Goal: Register for event/course

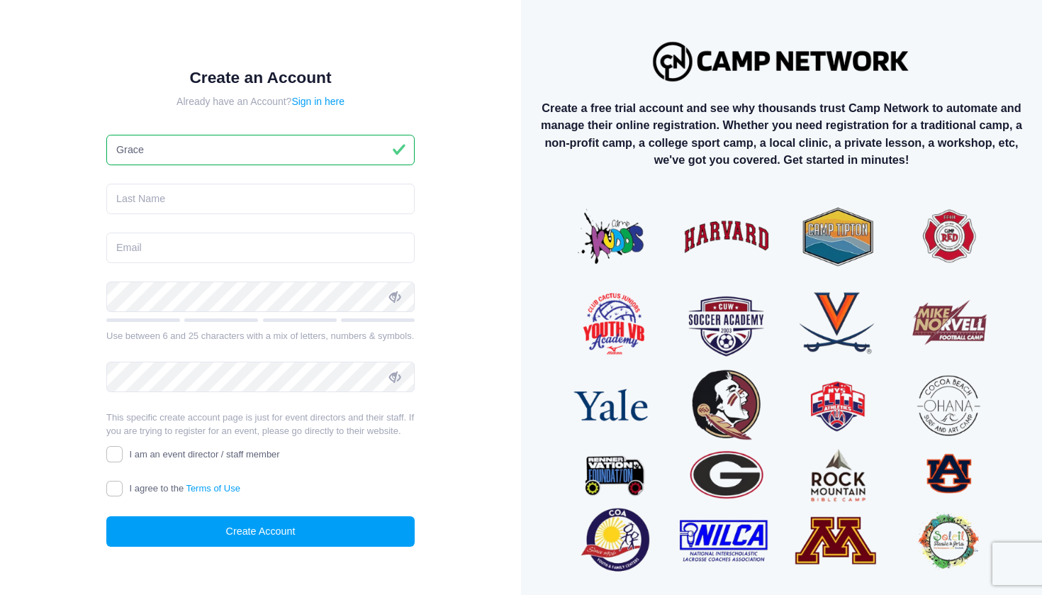
type input "Grace"
type input "[PERSON_NAME]"
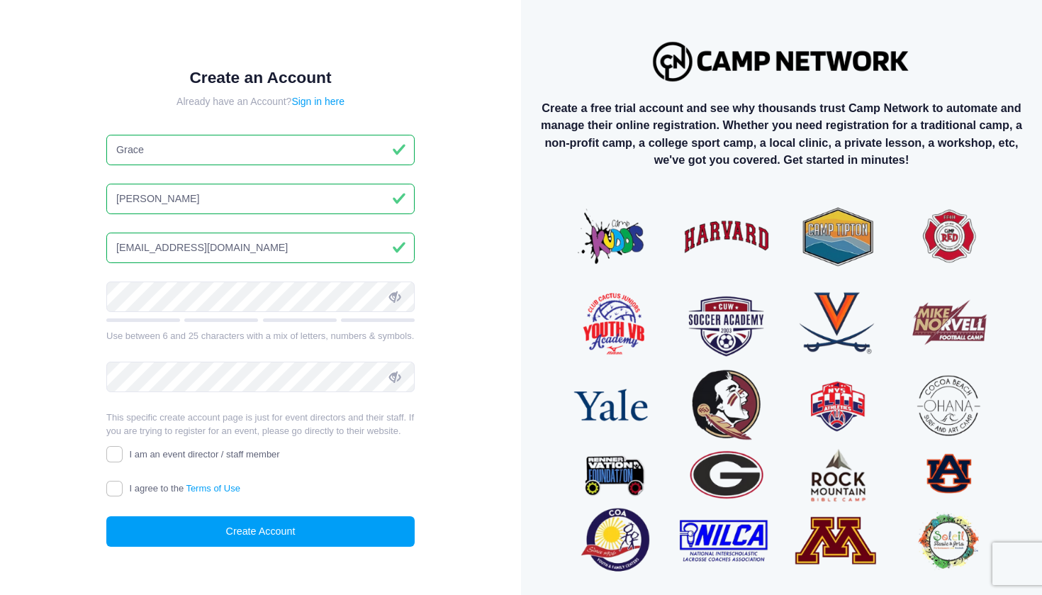
type input "graceparkeriley@icloud.com"
click at [120, 497] on form "Create an Account Already have an Account? Sign in here Grace Riley graceparker…" at bounding box center [260, 307] width 308 height 479
click at [118, 489] on input "I agree to the Terms of Use" at bounding box center [114, 489] width 16 height 16
checkbox input "true"
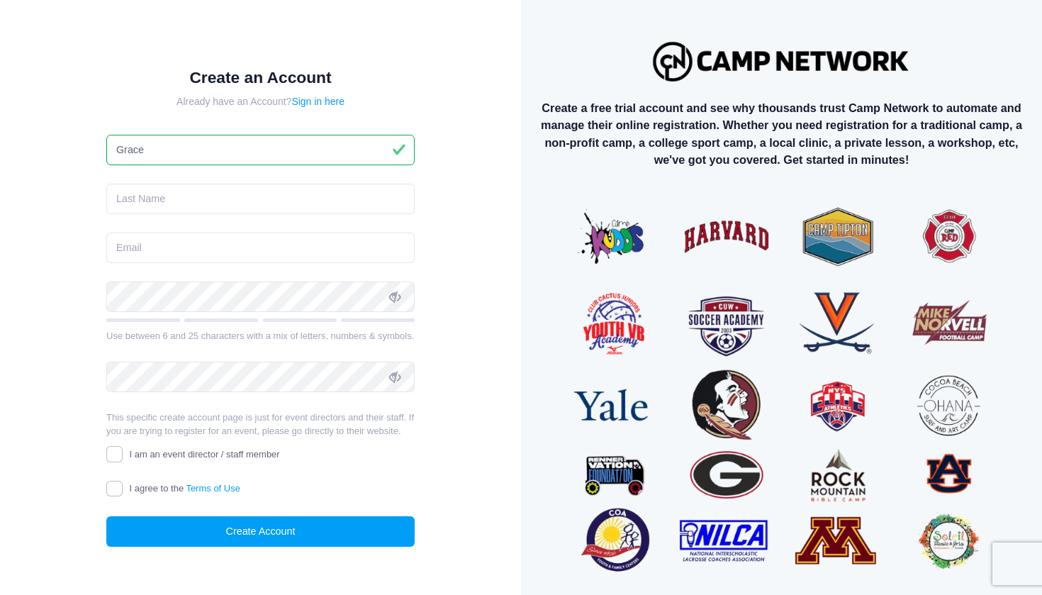
type input "Grace"
type input "[PERSON_NAME]"
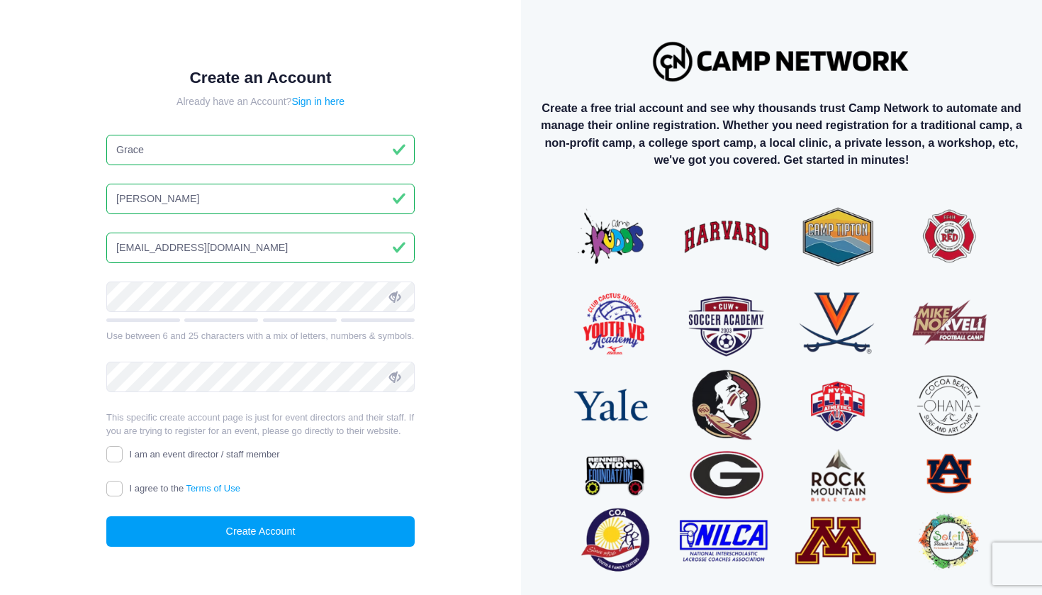
type input "[EMAIL_ADDRESS][DOMAIN_NAME]"
click at [208, 279] on form "Create an Account Already have an Account? Sign in here Grace Riley graceparker…" at bounding box center [260, 307] width 308 height 479
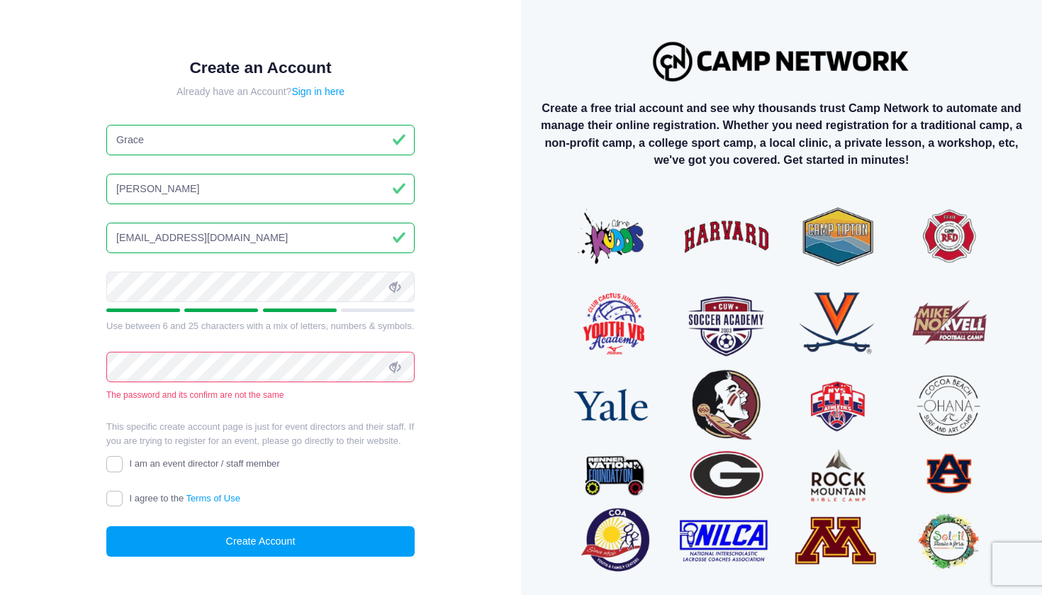
click at [323, 391] on div "The password and its confirm are not the same" at bounding box center [260, 395] width 308 height 13
click at [289, 409] on form "Create an Account Already have an Account? Sign in here Grace Riley graceparker…" at bounding box center [260, 307] width 308 height 498
click at [399, 287] on icon at bounding box center [394, 286] width 11 height 11
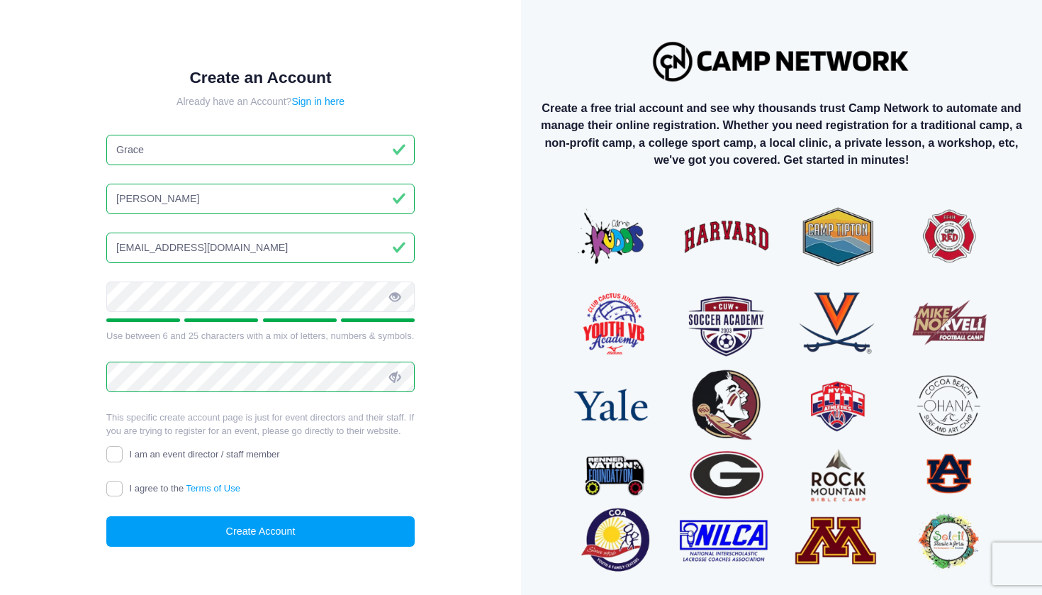
click at [121, 482] on input "I agree to the Terms of Use" at bounding box center [114, 489] width 16 height 16
checkbox input "true"
click at [163, 525] on button "Create Account" at bounding box center [260, 531] width 308 height 30
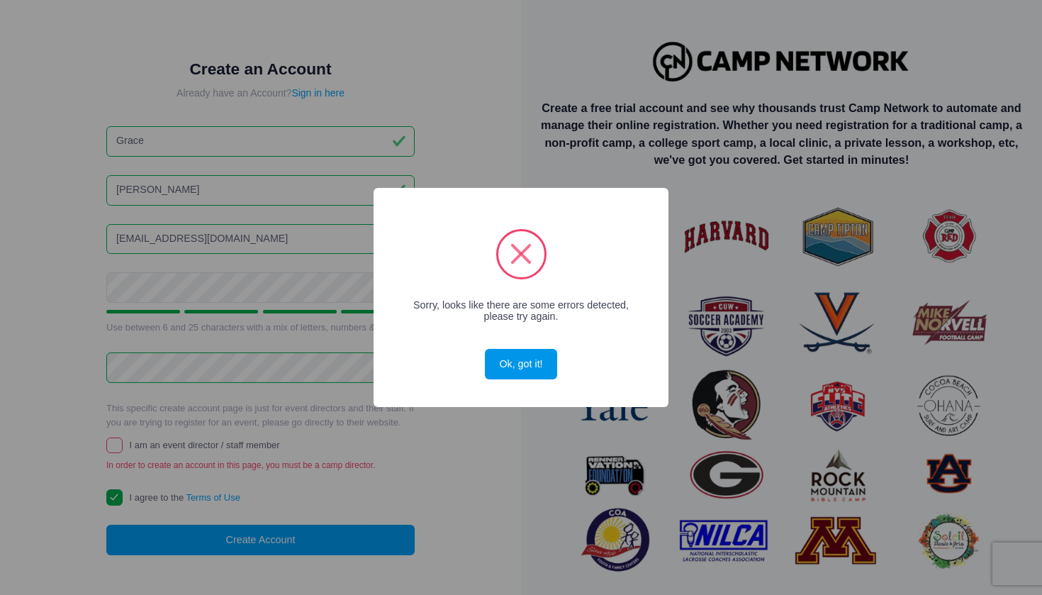
click at [523, 360] on button "Ok, got it!" at bounding box center [521, 364] width 72 height 30
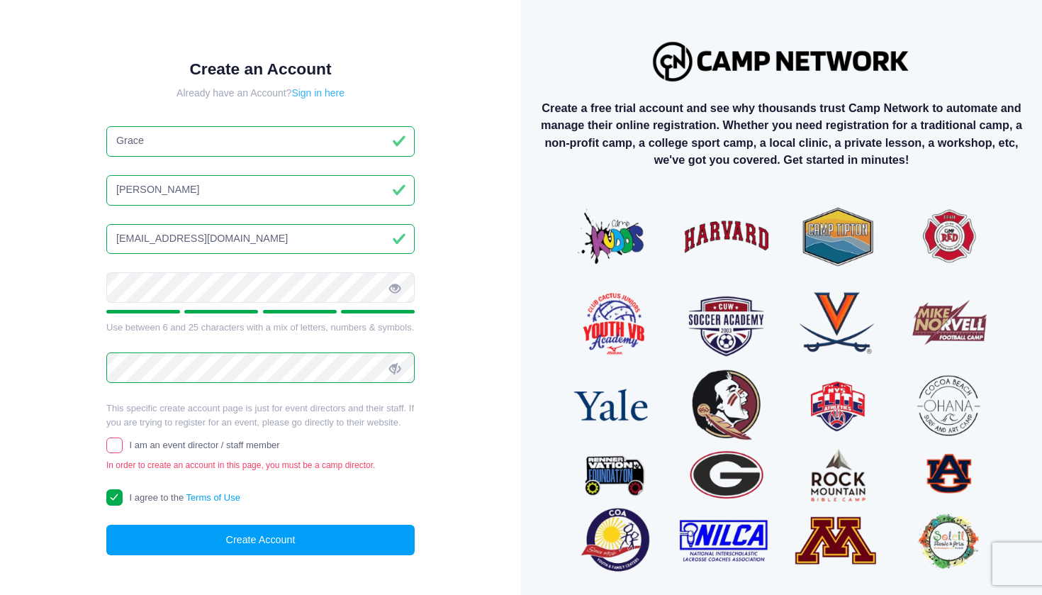
click at [329, 95] on link "Sign in here" at bounding box center [317, 92] width 53 height 11
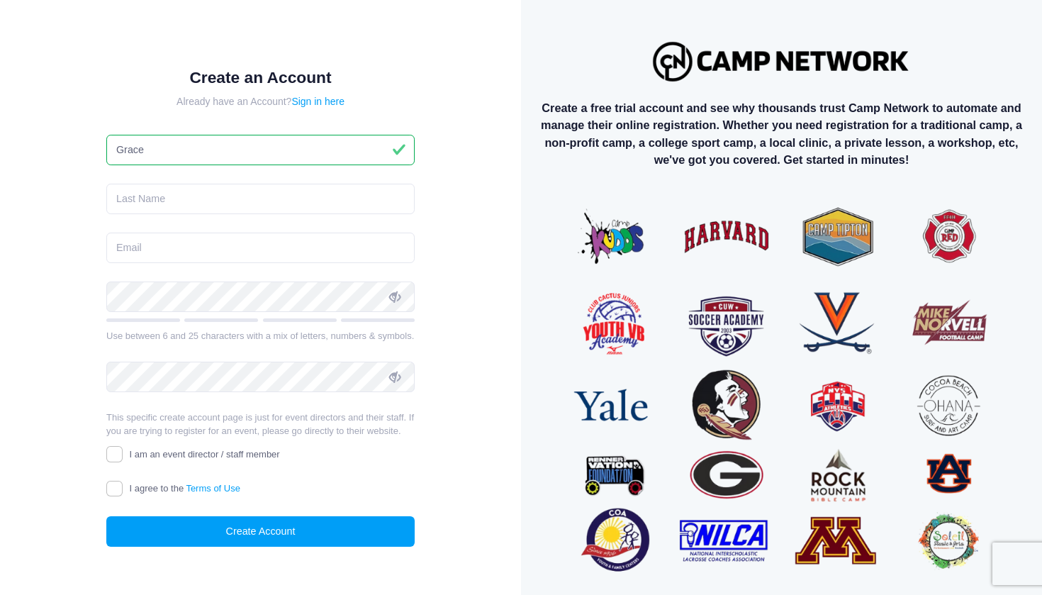
type input "Grace"
type input "[PERSON_NAME]"
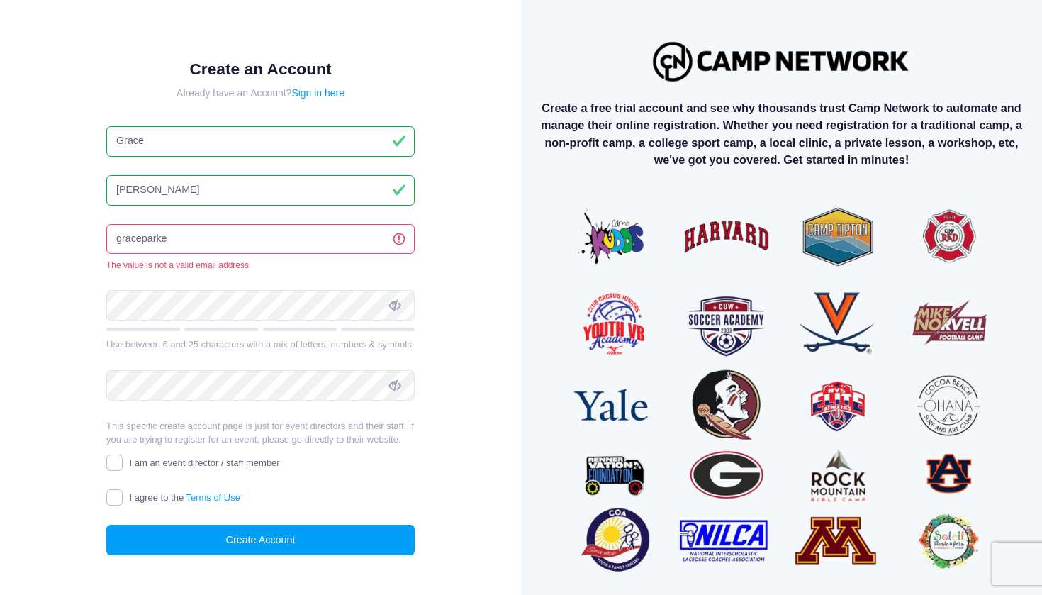
type input "graceparker"
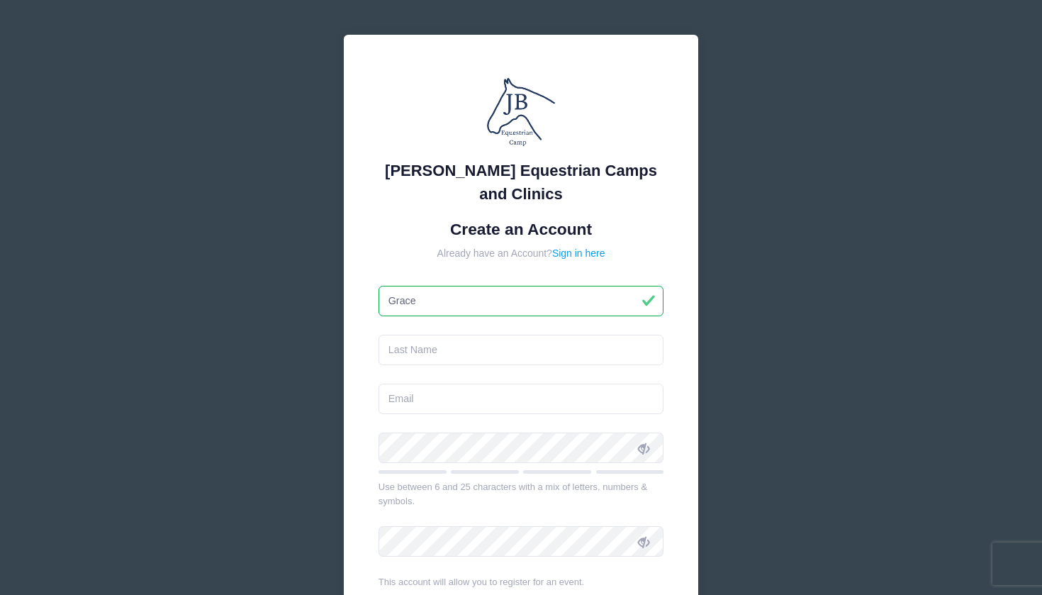
type input "Grace"
click at [530, 361] on input "text" at bounding box center [522, 350] width 286 height 30
type input "[PERSON_NAME]"
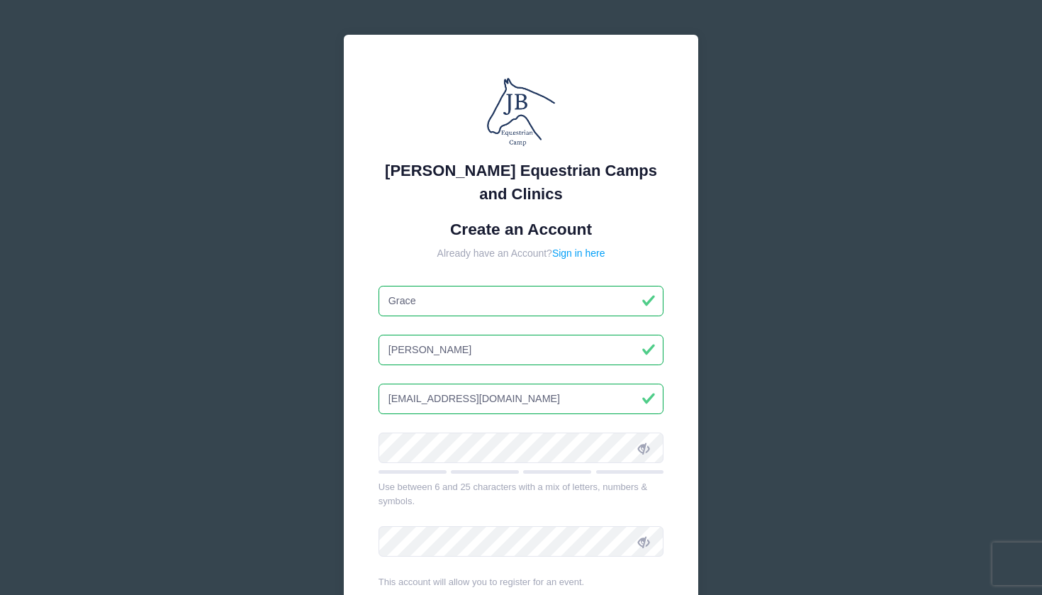
type input "graceparkeriley@icloud.com"
click at [511, 462] on div at bounding box center [522, 453] width 286 height 41
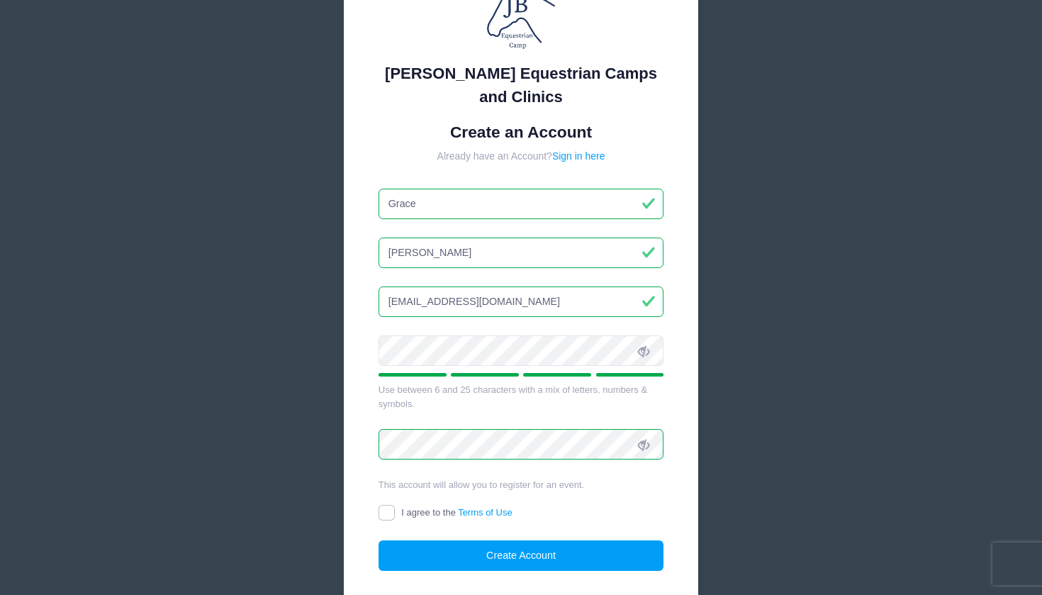
scroll to position [101, 0]
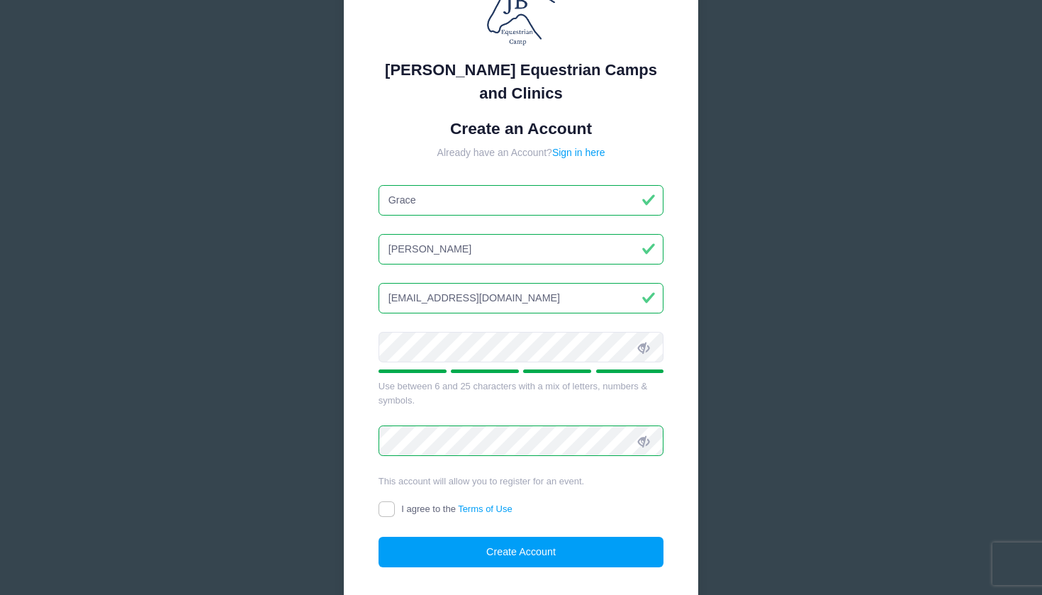
click at [384, 506] on input "I agree to the Terms of Use" at bounding box center [387, 509] width 16 height 16
checkbox input "true"
click at [418, 527] on form "Create an Account Already have an Account? Sign in here Grace Riley graceparker…" at bounding box center [522, 343] width 286 height 449
click at [424, 537] on button "Create Account" at bounding box center [522, 552] width 286 height 30
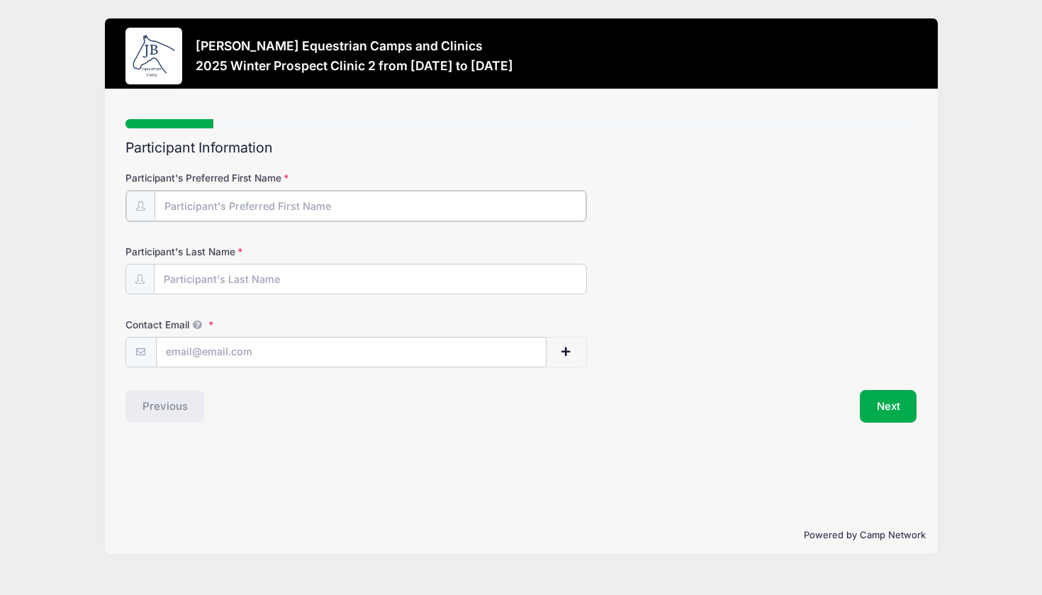
type input "g"
type input "Grace"
type input "[PERSON_NAME]"
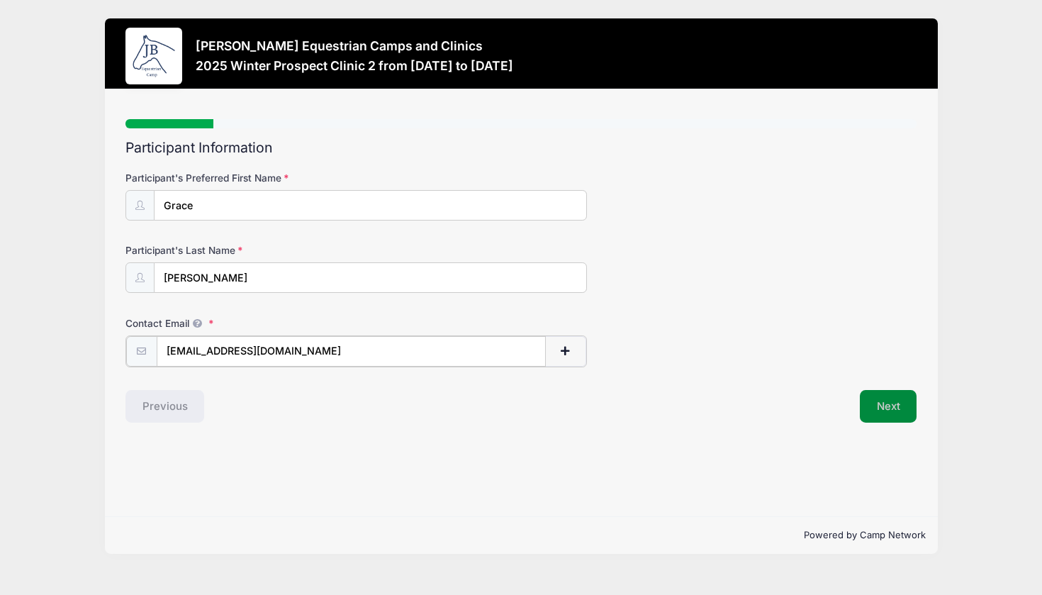
type input "[EMAIL_ADDRESS][DOMAIN_NAME]"
click at [876, 398] on button "Next" at bounding box center [888, 405] width 57 height 33
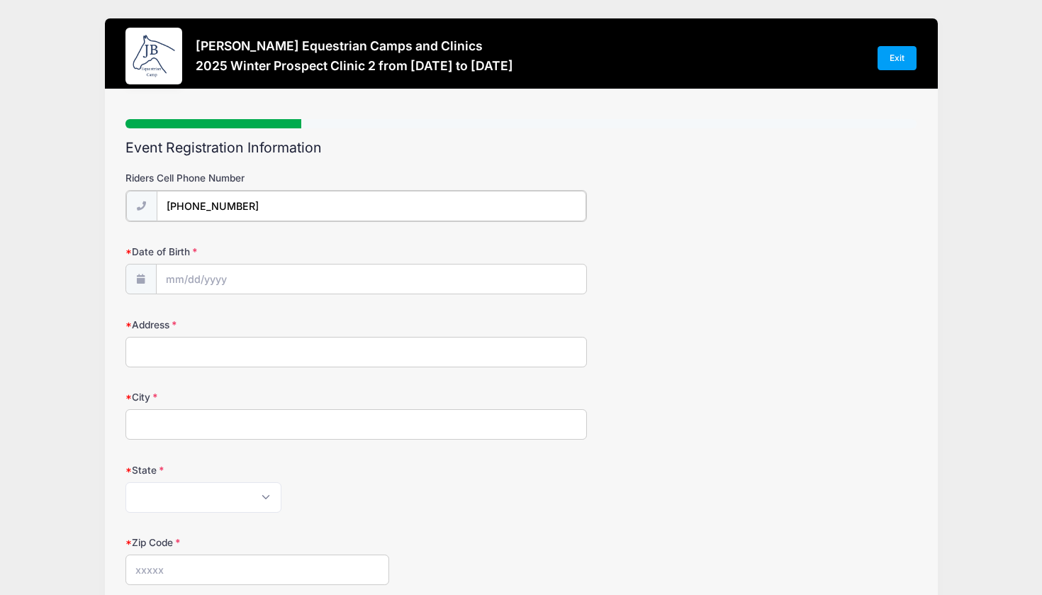
type input "[PHONE_NUMBER]"
click at [418, 278] on input "Date of Birth" at bounding box center [372, 278] width 430 height 30
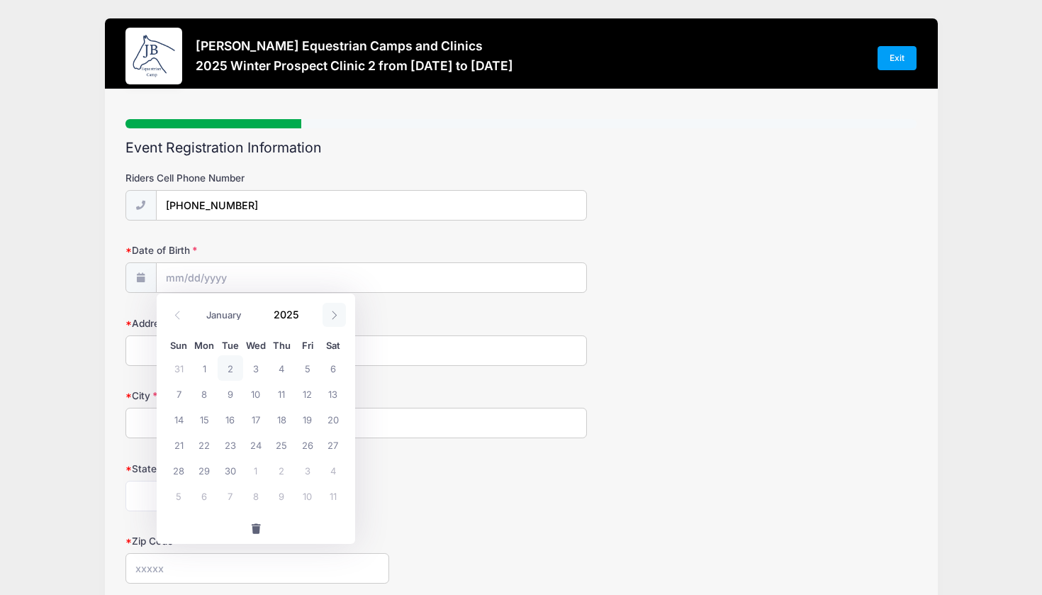
click at [334, 323] on span at bounding box center [334, 315] width 23 height 24
select select "11"
click at [334, 323] on span at bounding box center [334, 315] width 23 height 24
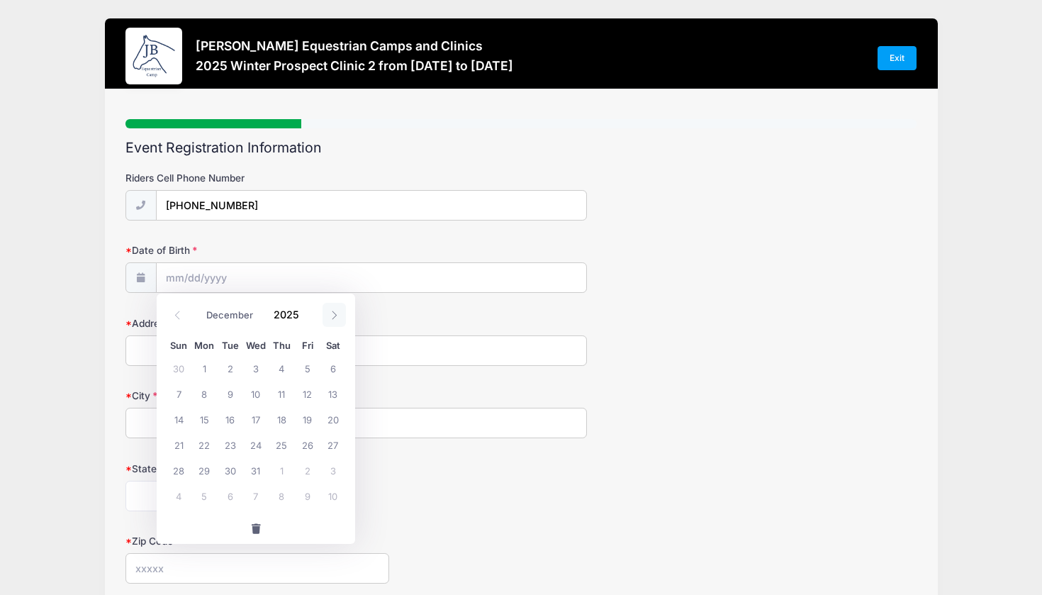
type input "2026"
select select "0"
click at [253, 475] on span "28" at bounding box center [256, 470] width 26 height 26
type input "[DATE]"
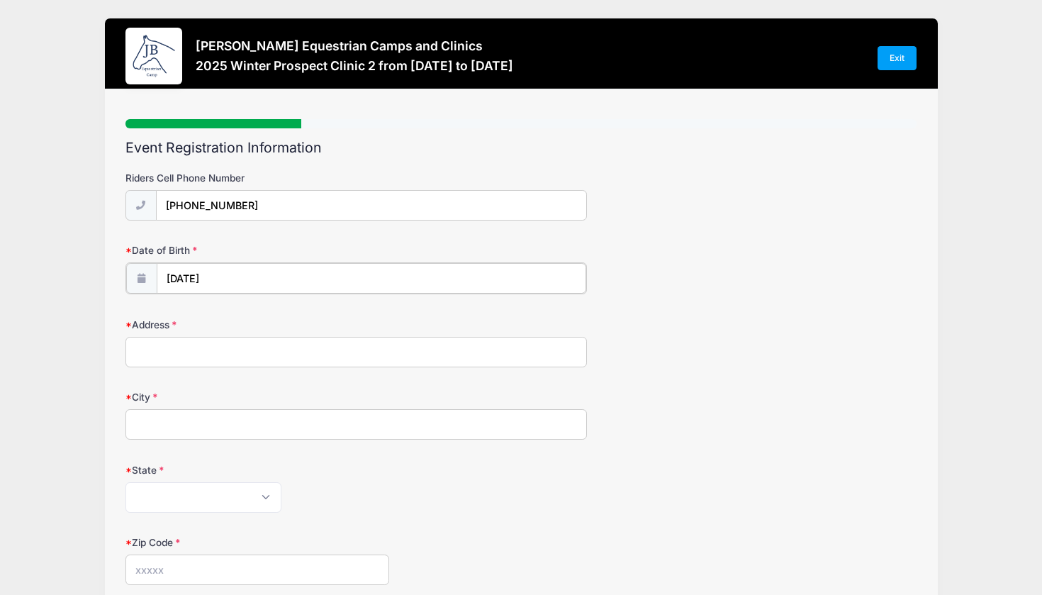
click at [313, 284] on input "[DATE]" at bounding box center [372, 278] width 430 height 30
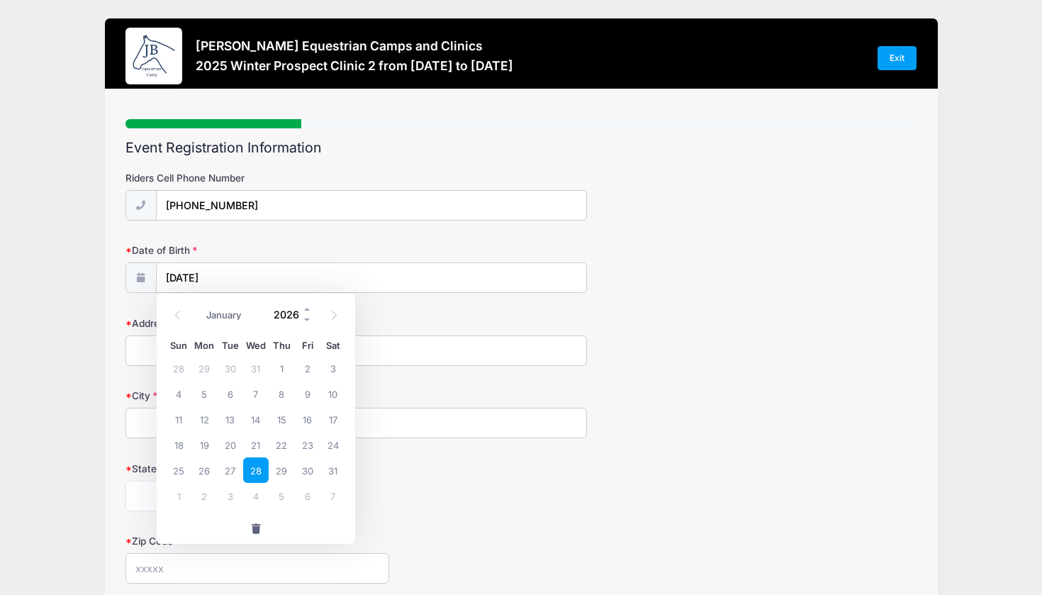
click at [301, 316] on input "2026" at bounding box center [290, 313] width 46 height 21
click at [315, 282] on input "[DATE]" at bounding box center [372, 278] width 430 height 30
click at [306, 320] on span at bounding box center [308, 319] width 10 height 11
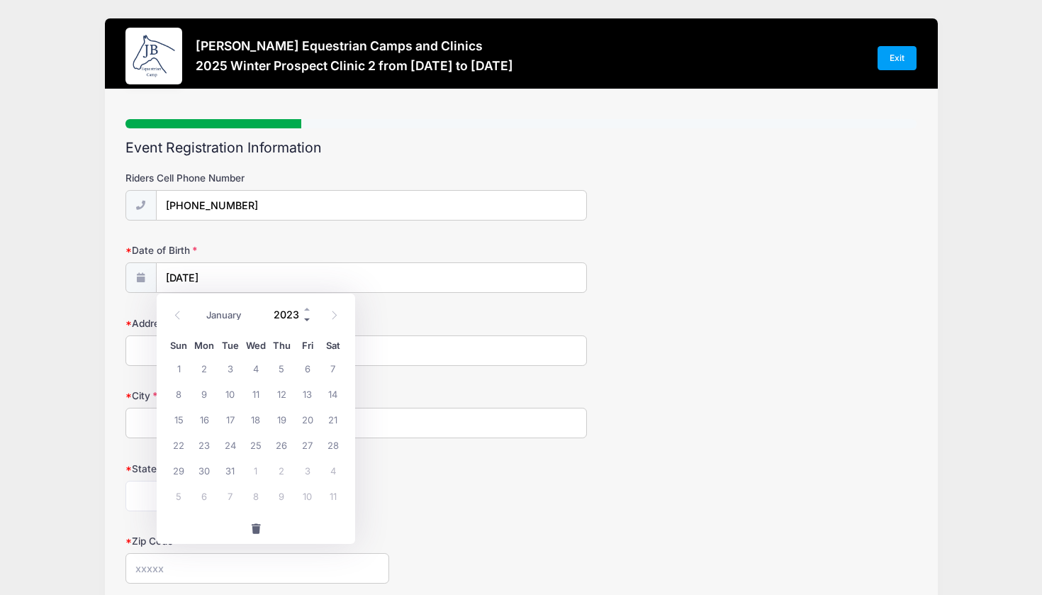
click at [306, 320] on span at bounding box center [308, 319] width 10 height 11
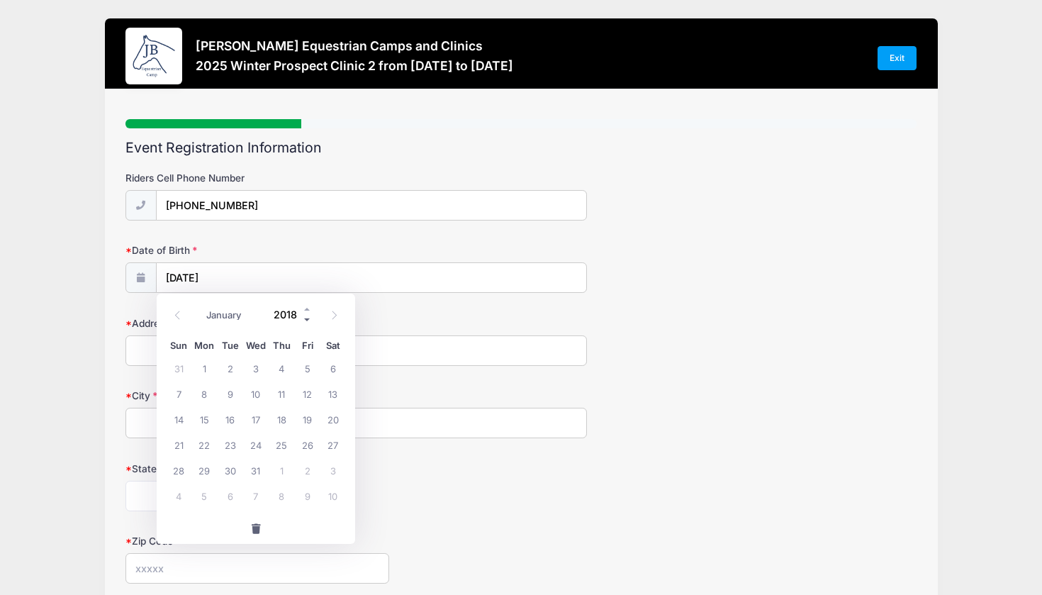
click at [306, 320] on span at bounding box center [308, 319] width 10 height 11
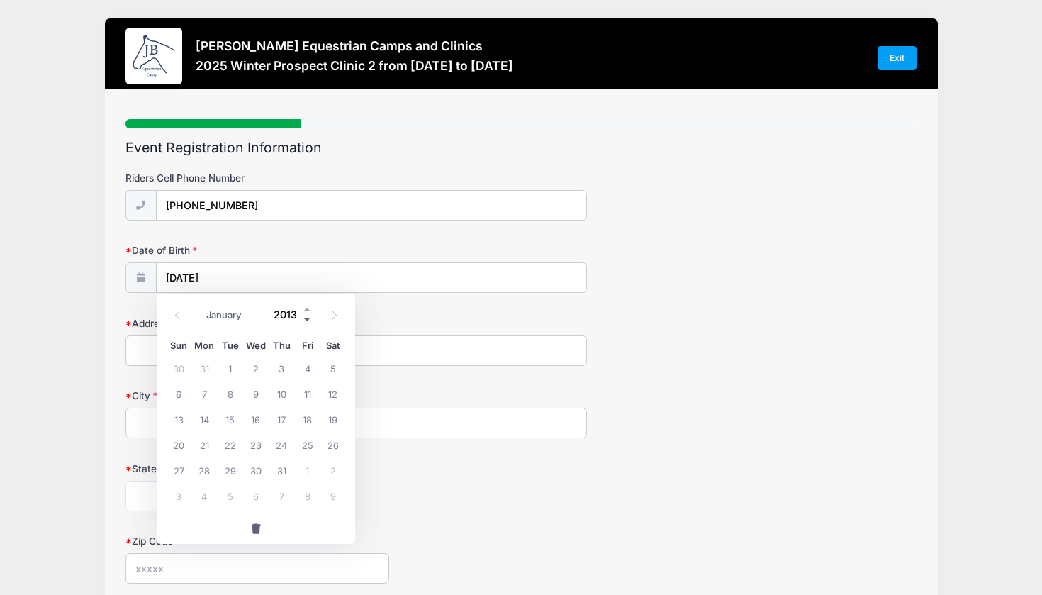
click at [306, 320] on span at bounding box center [308, 319] width 10 height 11
type input "2011"
click at [308, 477] on span "28" at bounding box center [307, 470] width 26 height 26
type input "[DATE]"
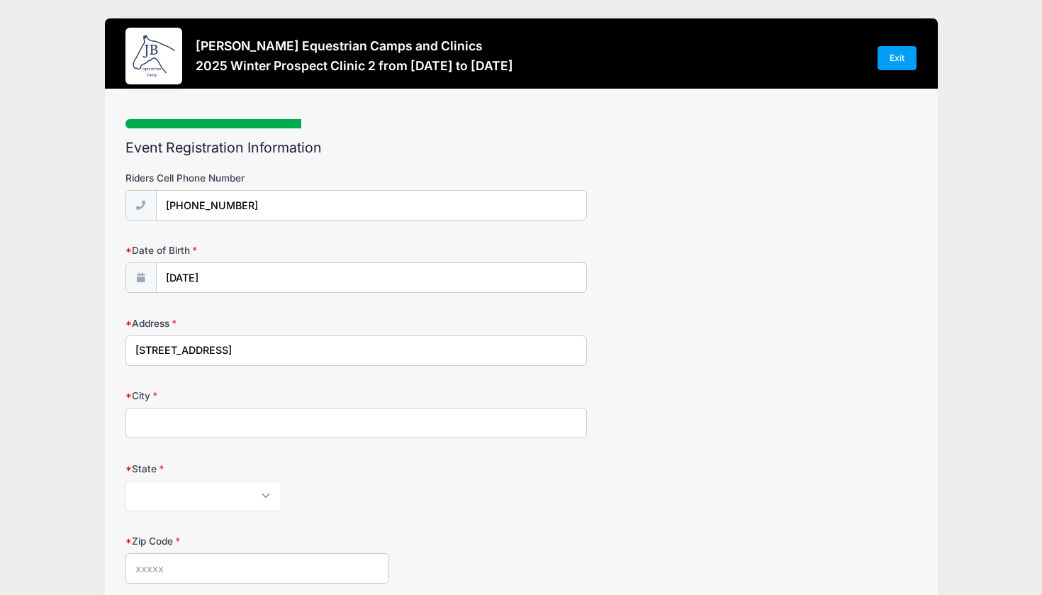
type input "[STREET_ADDRESS]"
type input "Tulsa"
select select "OK"
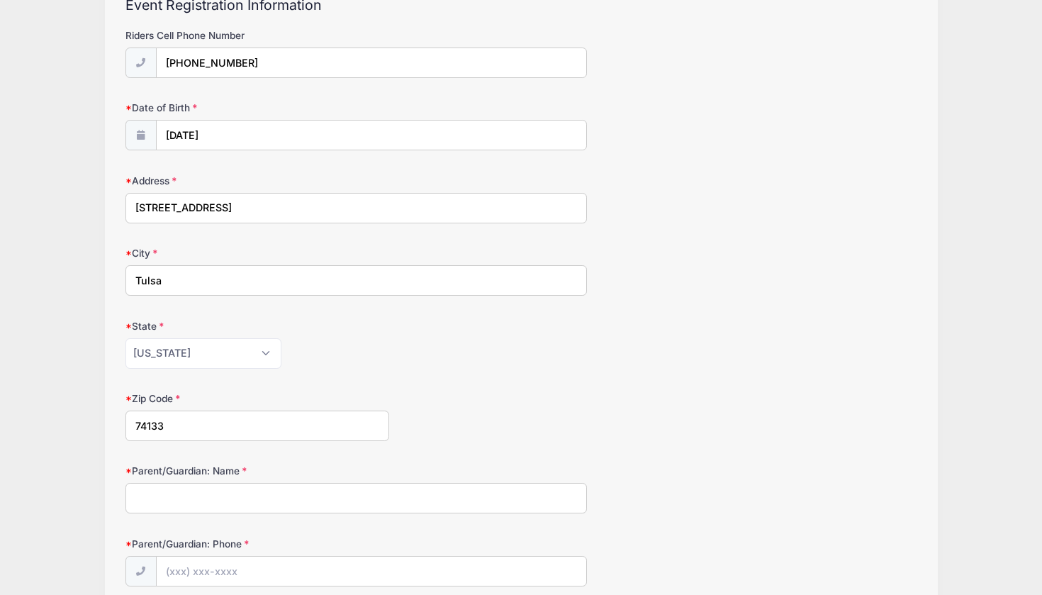
type input "74133"
type input "[PERSON_NAME]"
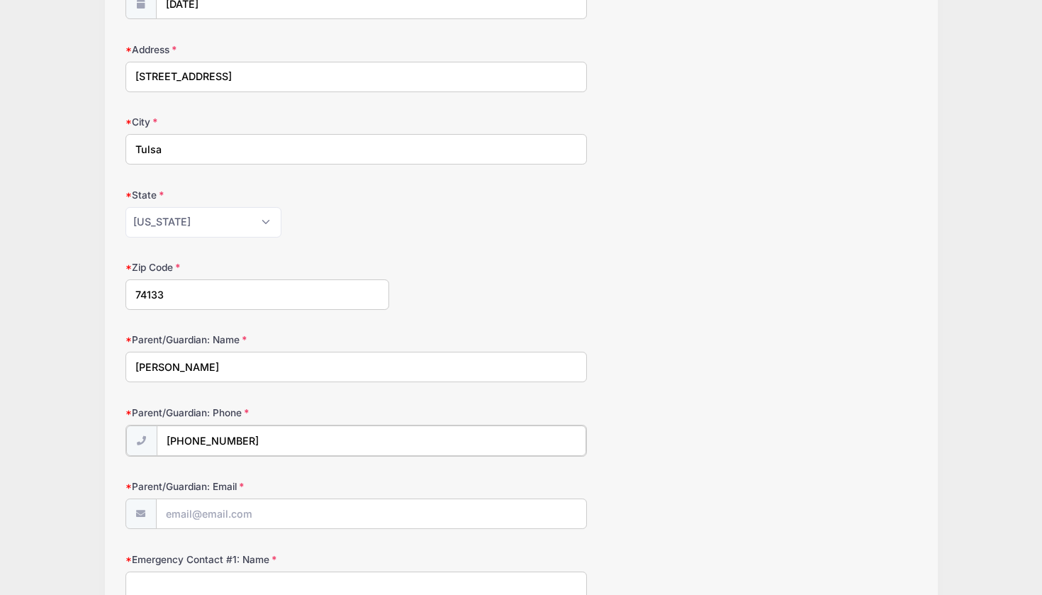
scroll to position [274, 0]
type input "[PHONE_NUMBER]"
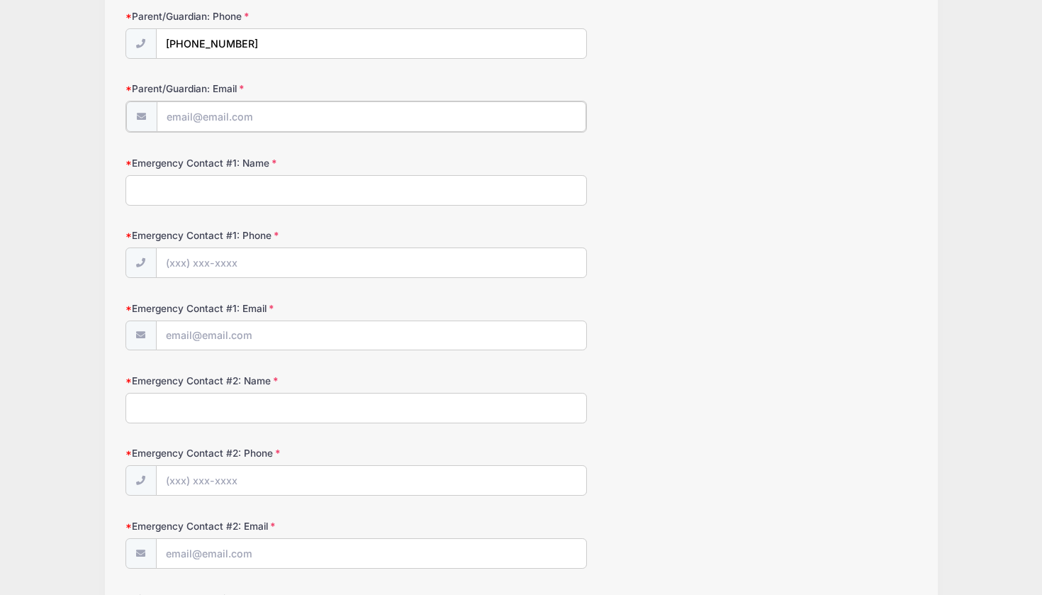
scroll to position [667, 0]
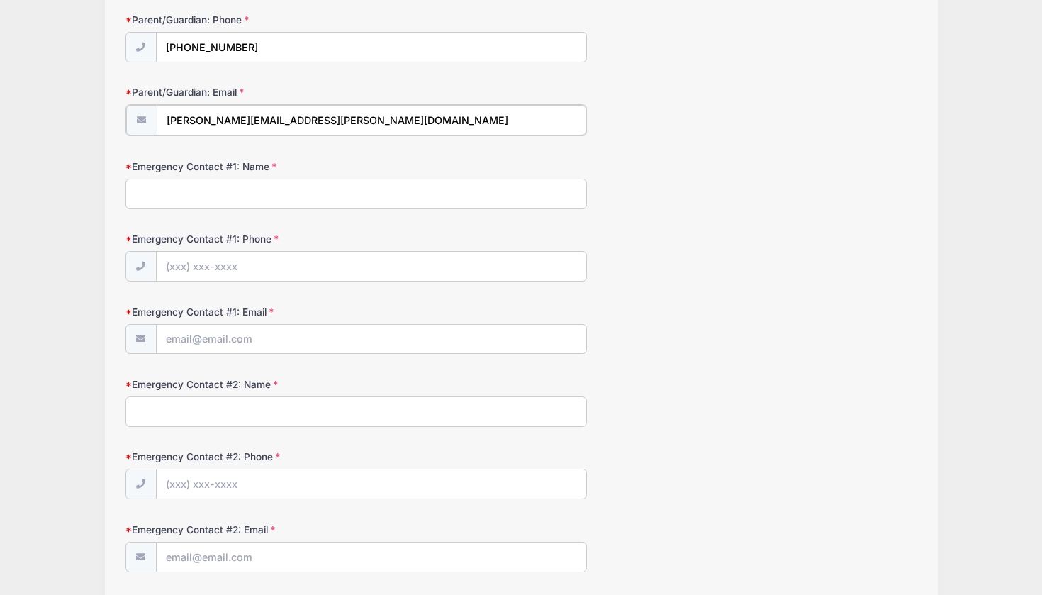
type input "[PERSON_NAME][EMAIL_ADDRESS][PERSON_NAME][DOMAIN_NAME]"
type input "[PERSON_NAME]"
type input "[PHONE_NUMBER]"
click at [501, 218] on form "Riders Cell Phone Number [PHONE_NUMBER] Date of Birth [DATE] Address [STREET_AD…" at bounding box center [522, 491] width 792 height 1974
click at [361, 354] on form "Riders Cell Phone Number [PHONE_NUMBER] Date of Birth [DATE] Address [STREET_AD…" at bounding box center [522, 491] width 792 height 1974
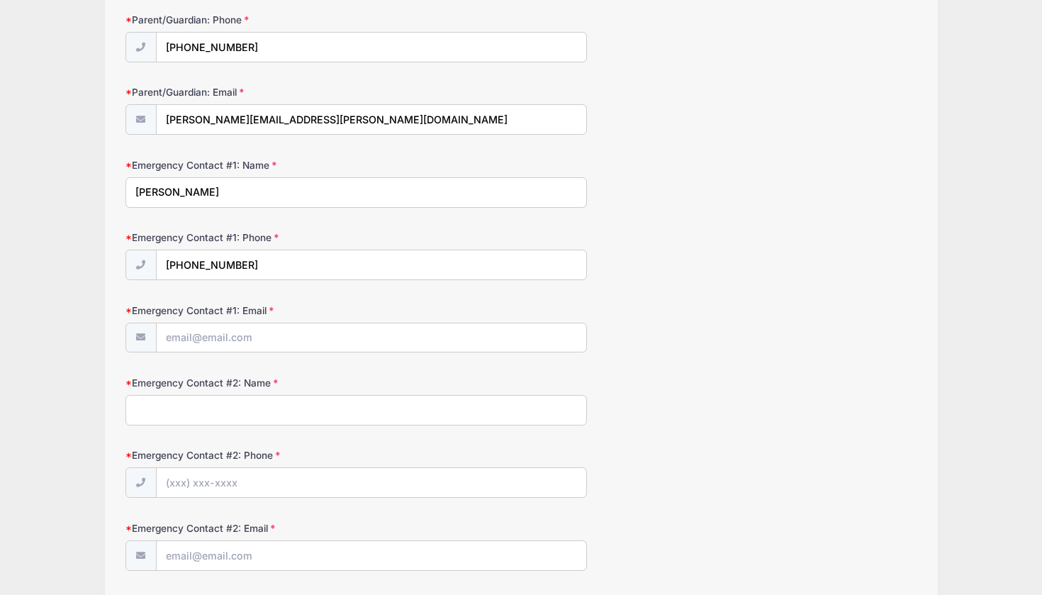
click at [361, 350] on form "Riders Cell Phone Number [PHONE_NUMBER] Date of Birth [DATE] Address [STREET_AD…" at bounding box center [522, 491] width 792 height 1974
type input "[PERSON_NAME][EMAIL_ADDRESS][PERSON_NAME][DOMAIN_NAME]"
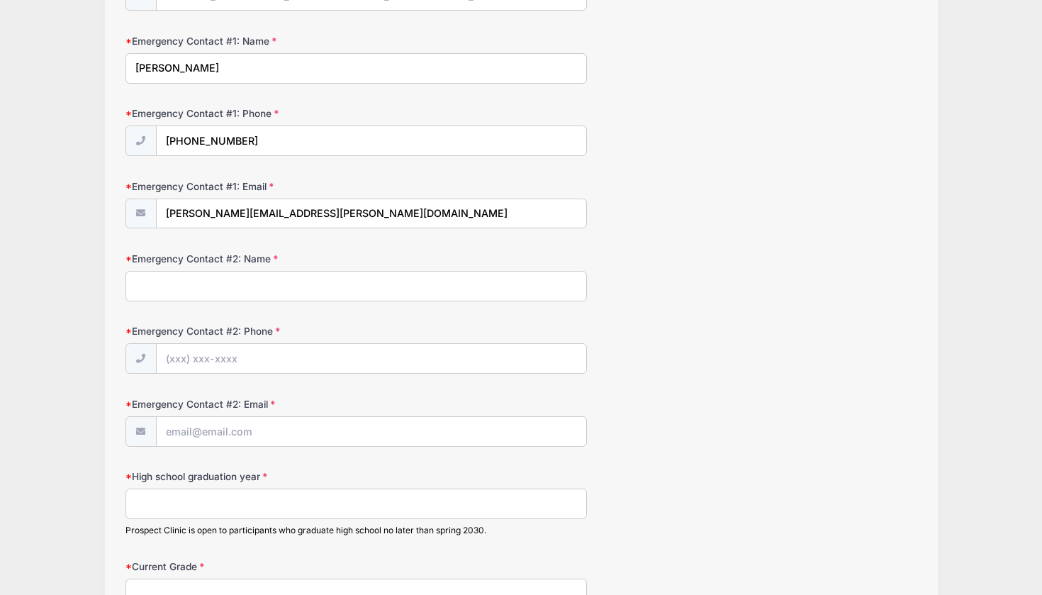
scroll to position [859, 0]
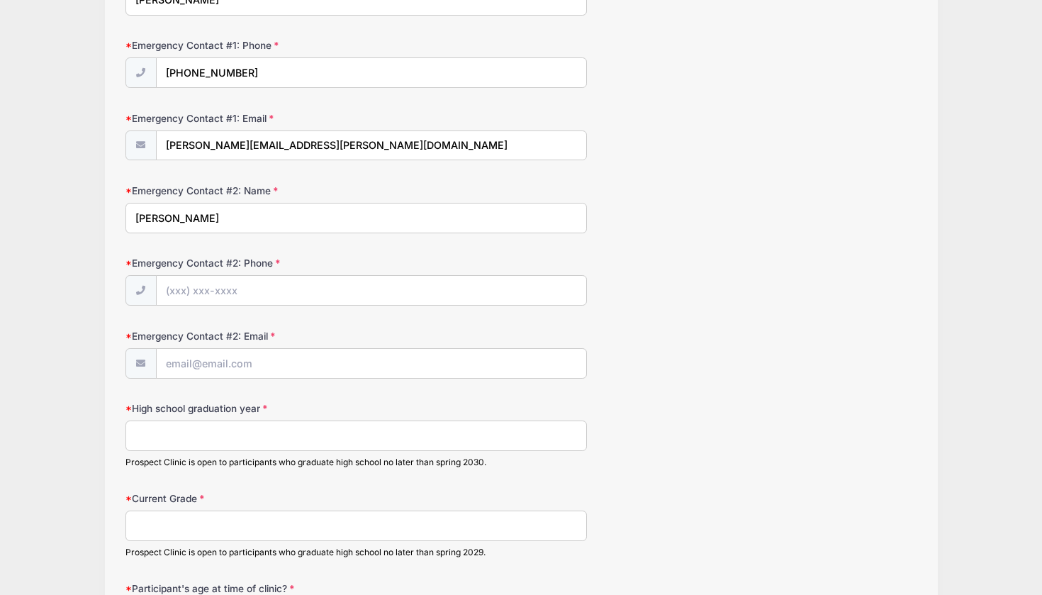
type input "[PERSON_NAME]"
type input "[PHONE_NUMBER]"
click at [216, 360] on input "[DOMAIN_NAME]" at bounding box center [372, 364] width 430 height 30
type input "[EMAIL_ADDRESS][DOMAIN_NAME]"
click at [233, 420] on input "High school graduation year" at bounding box center [357, 435] width 462 height 30
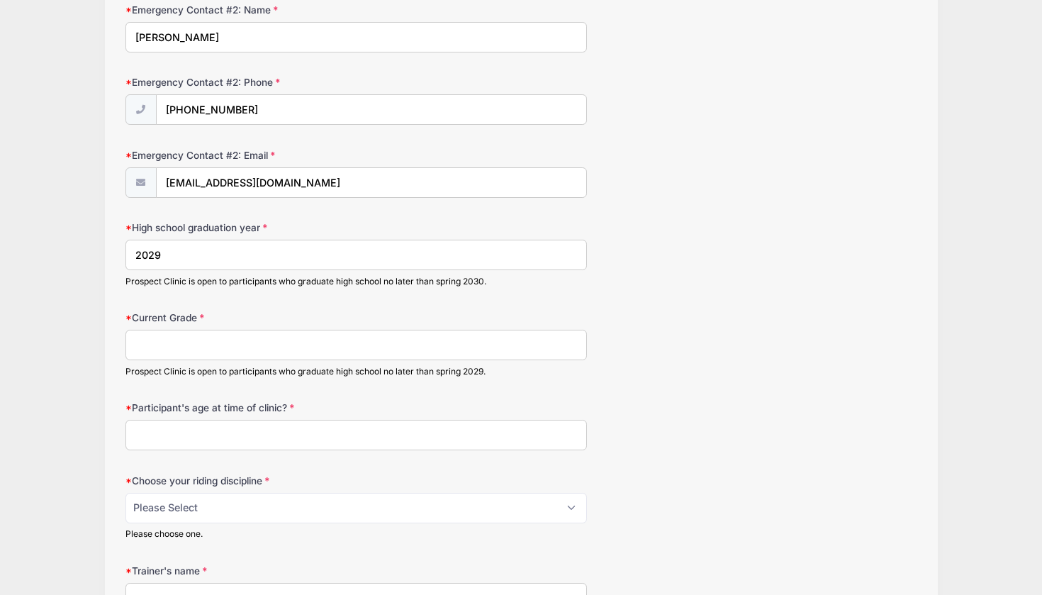
scroll to position [1038, 0]
type input "2029"
click at [215, 342] on input "Current Grade" at bounding box center [357, 346] width 462 height 30
type input "9"
click at [196, 440] on input "Participant's age at time of clinic?" at bounding box center [357, 436] width 462 height 30
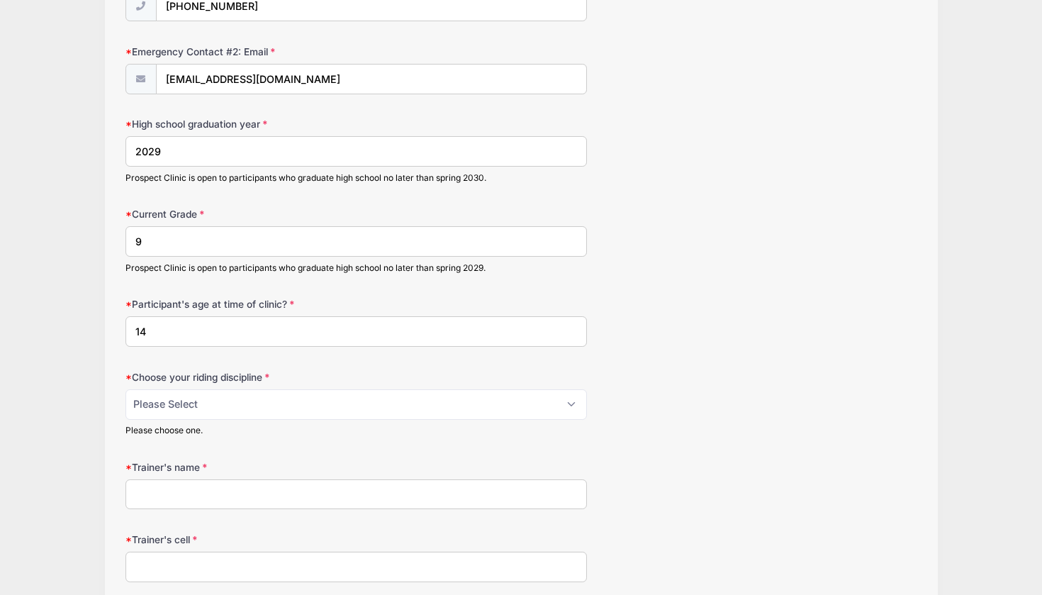
scroll to position [1190, 0]
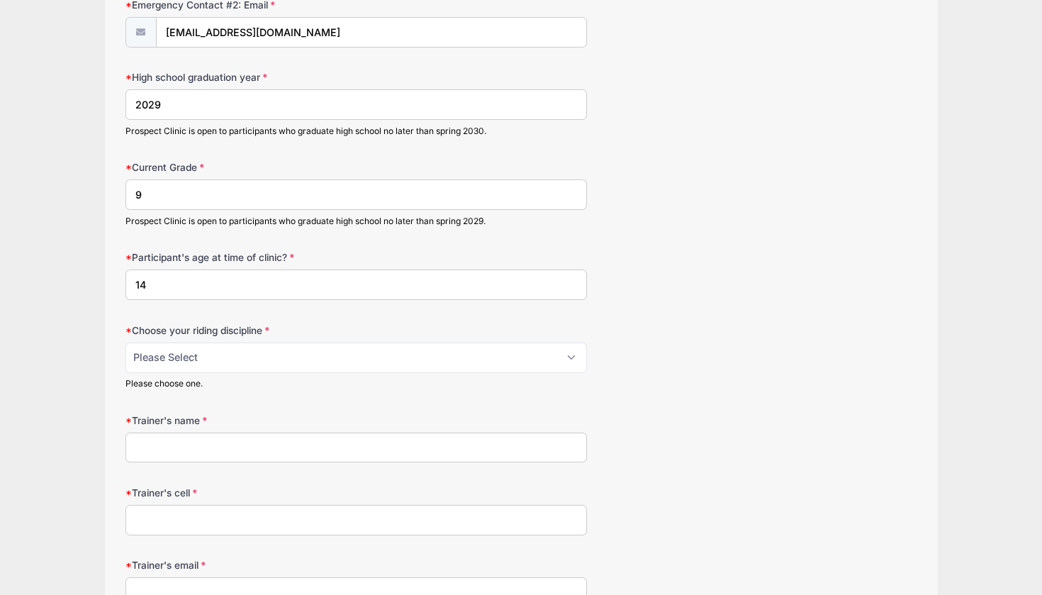
type input "14"
select select "western horsemanship"
type input "[PERSON_NAME], [PERSON_NAME], and [PERSON_NAME]"
click at [281, 506] on input "Trainer's cell" at bounding box center [357, 520] width 462 height 30
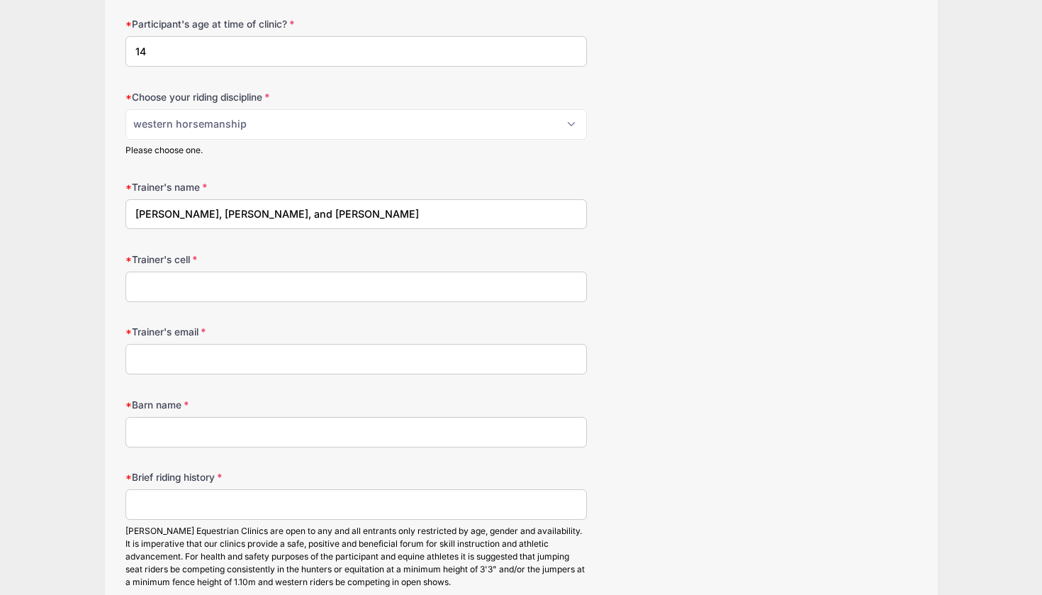
scroll to position [1433, 0]
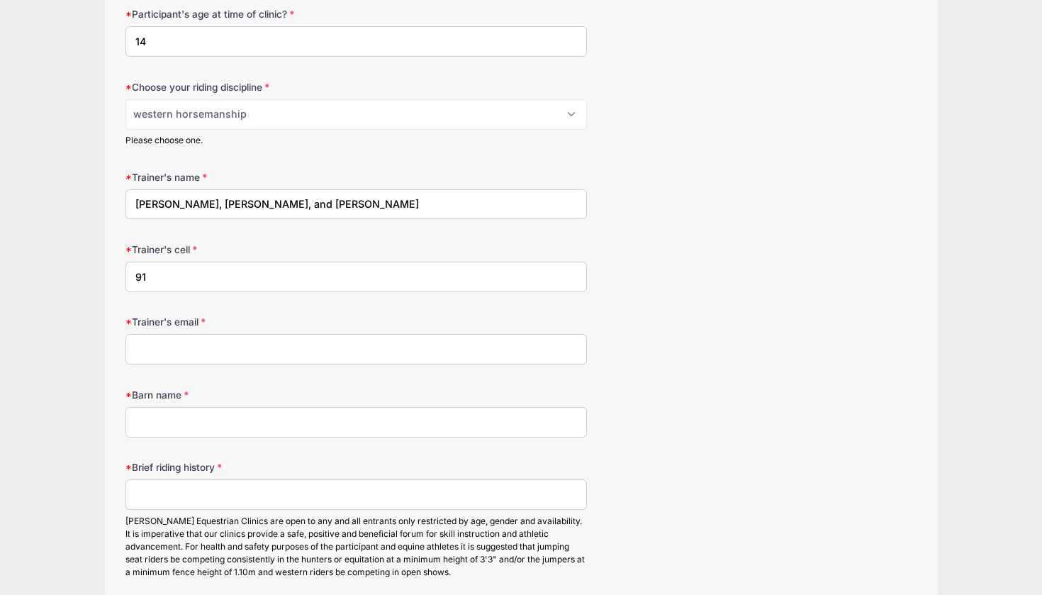
type input "9"
type input "([PERSON_NAME])-9186058012 ([PERSON_NAME])- 9182613015 ([PERSON_NAME])- 9186057…"
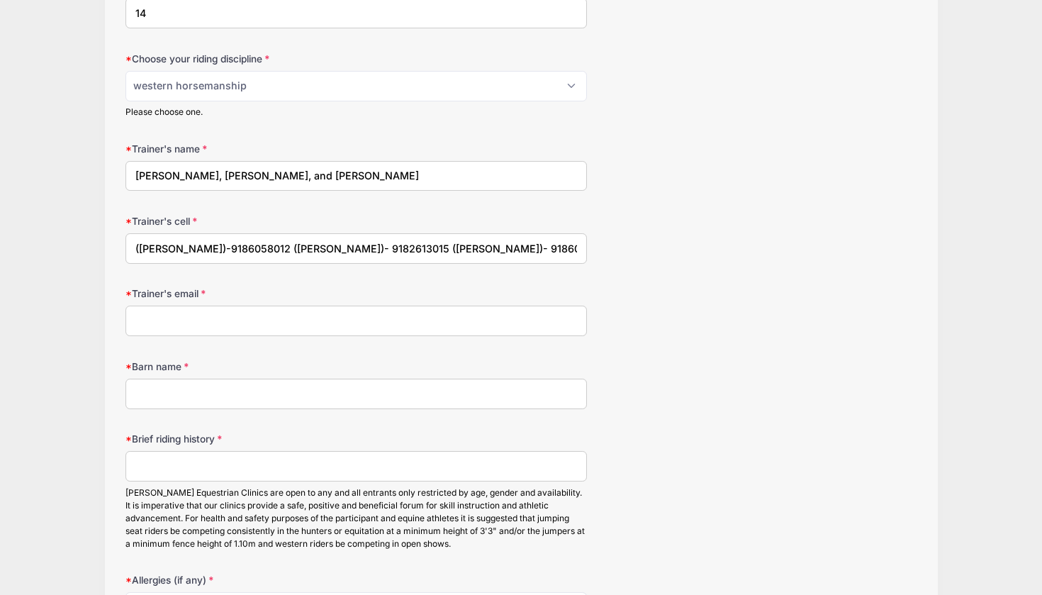
scroll to position [1459, 0]
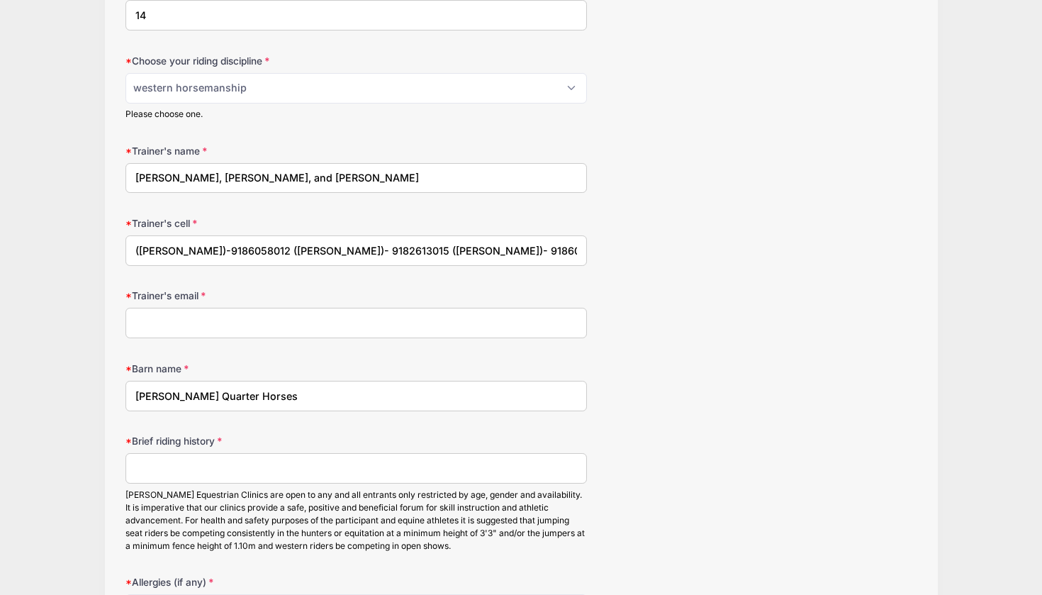
type input "[PERSON_NAME] Quarter Horses"
click at [235, 455] on input "Brief riding history" at bounding box center [357, 468] width 462 height 30
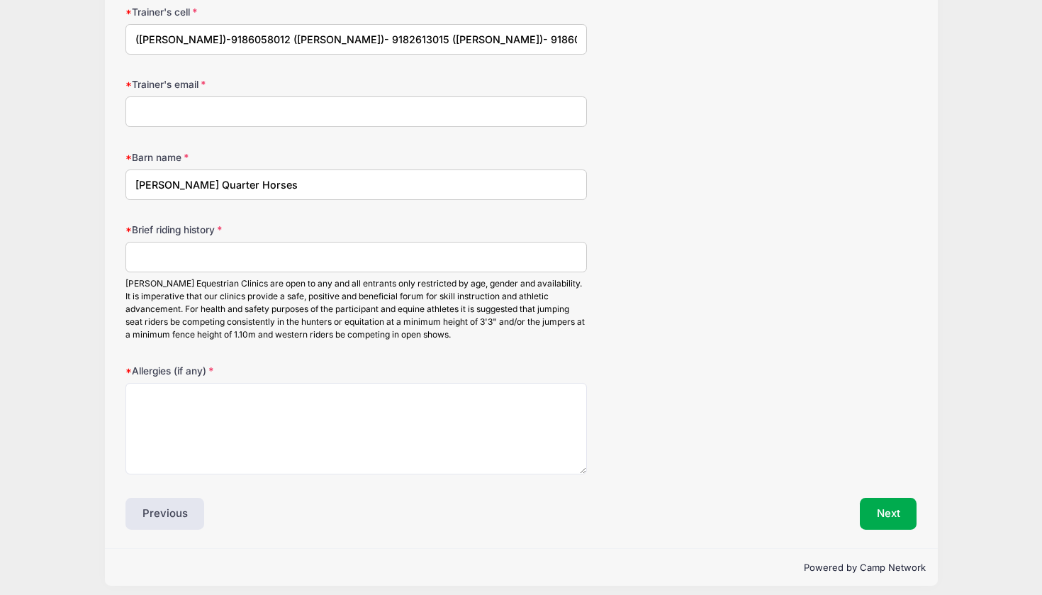
scroll to position [1670, 0]
type input "H"
click at [130, 250] on input "Western Riding" at bounding box center [357, 258] width 462 height 30
click at [315, 247] on input "2025 18&U AQHYA Western Riding" at bounding box center [357, 258] width 462 height 30
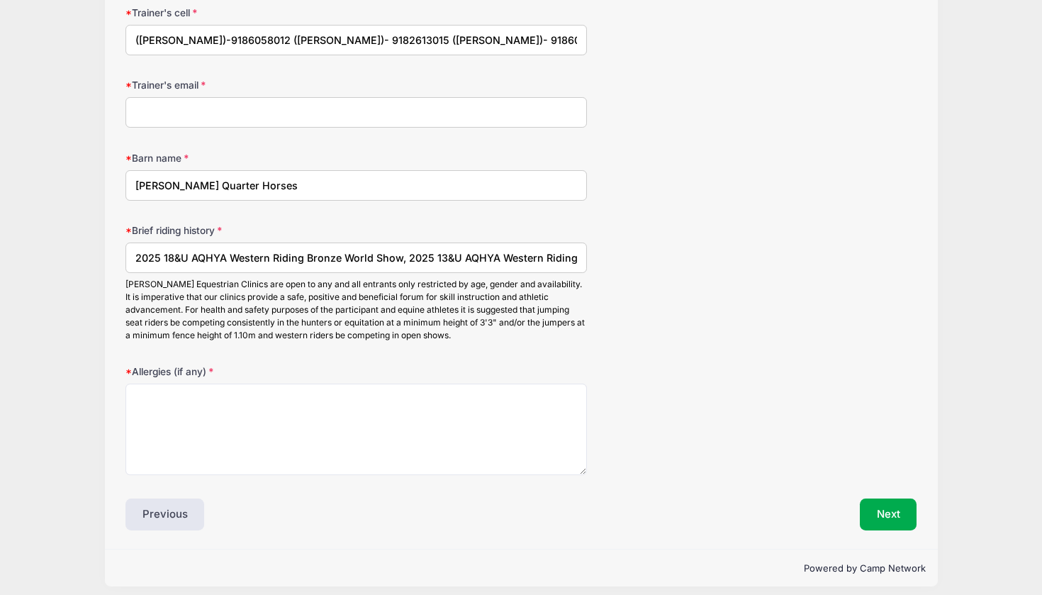
click at [406, 249] on input "2025 18&U AQHYA Western Riding Bronze World Show, 2025 13&U AQHYA Western Ridin…" at bounding box center [357, 258] width 462 height 30
click at [401, 250] on input "2025 18&U AQHYA Western Riding Bronze World Show, 2025 13&U AQHYA Western Ridin…" at bounding box center [357, 258] width 462 height 30
click at [462, 249] on input "2025 18&U AQHYA Western Riding Bronze World Show, 2025 13&U AQHYA Western Ridin…" at bounding box center [357, 258] width 462 height 30
click at [435, 248] on input "2025 18&U AQHYA Western Riding Bronze World Show, 2025 13&U AQHYA Western Ridin…" at bounding box center [357, 258] width 462 height 30
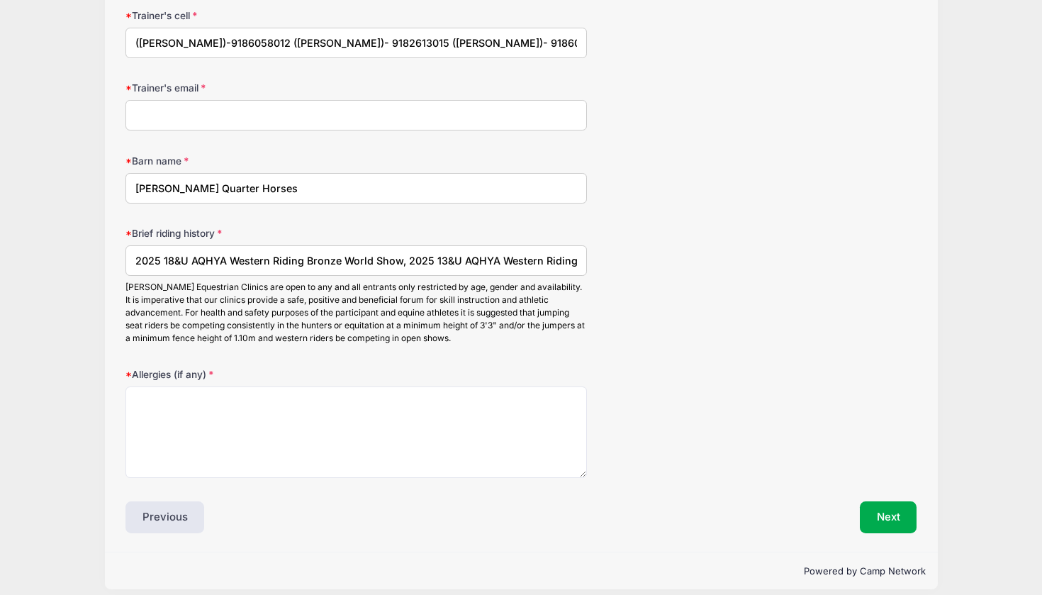
scroll to position [1666, 0]
click at [571, 253] on input "2025 18&U AQHYA Western Riding Bronze World Show, 2025 13&U AQHYA Western Ridin…" at bounding box center [357, 261] width 462 height 30
click at [375, 251] on input "2025 18&U AQHYA Western Riding Bronze World Show, 2025 13&U AQHYA Western Ridin…" at bounding box center [357, 261] width 462 height 30
click at [535, 254] on input "2025 18&U AQHYA Western Riding Bronze World Show, 2025 13&U AQHYA Western Ridin…" at bounding box center [357, 261] width 462 height 30
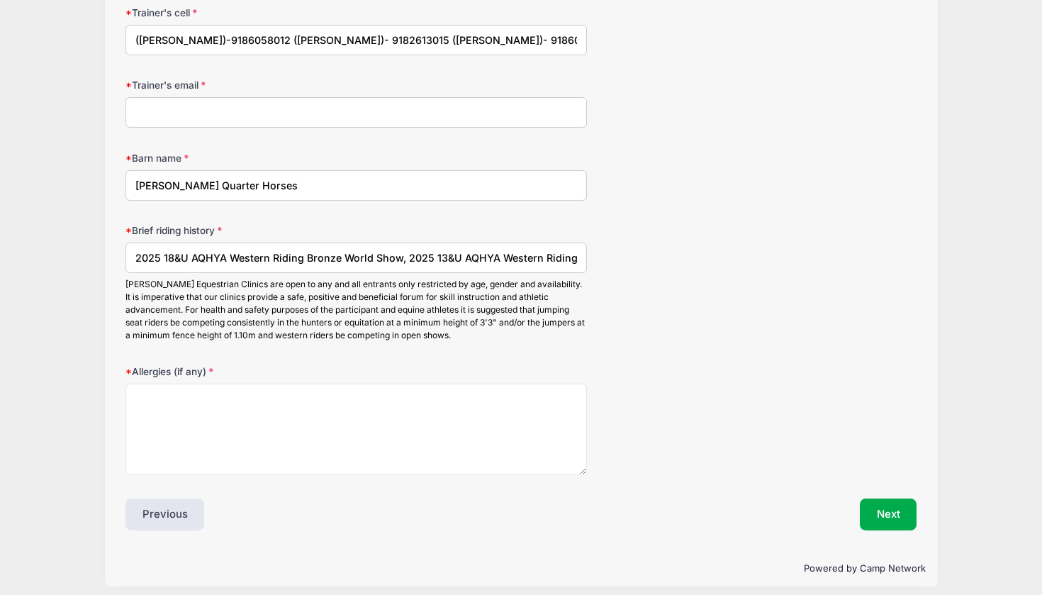
scroll to position [1659, 0]
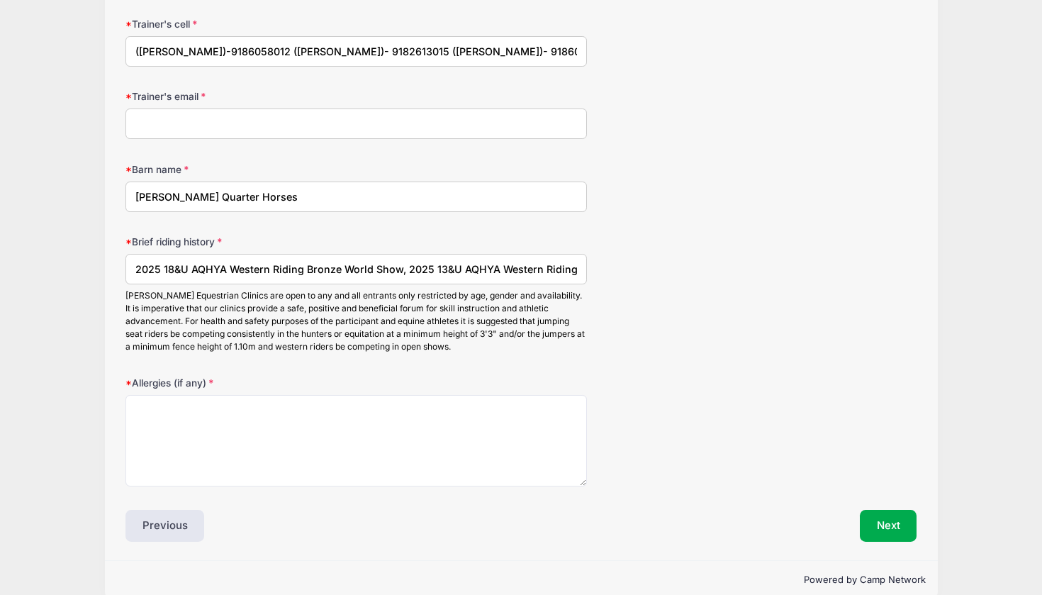
click at [230, 257] on input "2025 18&U AQHYA Western Riding Bronze World Show, 2025 13&U AQHYA Western Ridin…" at bounding box center [357, 269] width 462 height 30
click at [230, 260] on input "2025 18&U AQHYA Western Riding Bronze World Show, 2025 13&U AQHYA Western Ridin…" at bounding box center [357, 269] width 462 height 30
click at [332, 260] on input "2025 18&U AQHYA BronWestern Riding Bronze World Show, 2025 13&U AQHYA Western R…" at bounding box center [357, 269] width 462 height 30
click at [251, 260] on input "2025 18&U AQHYA BronWestern Riding World Show, 2025 13&U AQHYA Western Riding G…" at bounding box center [357, 269] width 462 height 30
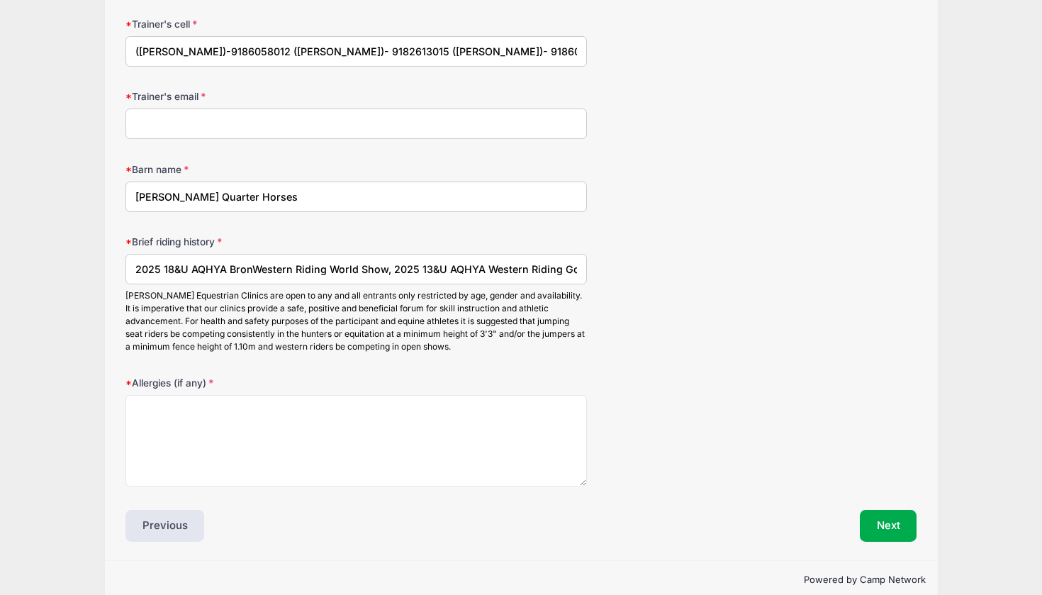
click at [251, 260] on input "2025 18&U AQHYA BronWestern Riding World Show, 2025 13&U AQHYA Western Riding G…" at bounding box center [357, 269] width 462 height 30
click at [386, 260] on input "2025 18&U AQHYA Bronze Western Riding World Show, 2025 13&U AQHYA Western Ridin…" at bounding box center [357, 269] width 462 height 30
click at [264, 261] on input "2025 18&U AQHYA Bronze Western Riding, 2025 13&U AQHYA Western Riding Gold Worl…" at bounding box center [357, 269] width 462 height 30
click at [191, 259] on input "2025 18&U AQHYA Bronze Champ-[GEOGRAPHIC_DATA], 2025 13&U AQHYA Western Riding …" at bounding box center [357, 269] width 462 height 30
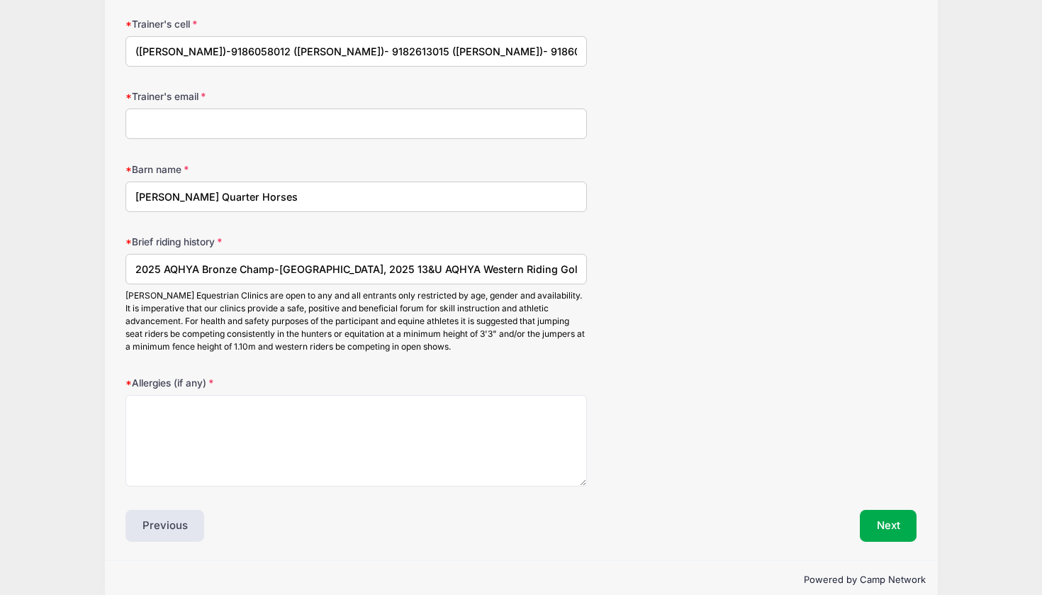
click at [277, 260] on input "2025 AQHYA Bronze Champ-[GEOGRAPHIC_DATA], 2025 13&U AQHYA Western Riding Gold …" at bounding box center [357, 269] width 462 height 30
click at [278, 261] on input "2025 AQHYA Bronze Champ-Youth Western Riding, 2025 13&U AQHYA Western Riding Go…" at bounding box center [357, 269] width 462 height 30
click at [397, 262] on input "2025 AQHYA Bronze Champion Youth Western Riding, 2025 13&U AQHYA Western Riding…" at bounding box center [357, 269] width 462 height 30
click at [437, 260] on input "2025 AQHYA Bronze Champion Youth Western Riding; 2025 13&U AQHYA Western Riding…" at bounding box center [357, 269] width 462 height 30
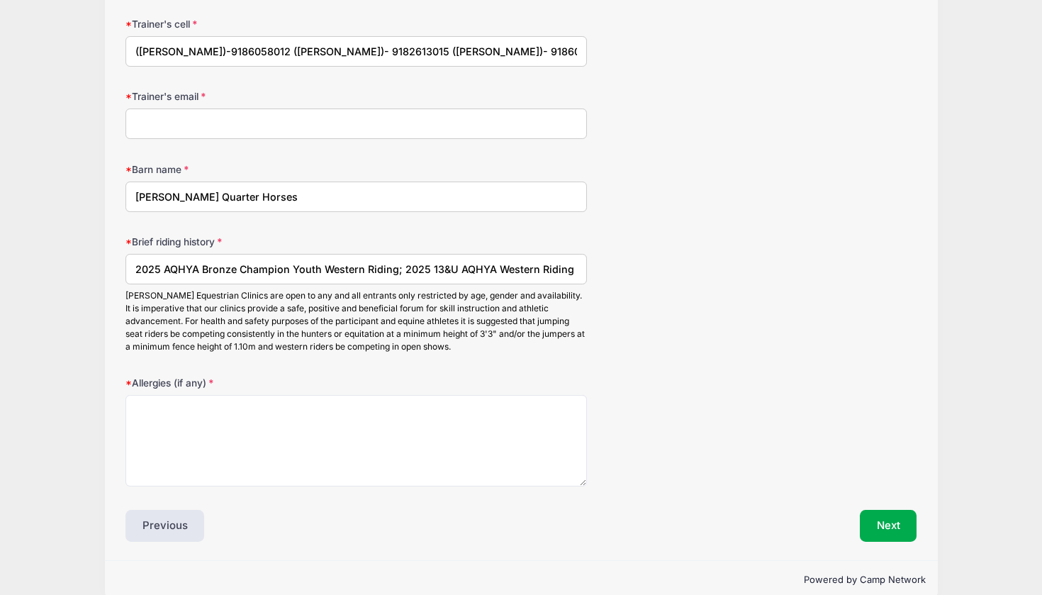
click at [440, 261] on input "2025 AQHYA Bronze Champion Youth Western Riding; 2025 13&U AQHYA Western Riding…" at bounding box center [357, 269] width 462 height 30
click at [460, 260] on input "2025 AQHYA Bronze Champion Youth Western Riding; 2025 13&U AQHYA Western Riding…" at bounding box center [357, 269] width 462 height 30
click at [455, 260] on input "2025 AQHYA Bronze Champion Youth Western Riding; 2025 13&U AQHYA Western Riding…" at bounding box center [357, 269] width 462 height 30
click at [489, 262] on input "2025 AQHYA Bronze Champion Youth Western Riding; 2025 AQHYA Western Riding Gold…" at bounding box center [357, 269] width 462 height 30
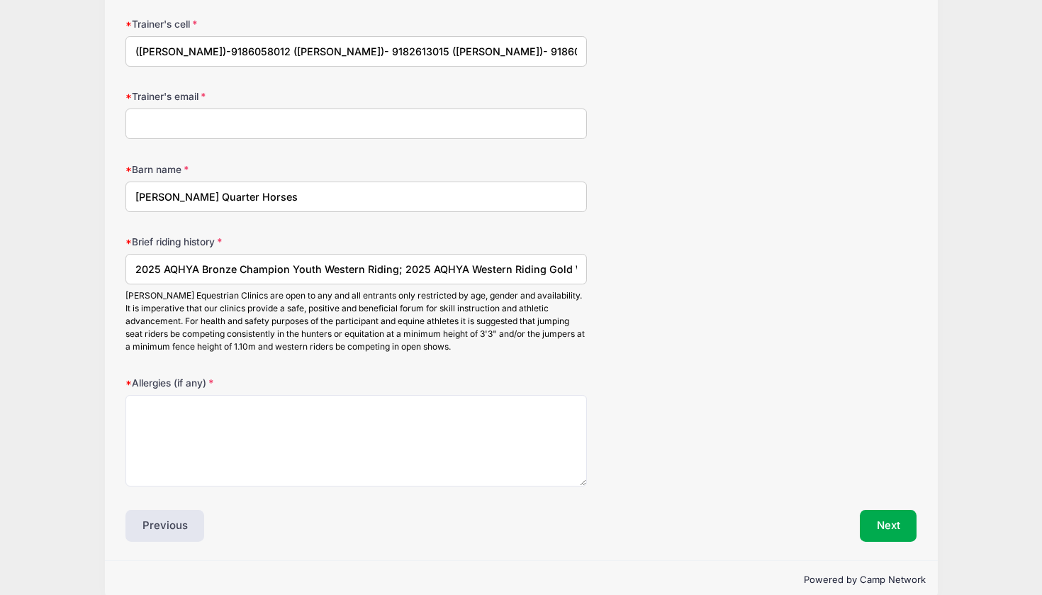
click at [489, 262] on input "2025 AQHYA Bronze Champion Youth Western Riding; 2025 AQHYA Western Riding Gold…" at bounding box center [357, 269] width 462 height 30
click at [489, 261] on input "2025 AQHYA Bronze Champion Youth Western Riding; 2025 AQHYA Riding Gold World S…" at bounding box center [357, 269] width 462 height 30
type input "2025 AQHYA Bronze Champion Youth Western Riding; 2025 AQHYA Gold World Show; 20…"
click at [424, 110] on input "Trainer's email" at bounding box center [357, 123] width 462 height 30
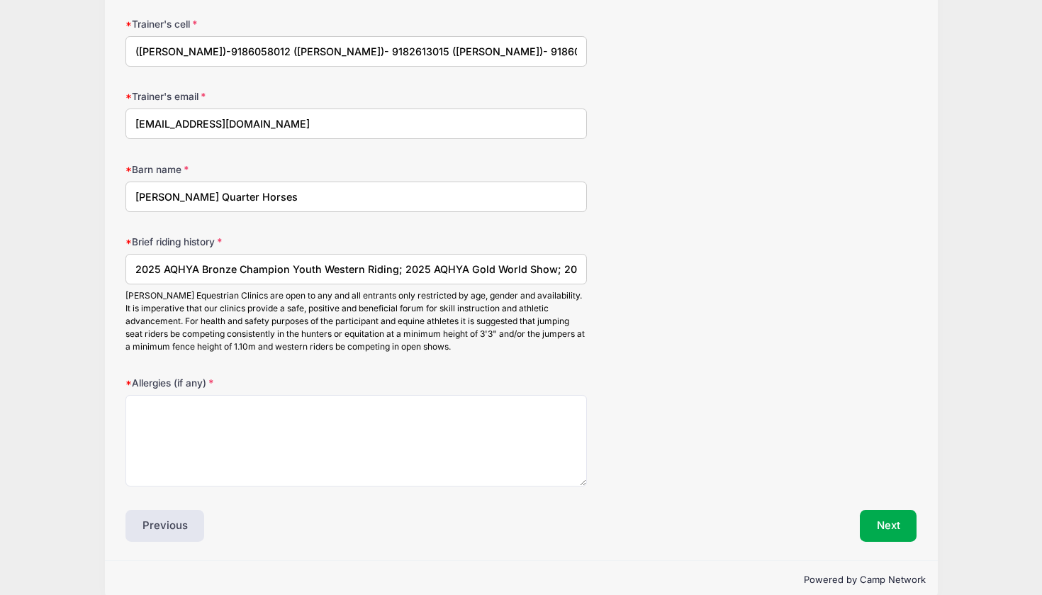
type input "[EMAIL_ADDRESS][DOMAIN_NAME]"
click at [491, 258] on input "2025 AQHYA Bronze Champion Youth Western Riding; 2025 AQHYA Gold World Show; 20…" at bounding box center [357, 269] width 462 height 30
click at [452, 260] on input "2025 AQHYA Bronze Champion Youth Western Riding; 2025 AQHYA Gold Champion 13&U …" at bounding box center [357, 269] width 462 height 30
click at [551, 261] on input "2025 AQHYA Bronze Champion Youth Western Riding; 2025 AQHYA Gold Champion 13&U …" at bounding box center [357, 269] width 462 height 30
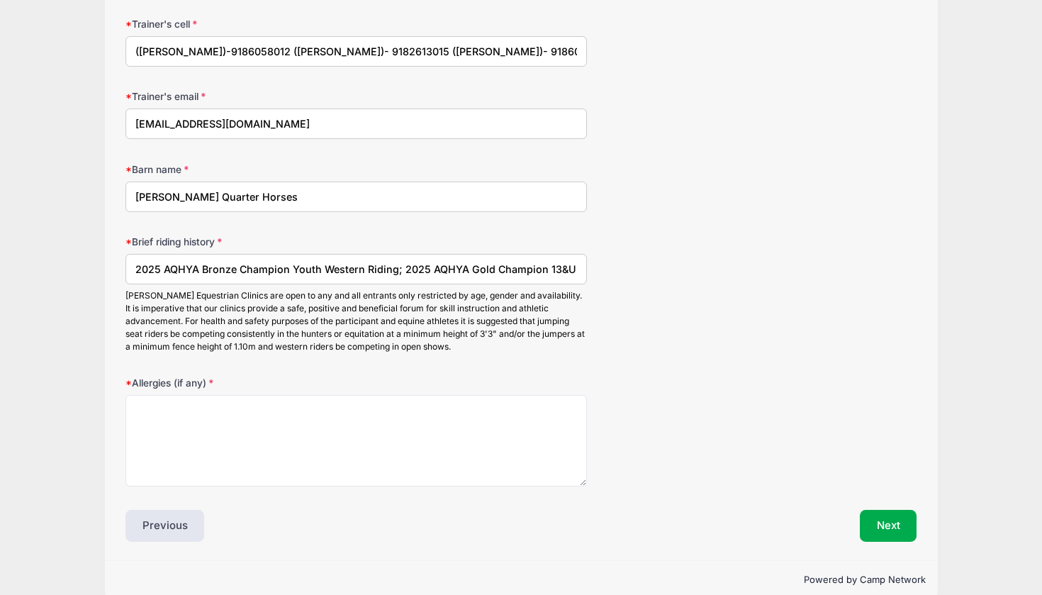
click at [489, 258] on input "2025 AQHYA Bronze Champion Youth Western Riding; 2025 AQHYA Gold Champion 13&U …" at bounding box center [357, 269] width 462 height 30
click at [522, 258] on input "2025 AQHYA Bronze Champion Youth Western Riding; 2025 AQHYA Gold Champion 13&U …" at bounding box center [357, 269] width 462 height 30
type input "2025 AQHYA Bronze Champion Youth Western Riding; 2025 AQHYA Gold Champion 13&U …"
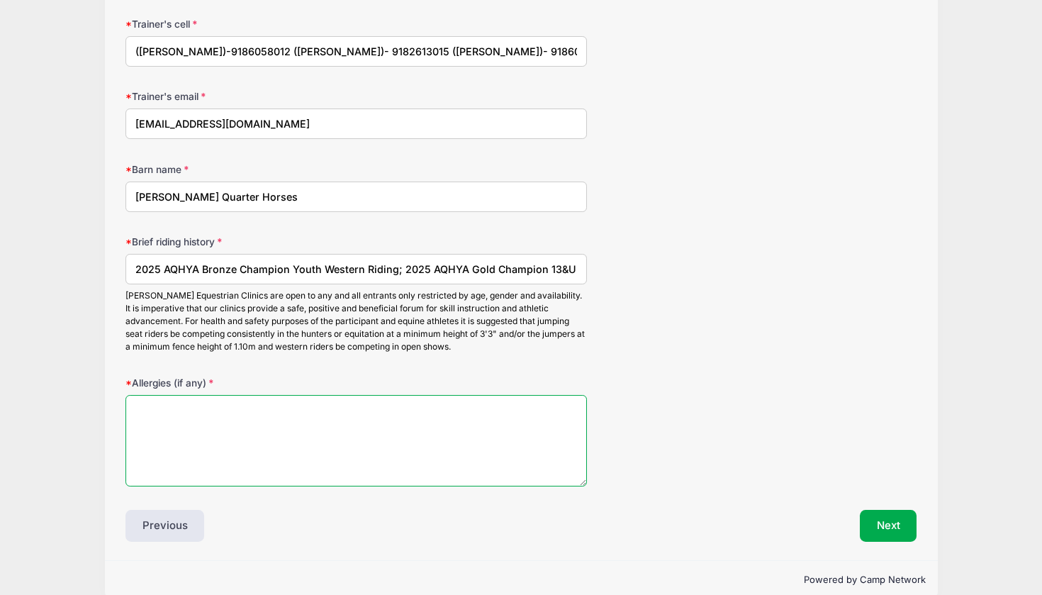
click at [325, 396] on textarea "Allergies (if any)" at bounding box center [357, 440] width 462 height 91
type textarea "2022"
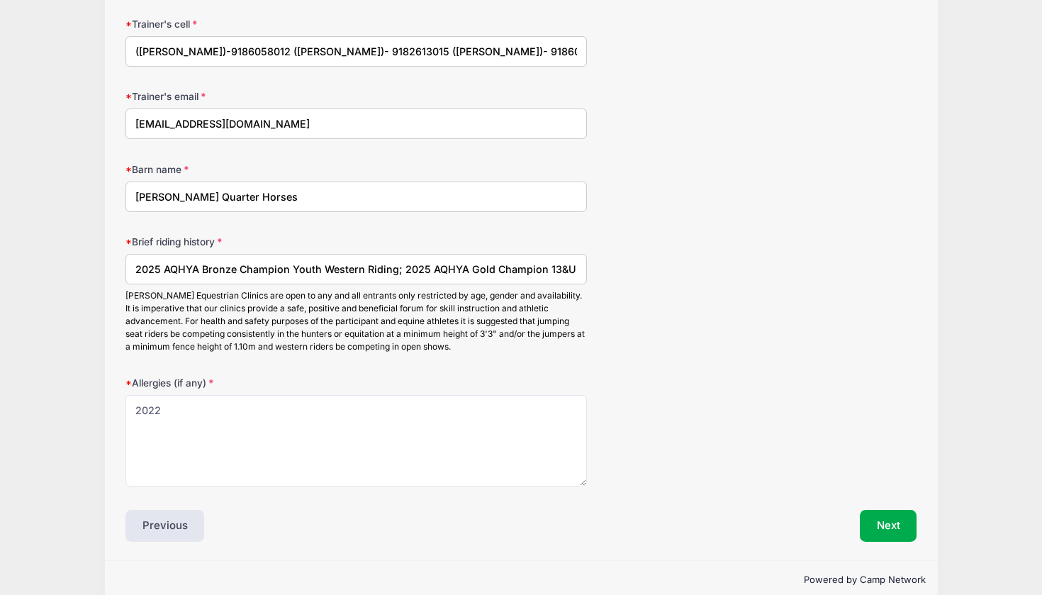
click at [251, 259] on input "2025 AQHYA Bronze Champion Youth Western Riding; 2025 AQHYA Gold Champion 13&U …" at bounding box center [357, 269] width 462 height 30
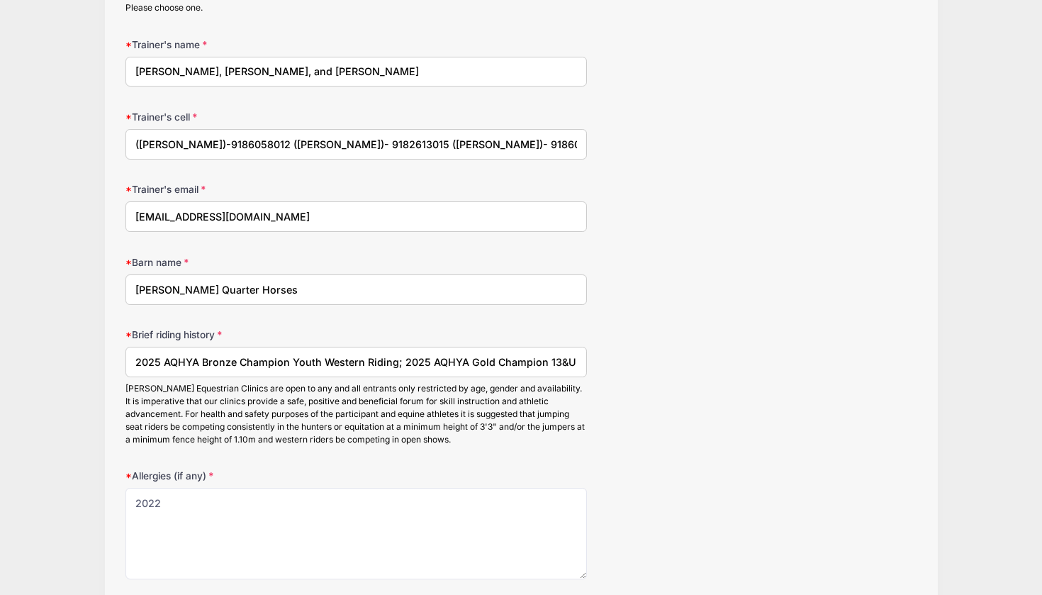
scroll to position [1565, 0]
click at [194, 354] on input "2025 AQHYA Bronze Champion Youth Western Riding; 2025 AQHYA Gold Champion 13&U …" at bounding box center [357, 362] width 462 height 30
click at [313, 352] on input "2025 AQHYA Bronze Champion Youth Western Riding; 2025 AQHYA Gold Champion 13&U …" at bounding box center [357, 362] width 462 height 30
click at [317, 353] on input "2025 AQHYA Bronze Champion Youth Western Riding; 2025 AQHYA Gold Champion 13&U …" at bounding box center [357, 362] width 462 height 30
click at [172, 354] on input "2025 AQHYA Bronze Champion Youth Western Riding; 2025 AQHYA Gold Champ. 13&U [G…" at bounding box center [357, 362] width 462 height 30
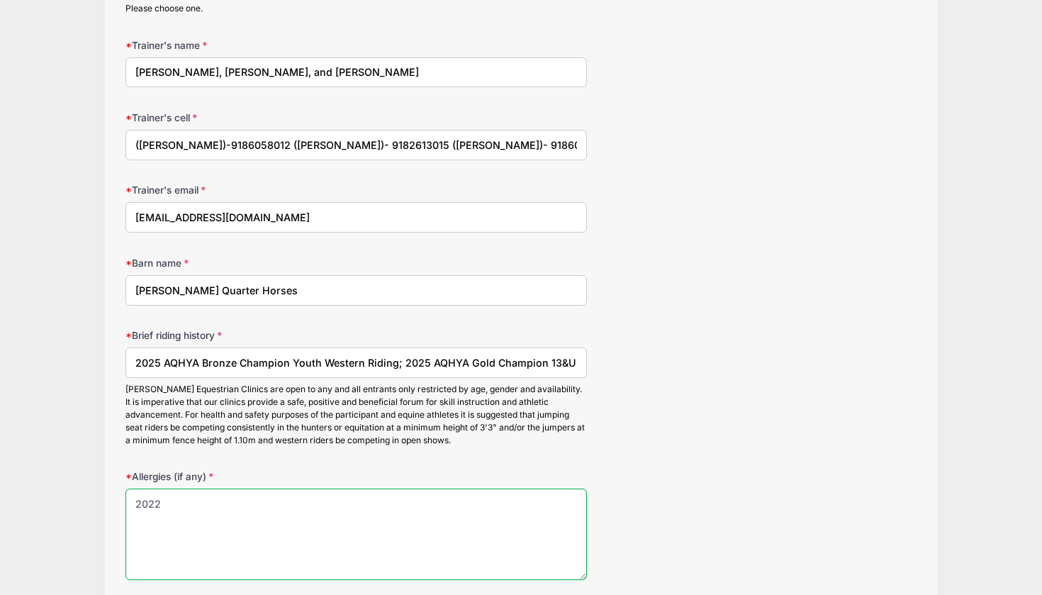
click at [157, 489] on textarea "2022" at bounding box center [357, 534] width 462 height 91
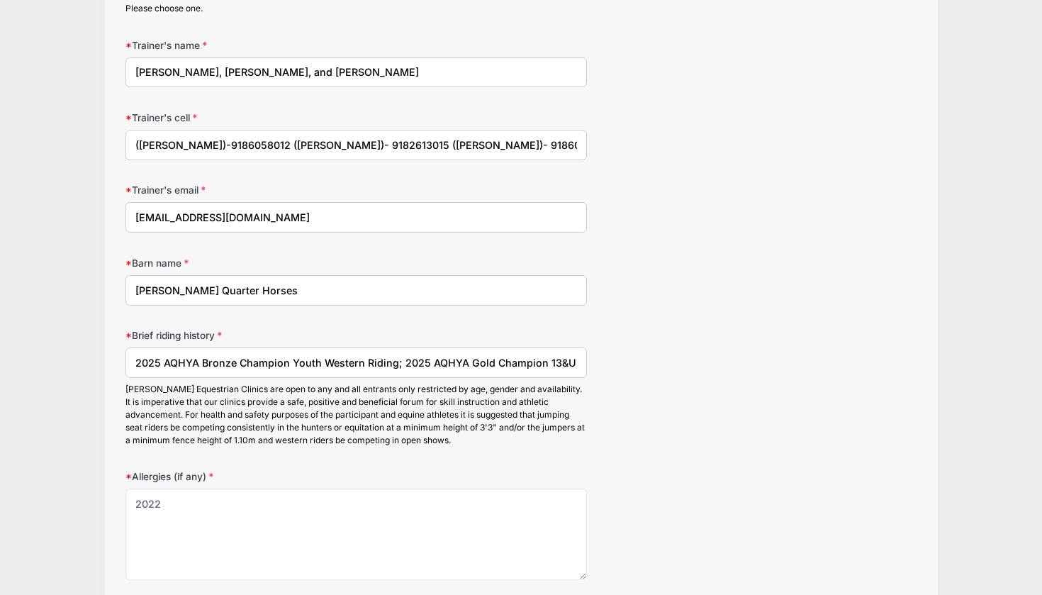
click at [138, 354] on input "2025 AQHYA Bronze Champion Youth Western Riding; 2025 AQHYA Gold Champion 13&U …" at bounding box center [357, 362] width 462 height 30
click at [476, 355] on input "2025 AQHYA Bronze Champion Youth Western Riding; 2025 AQHYA Gold Champion 13&U …" at bounding box center [357, 362] width 462 height 30
click at [238, 354] on input "2025 AQHYA Bronze Champion Youth Western Riding; 2025 AQHYA Champion 13&U [GEOG…" at bounding box center [357, 362] width 462 height 30
click at [497, 352] on input "2025 AQHYA Bronze World Champion Youth Western Riding; 2025 AQHYA Champion 13&U…" at bounding box center [357, 362] width 462 height 30
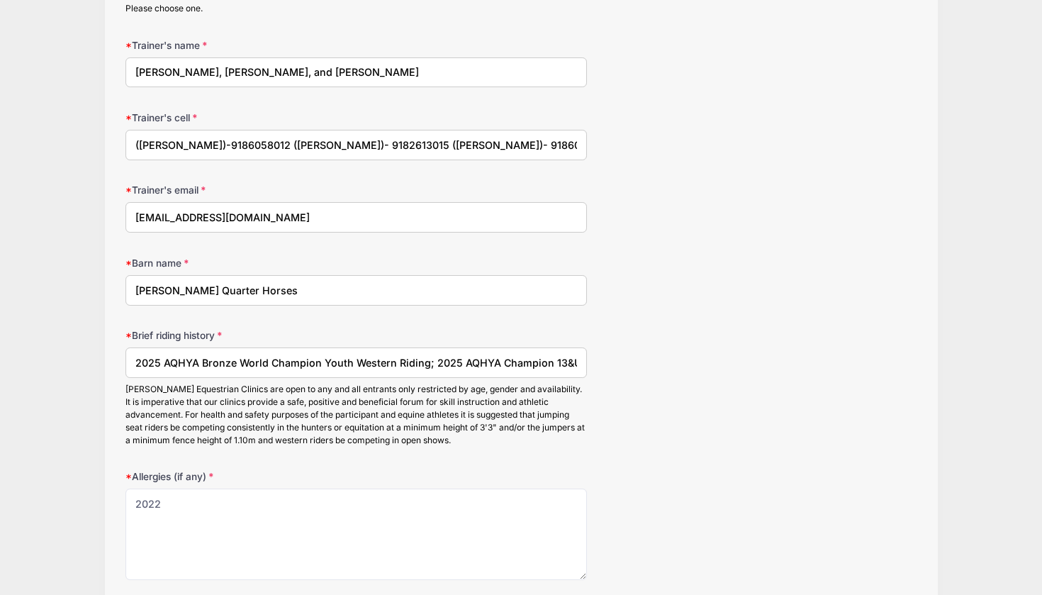
click at [554, 357] on input "2025 AQHYA Bronze World Champion Youth Western Riding; 2025 AQHYA Champion 13&U…" at bounding box center [357, 362] width 462 height 30
click at [339, 353] on input "2025 AQHYA Bronze World Champion Youth Western Riding; 2025 AQHYA Champion 13&U…" at bounding box center [357, 362] width 462 height 30
click at [490, 353] on input "2025 AQHYA Bronze World Champion Yth Western Riding; 2025 AQHYA Champion 13&U […" at bounding box center [357, 362] width 462 height 30
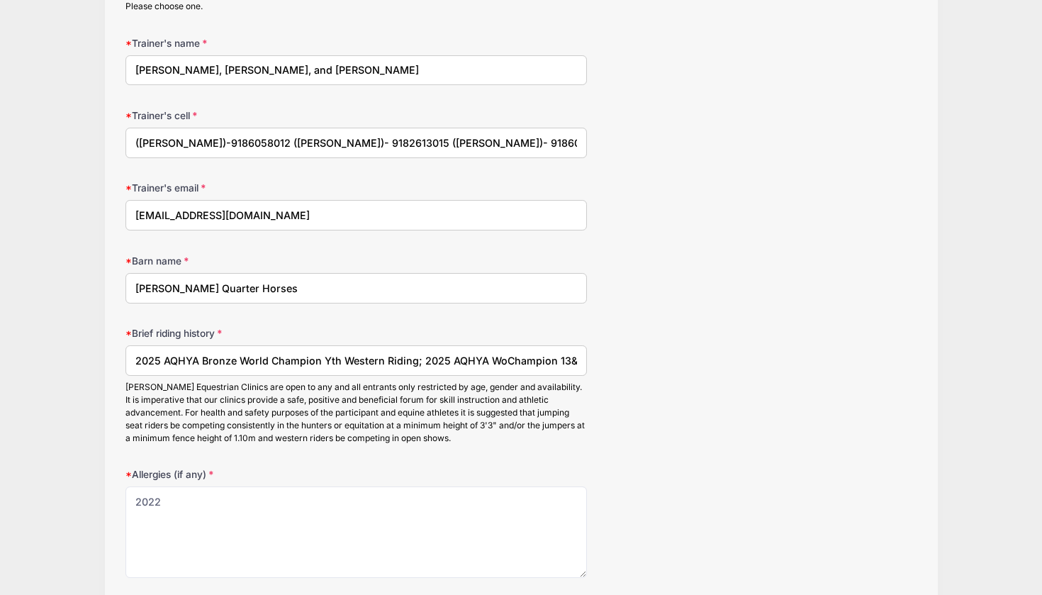
scroll to position [1567, 0]
click at [552, 356] on input "2025 AQHYA Bronze World Champion Yth Western Riding; 2025 AQHYA WoChampion 13&U…" at bounding box center [357, 360] width 462 height 30
click at [279, 350] on input "2025 AQHYA Bronze World Champion Yth Western Riding; 2025 AQHYA WoChampion 13&U…" at bounding box center [357, 360] width 462 height 30
click at [514, 352] on input "2025 AQHYA Bronze World Champion Yth Western Riding; 2025 AQHYA World Champion …" at bounding box center [357, 360] width 462 height 30
click at [291, 350] on input "2025 AQHYA Bronze World Champion Yth Western Riding; 2025 AQHYA World Champion …" at bounding box center [357, 360] width 462 height 30
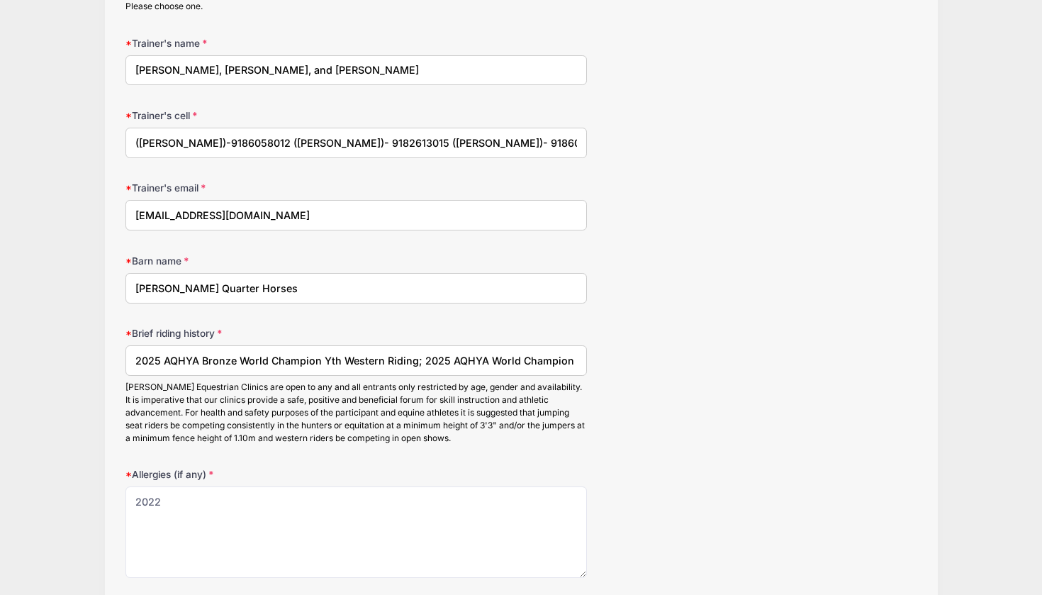
click at [291, 350] on input "2025 AQHYA Bronze World Champion Yth Western Riding; 2025 AQHYA World Champion …" at bounding box center [357, 360] width 462 height 30
click at [289, 350] on input "2025 AQHYA Bronze World Champion Yth Western Riding; 2025 AQHYA World Champion …" at bounding box center [357, 360] width 462 height 30
click at [576, 350] on input "2025 AQHYA Bronze World Champion Yth Western Riding; 2025 AQHYA World Champion …" at bounding box center [357, 360] width 462 height 30
type input "2025 AQHYA Bronze World Champion Yth Western Riding; 2025 AQHYA World Champion …"
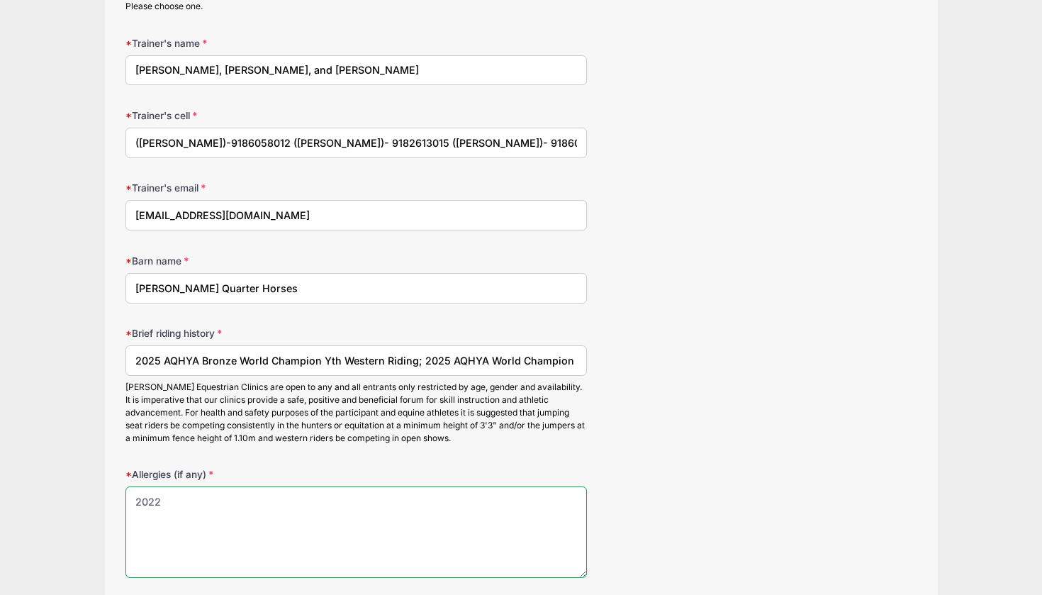
click at [172, 486] on textarea "2022" at bounding box center [357, 531] width 462 height 91
type textarea "2"
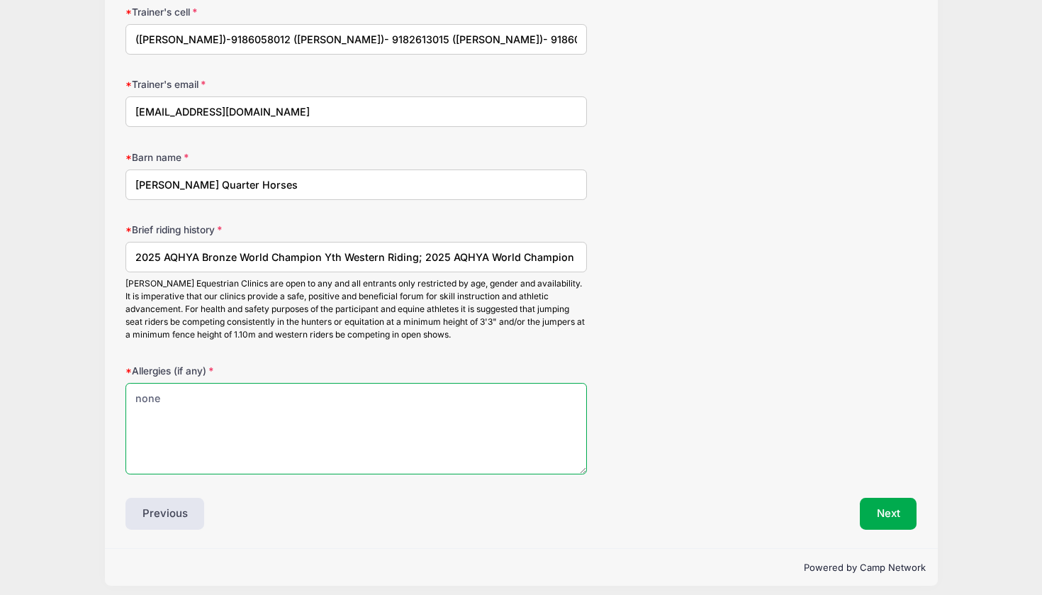
scroll to position [1670, 0]
type textarea "none"
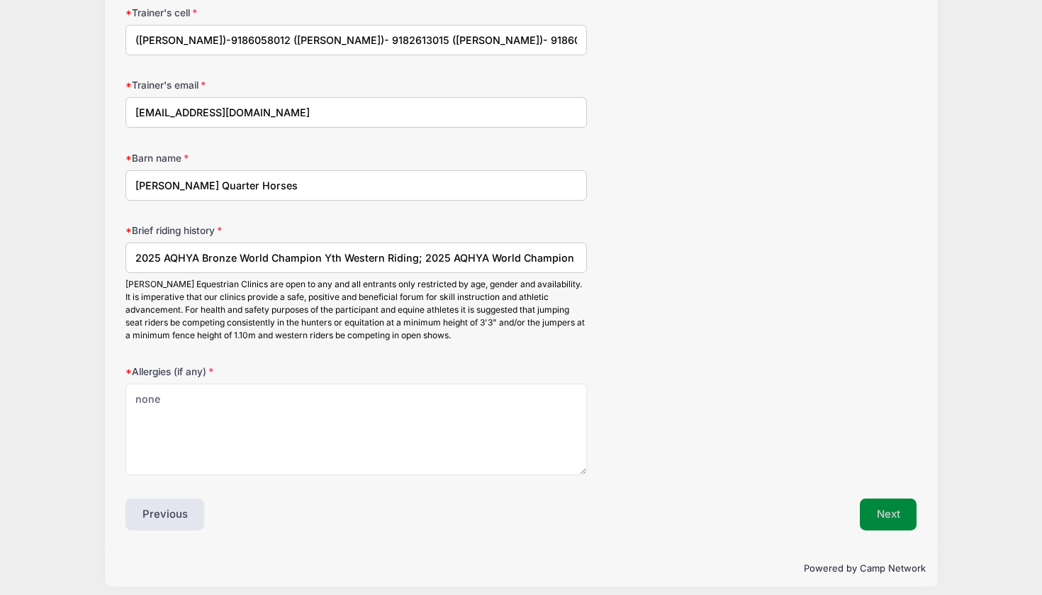
click at [891, 498] on button "Next" at bounding box center [888, 514] width 57 height 33
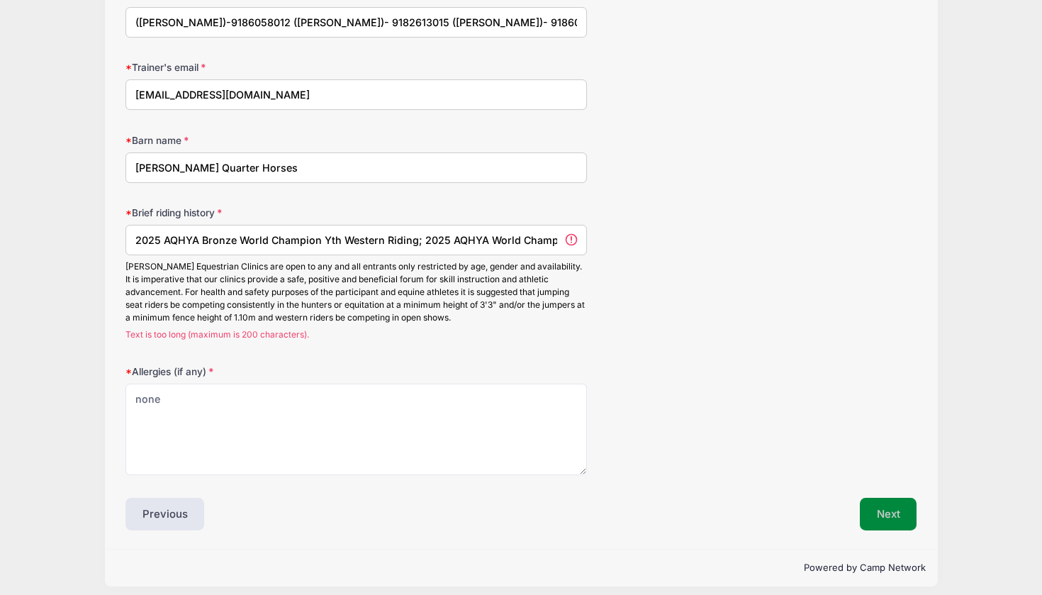
scroll to position [0, 0]
click at [315, 232] on input "2025 AQHYA Bronze World Champion Yth Western Riding; 2025 AQHYA World Champion …" at bounding box center [357, 240] width 462 height 30
click at [316, 232] on input "2025 AQHYA Bronze World Champion Yth Western Riding; 2025 AQHYA World Champion …" at bounding box center [357, 240] width 462 height 30
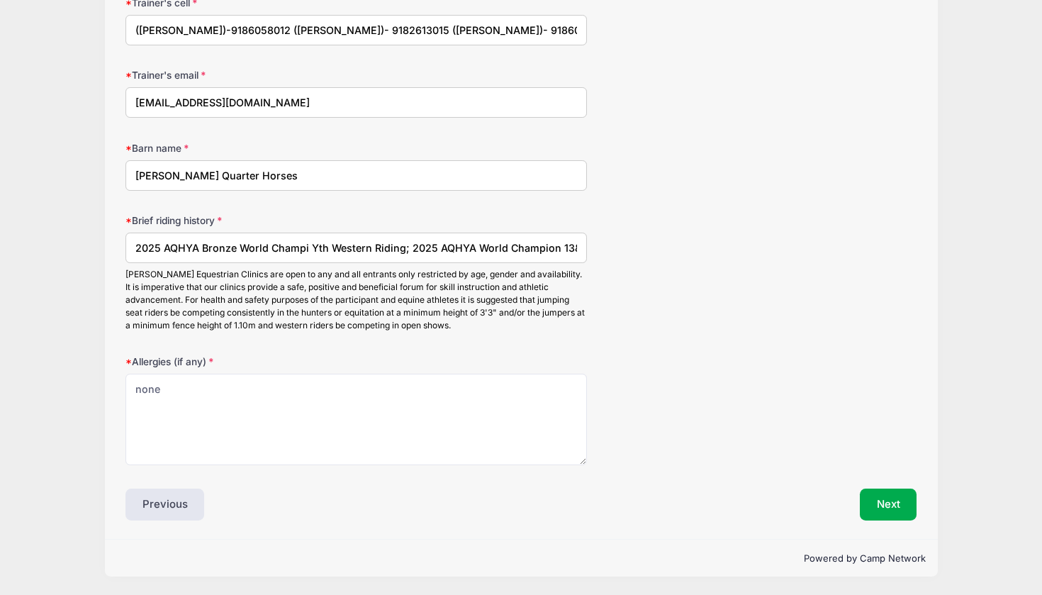
scroll to position [1670, 0]
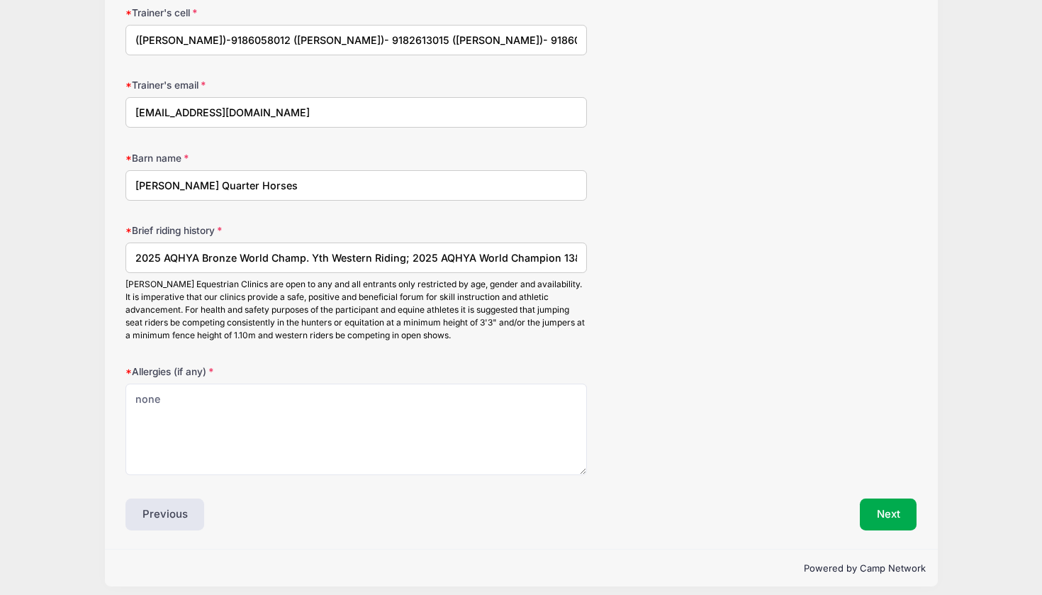
click at [164, 251] on input "2025 AQHYA Bronze World Champ. Yth Western Riding; 2025 AQHYA World Champion 13…" at bounding box center [357, 258] width 462 height 30
click at [306, 250] on input "2025 AQHYA Bronze World Champ. Yth Western Riding; 2025 AQHYA World Champion 13…" at bounding box center [357, 258] width 462 height 30
click at [545, 248] on input "2025 AQHYA Bronze World Champion Yth Western Riding; 2025 AQHYA World Champion …" at bounding box center [357, 258] width 462 height 30
click at [303, 249] on input "2025 AQHYA Bronze World Champion Yth Western Riding; 2025 AQHYA World Champion …" at bounding box center [357, 258] width 462 height 30
click at [475, 246] on input "2025 AQHYA Bronze World Champion Yth Western Riding; 2025 AQHYA World Champion …" at bounding box center [357, 258] width 462 height 30
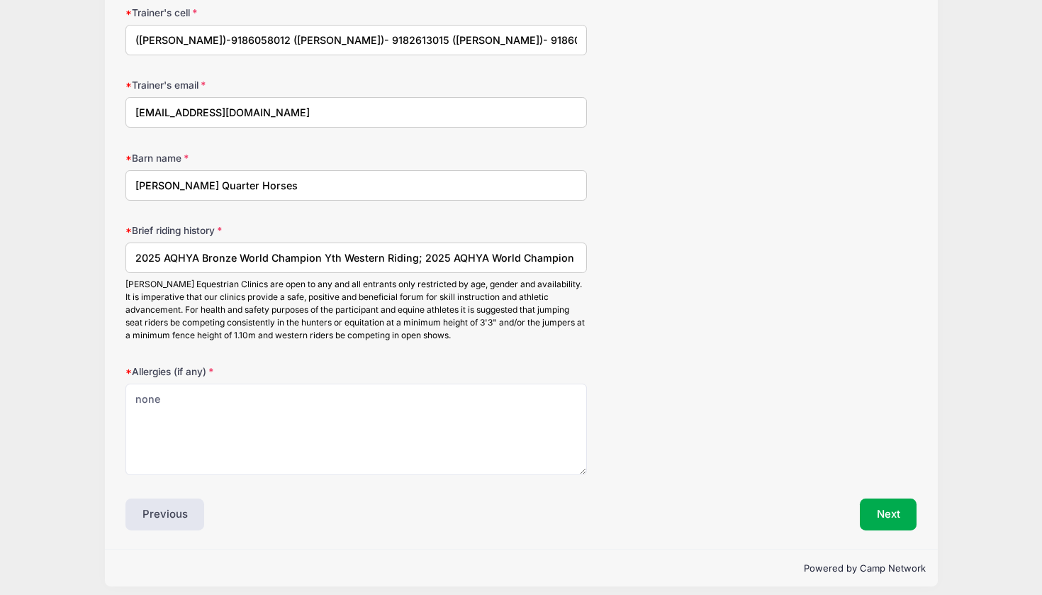
click at [566, 248] on input "2025 AQHYA Bronze World Champion Yth Western Riding; 2025 AQHYA World Champion …" at bounding box center [357, 258] width 462 height 30
click at [874, 520] on button "Next" at bounding box center [888, 514] width 57 height 33
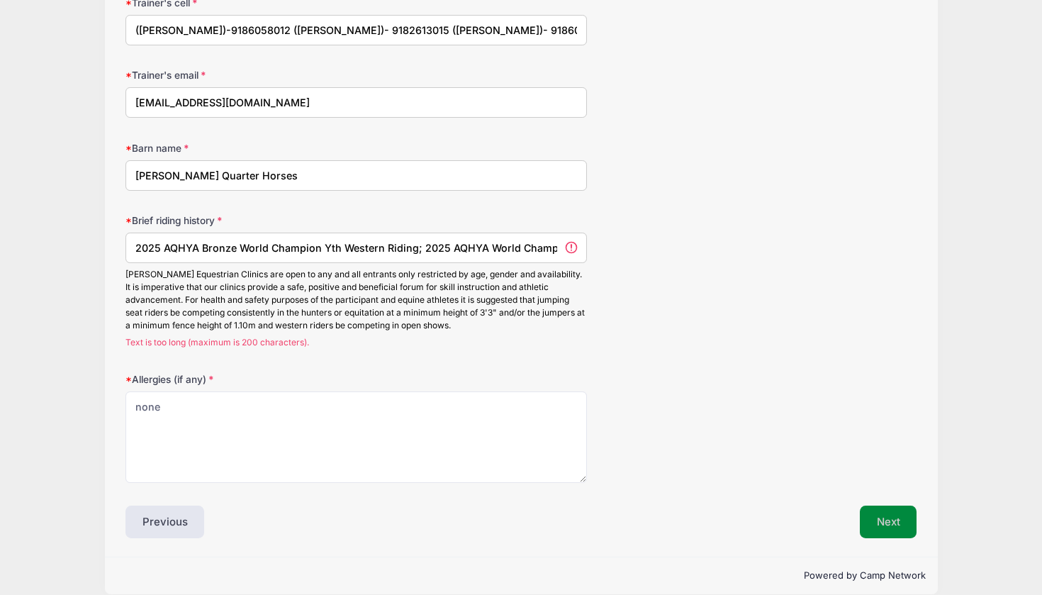
scroll to position [0, 0]
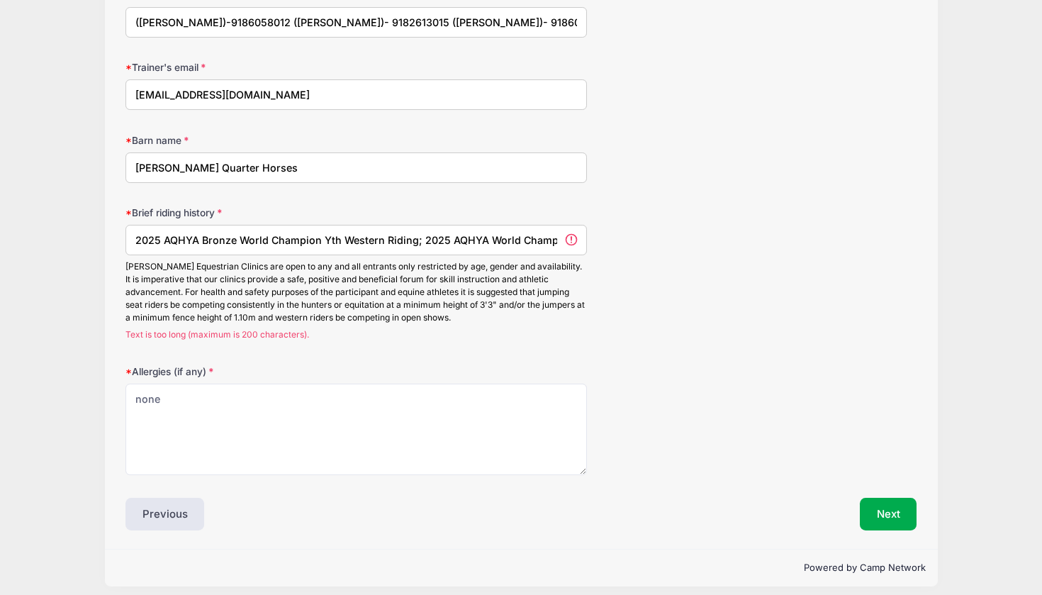
click at [320, 230] on input "2025 AQHYA Bronze World Champion Yth Western Riding; 2025 AQHYA World Champion …" at bounding box center [357, 240] width 462 height 30
click at [330, 232] on input "2025 AQHYA Bronze World Champion Yth Western Riding; 2025 AQHYA World Champion …" at bounding box center [357, 240] width 462 height 30
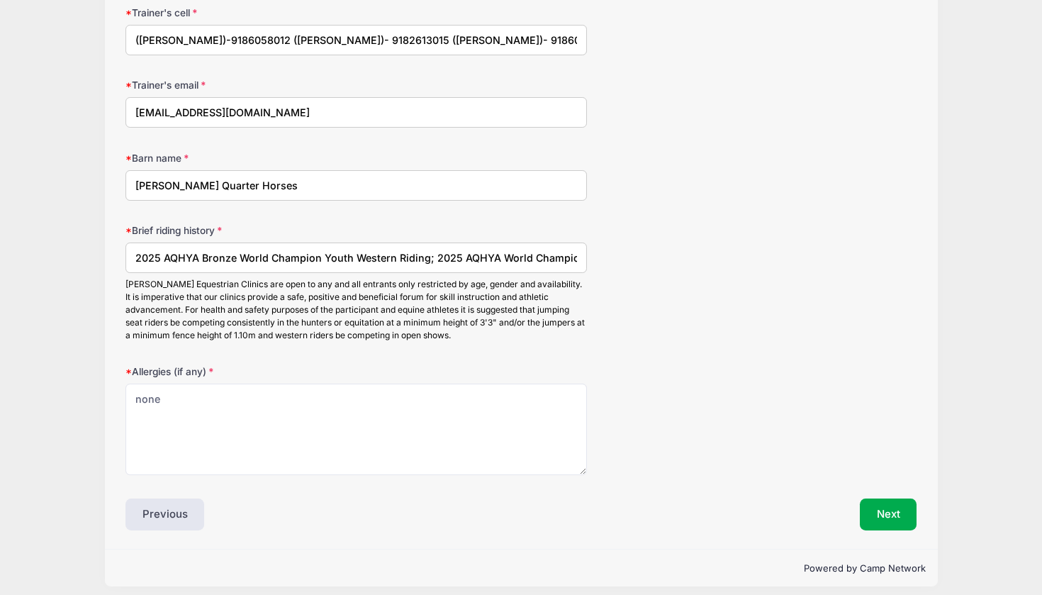
click at [475, 252] on input "2025 AQHYA Bronze World Champion Youth Western Riding; 2025 AQHYA World Champio…" at bounding box center [357, 258] width 462 height 30
click at [475, 248] on input "2025 AQHYA Bronze World Champion Youth Western Riding; 2025 AQHYA World Champio…" at bounding box center [357, 258] width 462 height 30
click at [876, 501] on button "Next" at bounding box center [888, 514] width 57 height 33
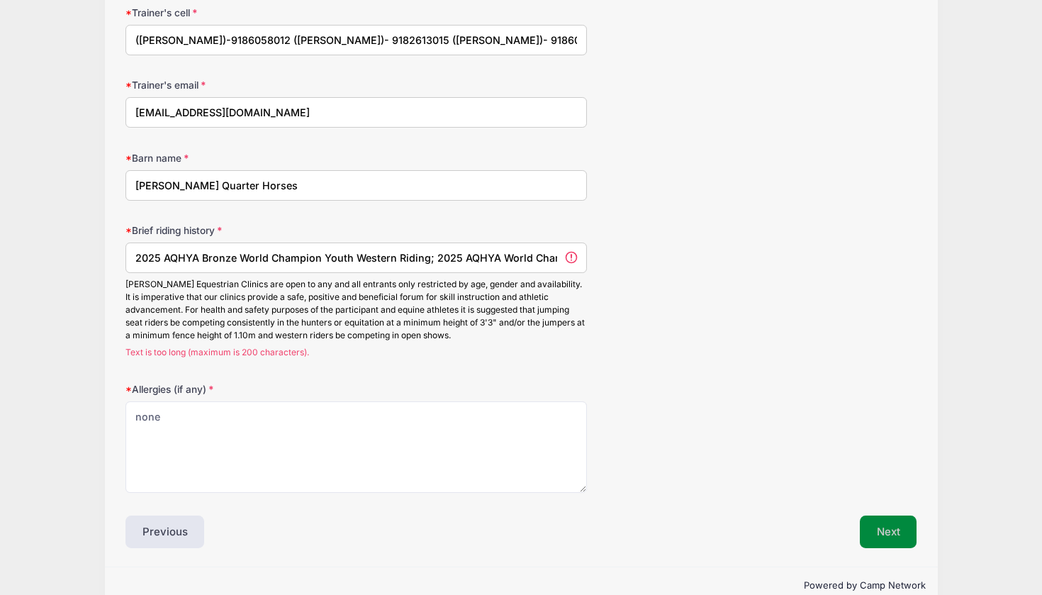
scroll to position [0, 0]
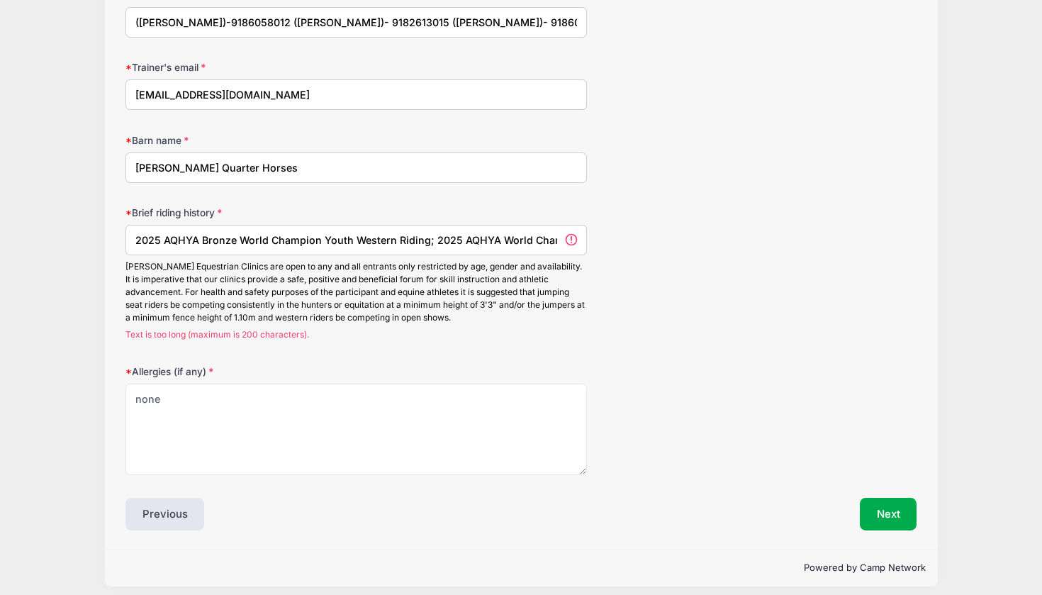
click at [348, 230] on input "2025 AQHYA Bronze World Champion Youth Western Riding; 2025 AQHYA World Champio…" at bounding box center [357, 240] width 462 height 30
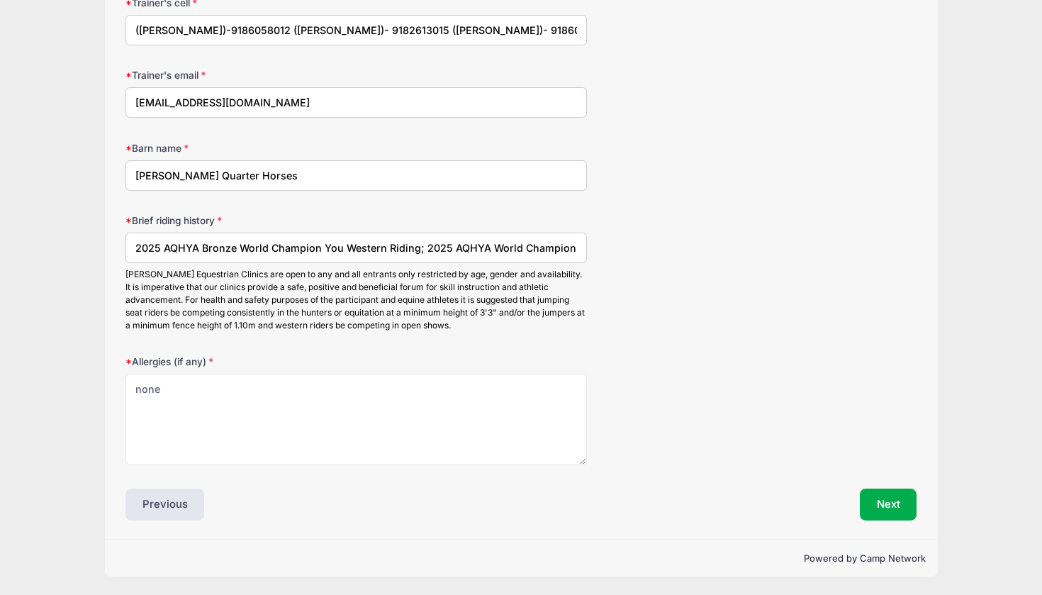
scroll to position [1670, 0]
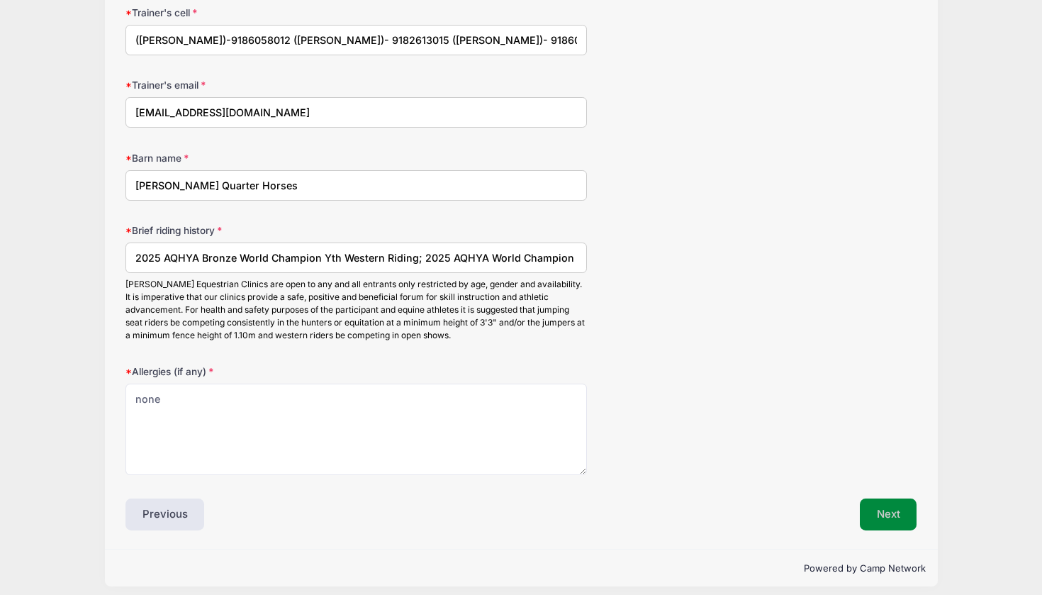
type input "2025 AQHYA Bronze World Champion Yth Western Riding; 2025 AQHYA World Champion …"
click at [877, 507] on button "Next" at bounding box center [888, 514] width 57 height 33
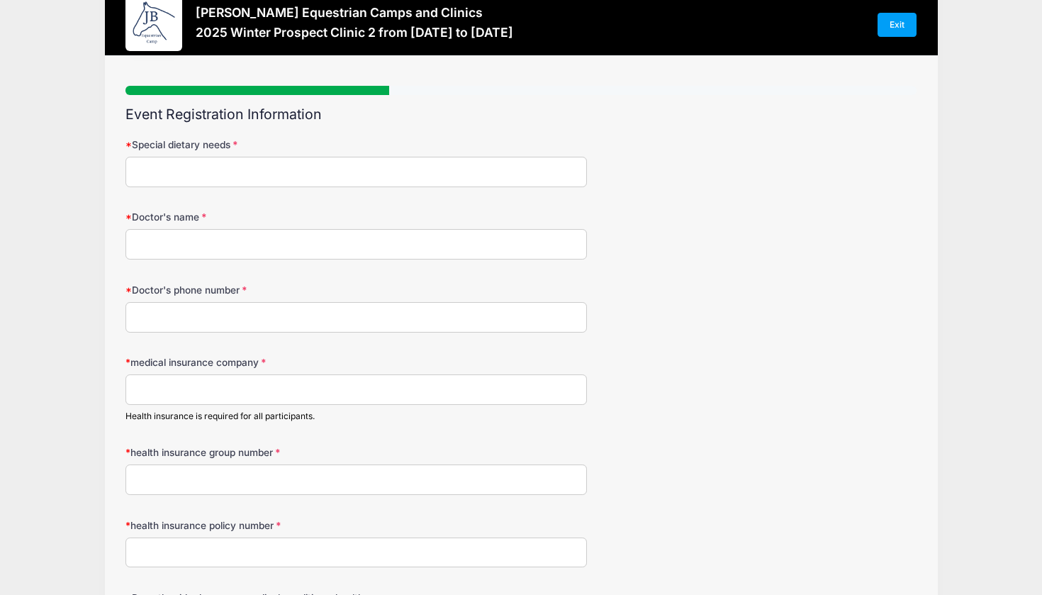
scroll to position [0, 0]
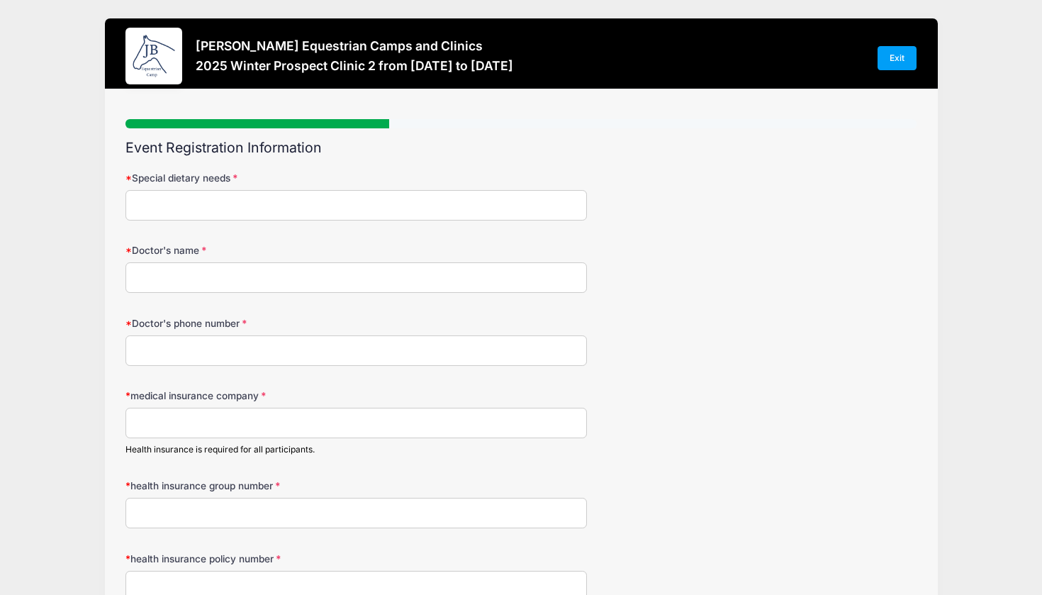
click at [425, 204] on input "Special dietary needs" at bounding box center [357, 205] width 462 height 30
type input "B"
type input "none"
type input "[PERSON_NAME]"
type input "[PHONE_NUMBER]"
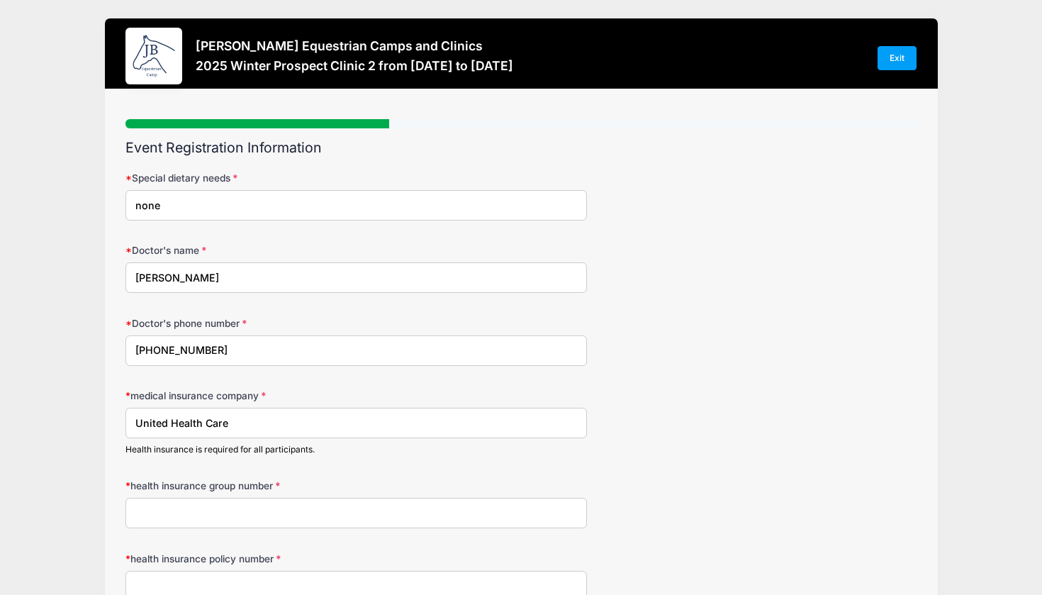
click at [457, 421] on input "United Health Care" at bounding box center [357, 423] width 462 height 30
click at [572, 421] on input "United Health Care" at bounding box center [357, 423] width 462 height 30
click at [573, 421] on input "United Health Care" at bounding box center [357, 423] width 462 height 30
type input "United Health Care"
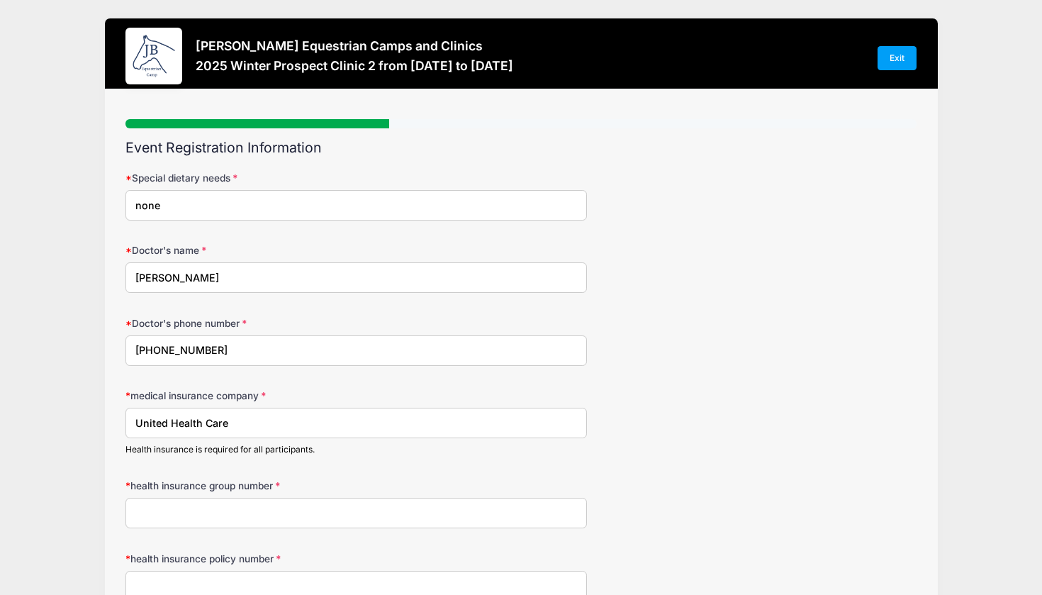
click at [340, 505] on input "health insurance group number" at bounding box center [357, 513] width 462 height 30
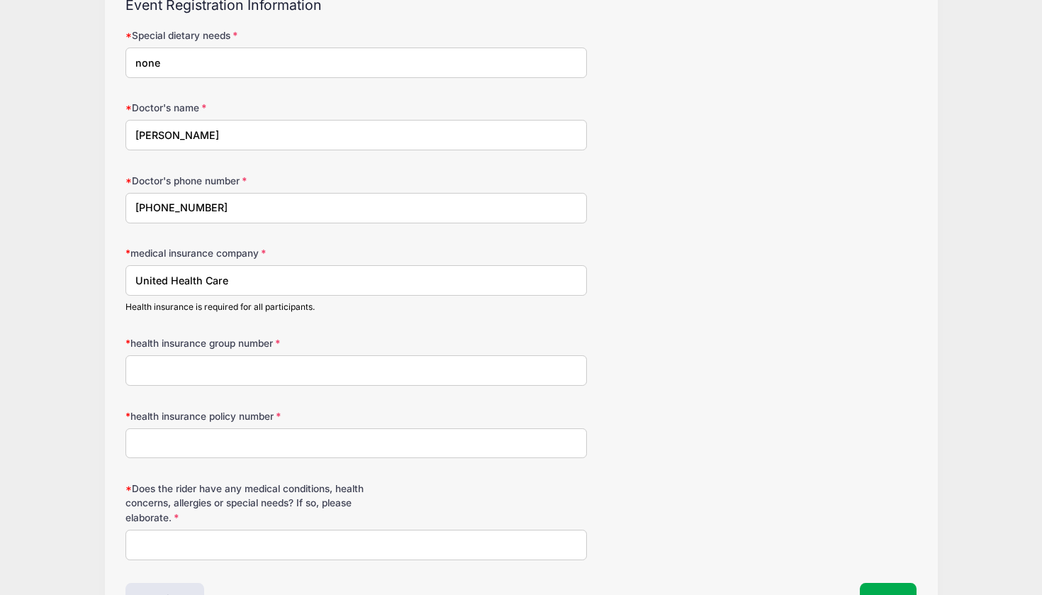
scroll to position [140, 0]
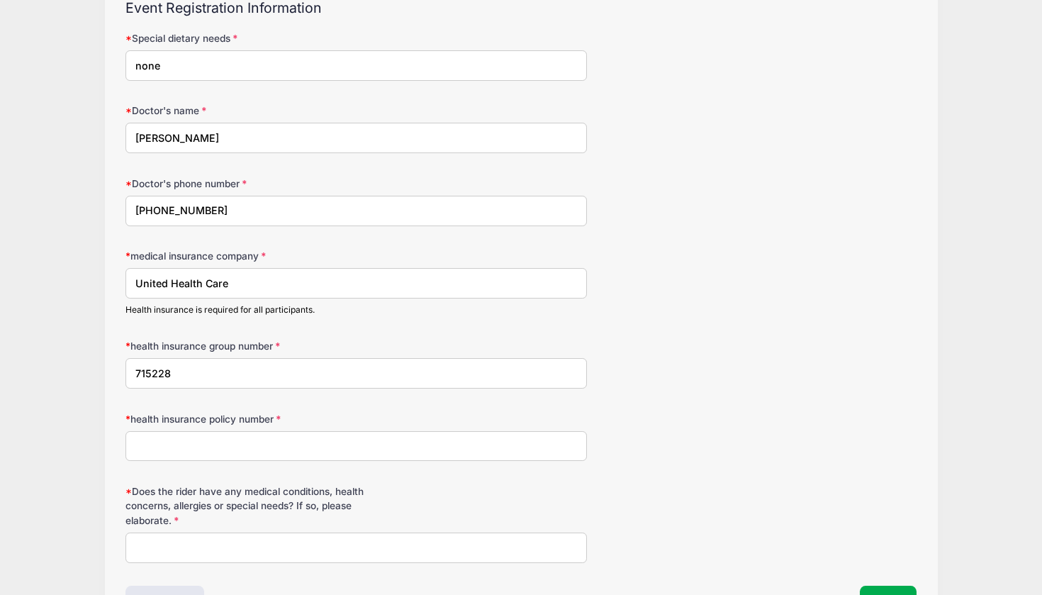
type input "715228"
click at [256, 439] on input "health insurance policy number" at bounding box center [357, 446] width 462 height 30
type input "978217089"
click at [206, 544] on input "Does the rider have any medical conditions, health concerns, allergies or speci…" at bounding box center [357, 548] width 462 height 30
type input "n"
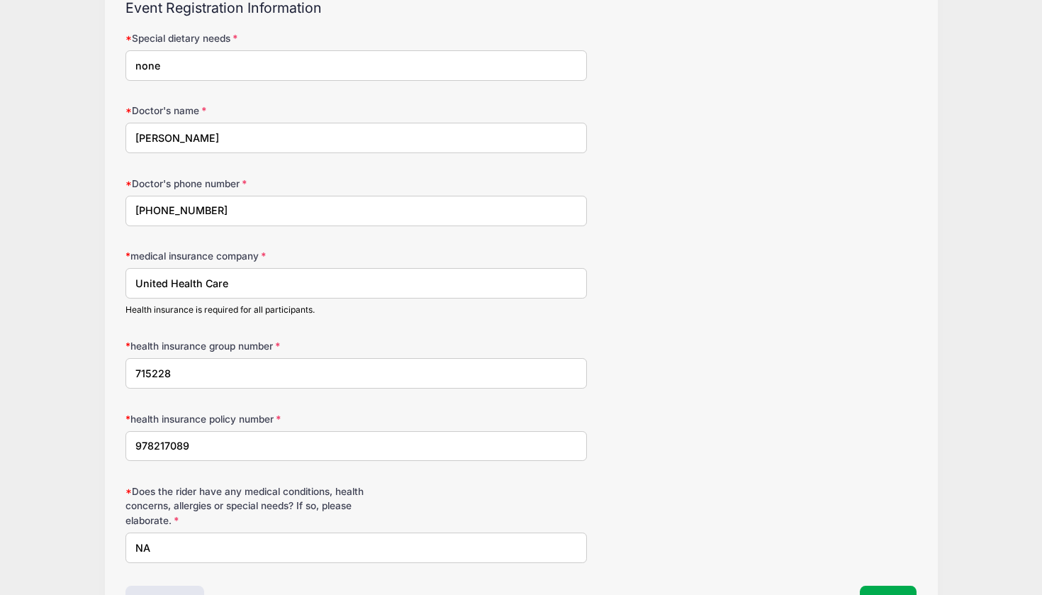
type input "N"
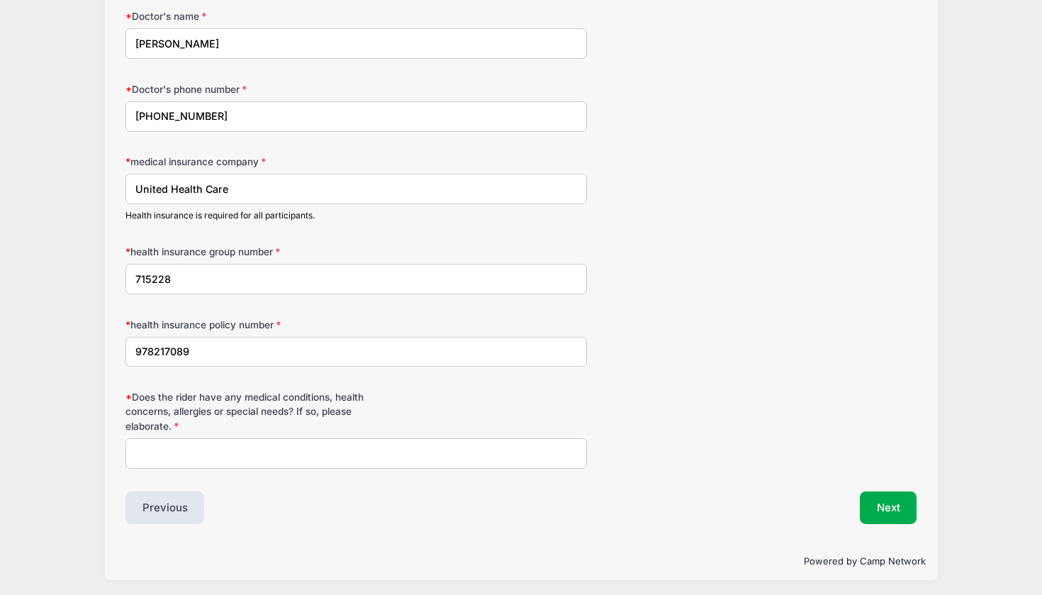
scroll to position [233, 0]
click at [879, 508] on button "Next" at bounding box center [888, 508] width 57 height 33
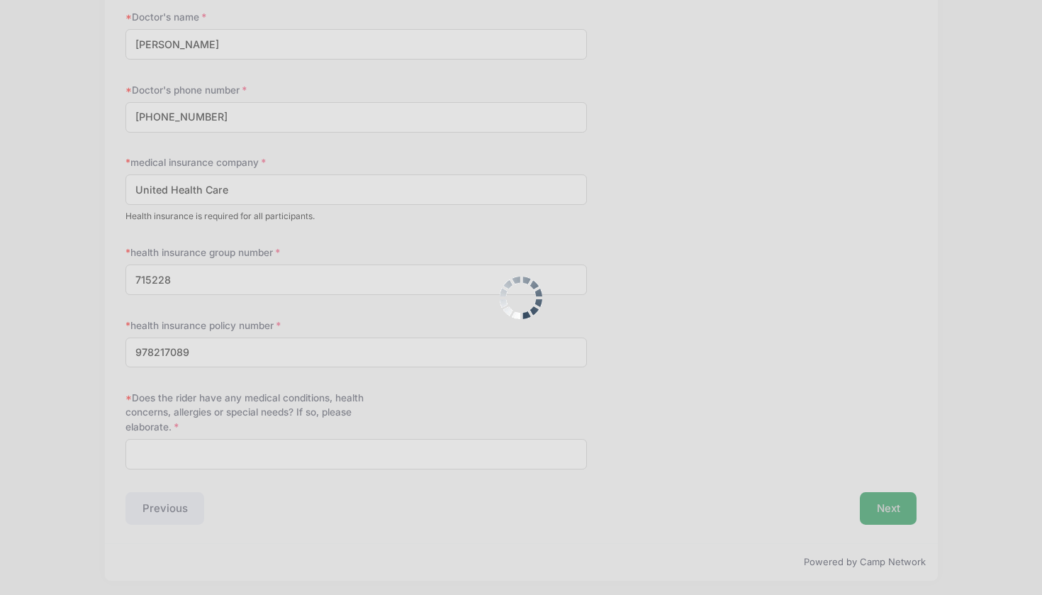
scroll to position [251, 0]
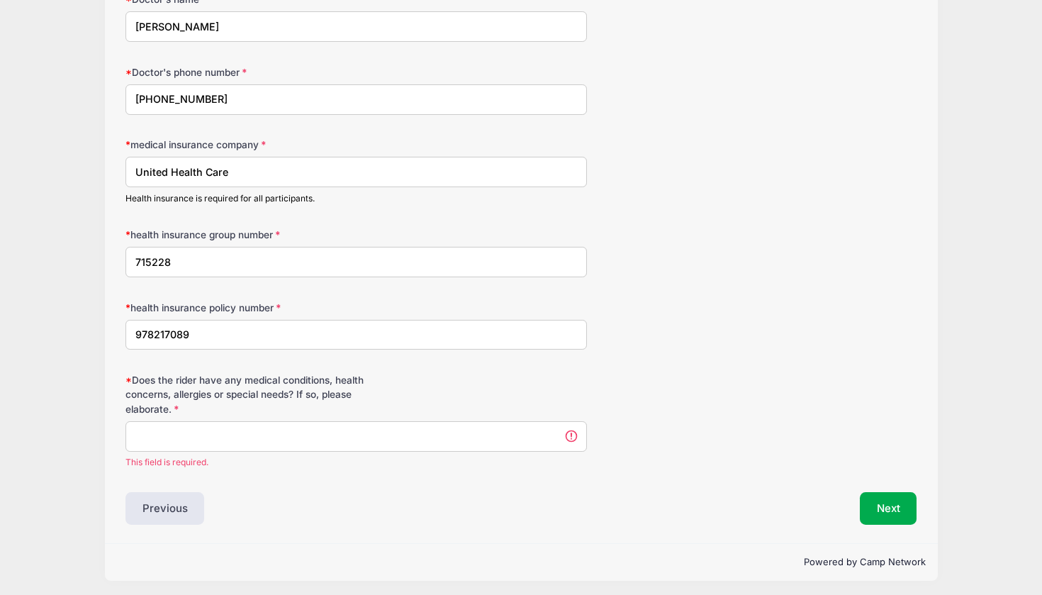
click at [546, 422] on input "Does the rider have any medical conditions, health concerns, allergies or speci…" at bounding box center [357, 436] width 462 height 30
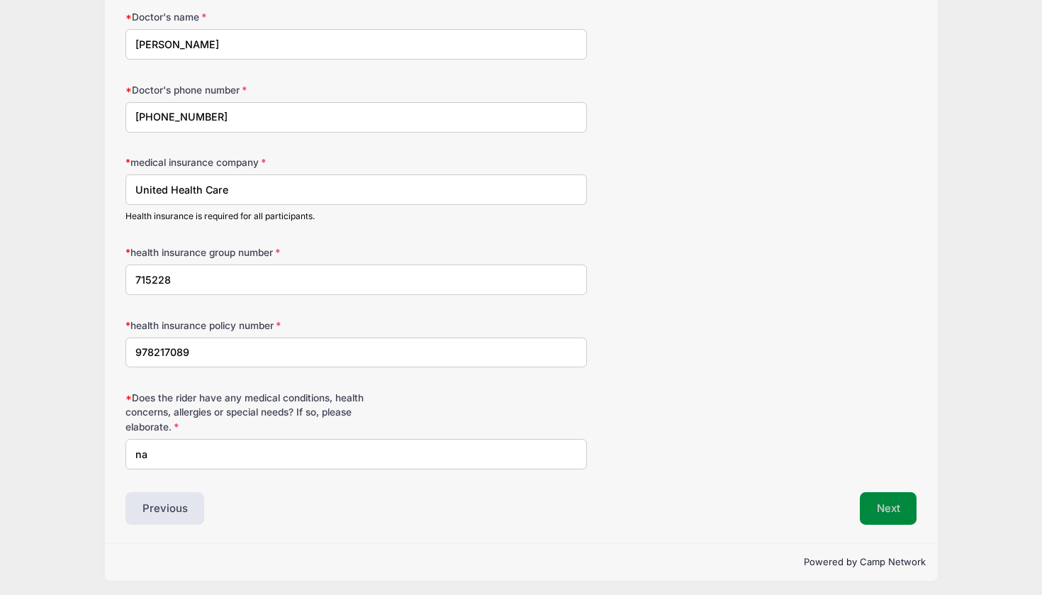
type input "na"
click at [886, 511] on button "Next" at bounding box center [888, 508] width 57 height 33
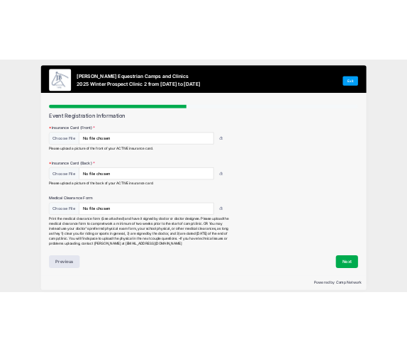
scroll to position [0, 0]
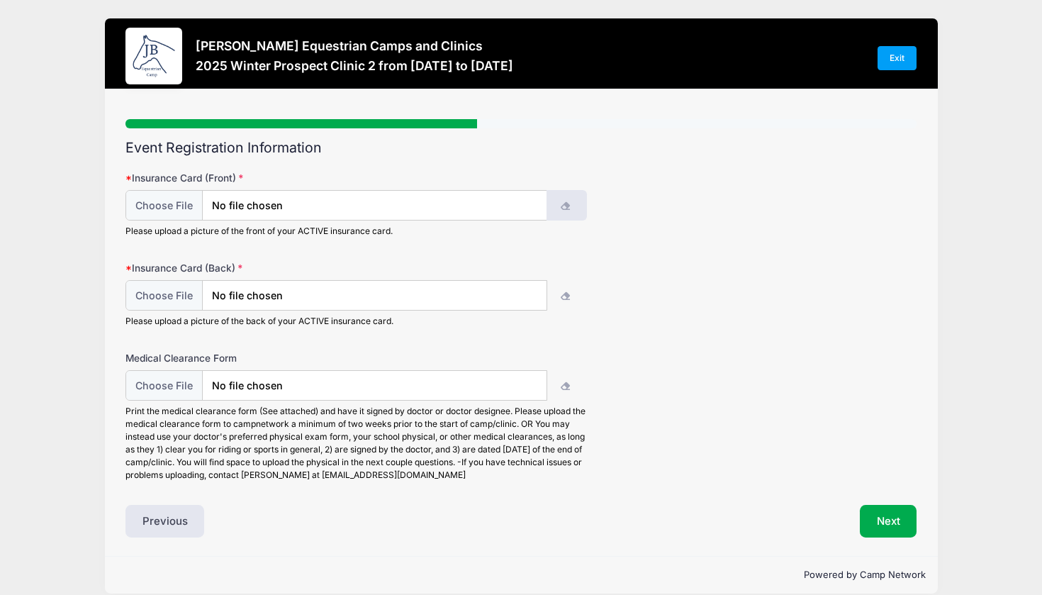
click at [571, 205] on button "button" at bounding box center [567, 205] width 40 height 30
click at [426, 200] on input "file" at bounding box center [337, 205] width 422 height 30
click at [298, 201] on input "file" at bounding box center [337, 205] width 422 height 30
click at [160, 203] on input "file" at bounding box center [337, 205] width 422 height 30
type input "C:\fakepath\77799691555__3A52B7E0-C676-465E-A5D2-FF743D0170AA.jpeg"
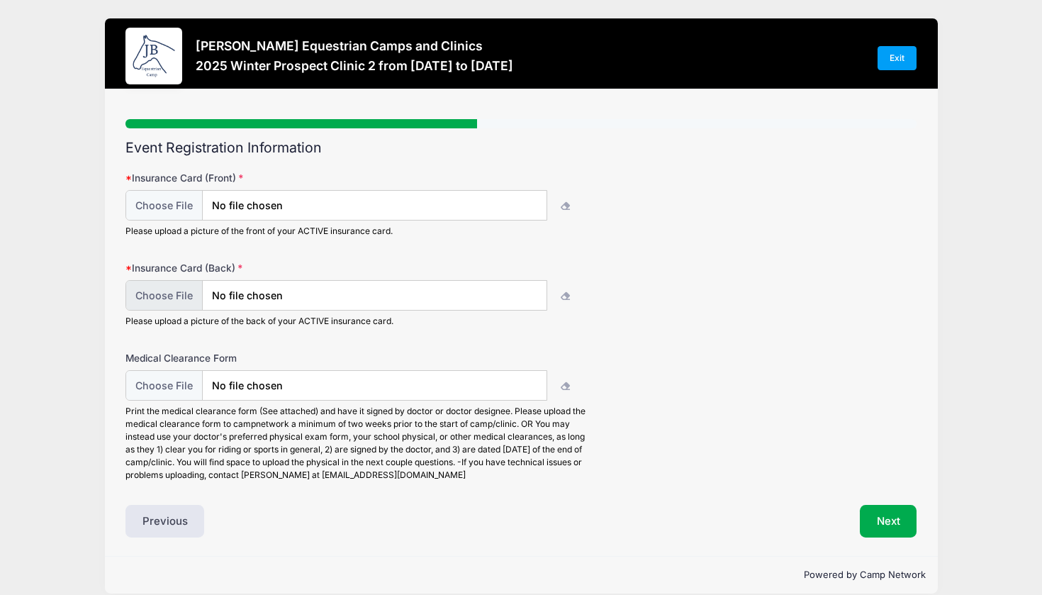
click at [172, 284] on input "file" at bounding box center [337, 295] width 422 height 30
type input "C:\fakepath\77799692963__C58EBA2C-2B8C-4E28-8638-E7B5AA753FB0.jpeg"
click at [572, 390] on button "button" at bounding box center [567, 385] width 40 height 30
click at [225, 386] on input "file" at bounding box center [337, 385] width 422 height 30
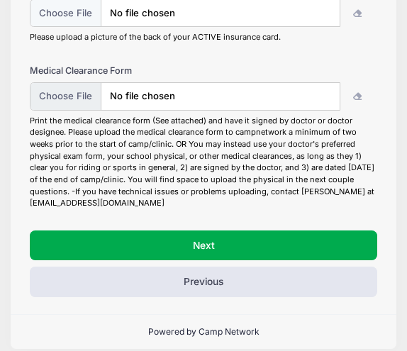
scroll to position [296, 0]
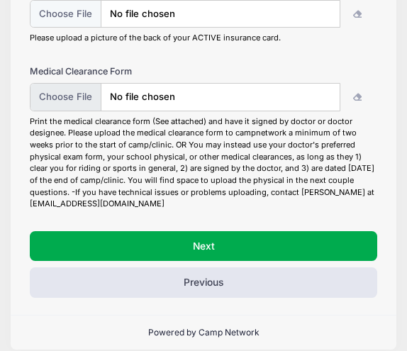
click at [74, 94] on input "file" at bounding box center [185, 97] width 311 height 28
type input "C:\fakepath\GRileyPhysical2025.pdf"
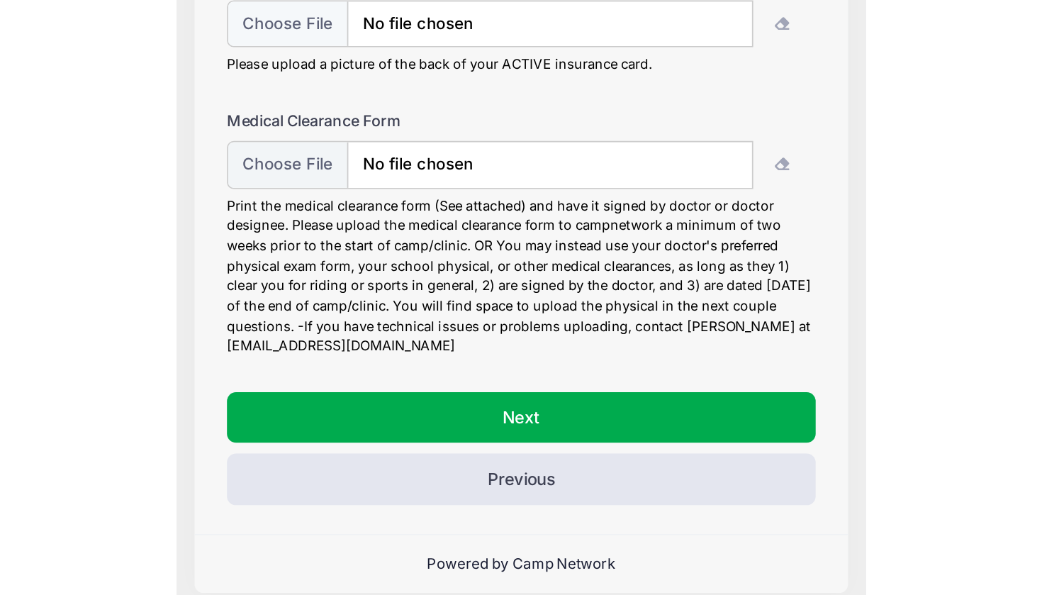
scroll to position [16, 0]
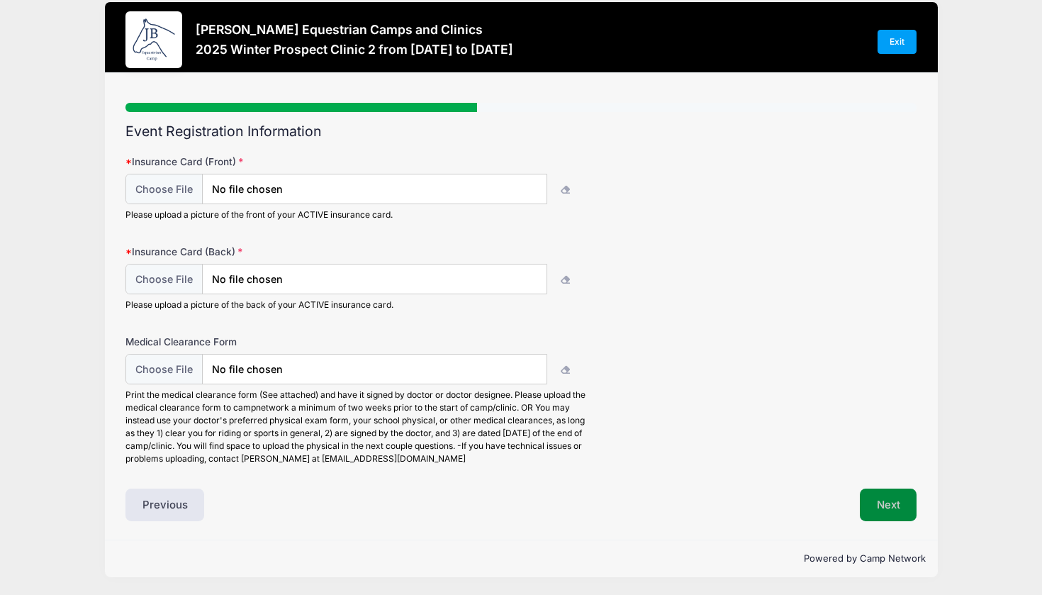
click at [878, 502] on button "Next" at bounding box center [888, 505] width 57 height 33
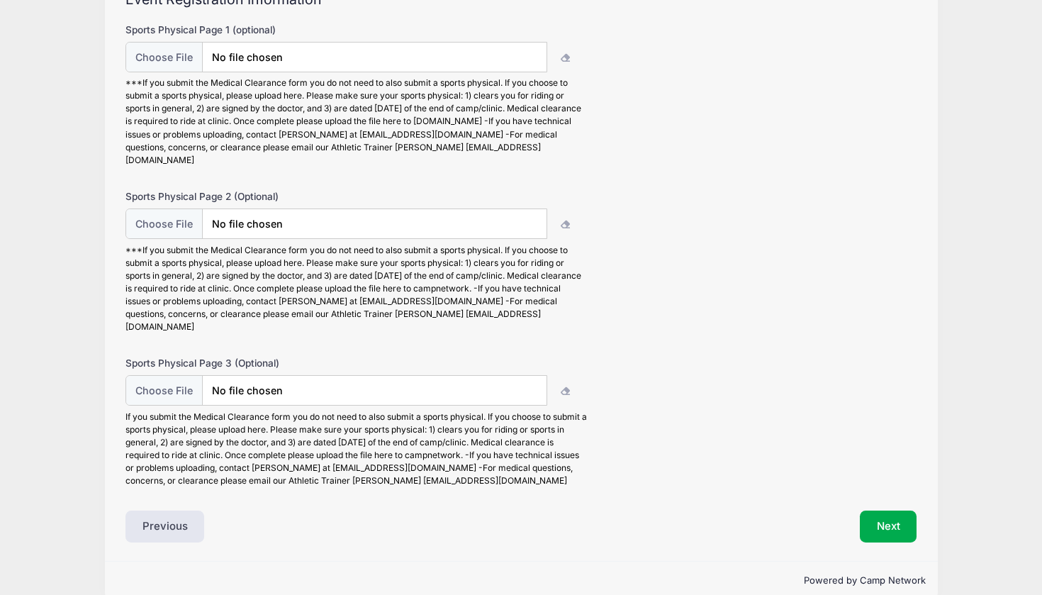
scroll to position [144, 0]
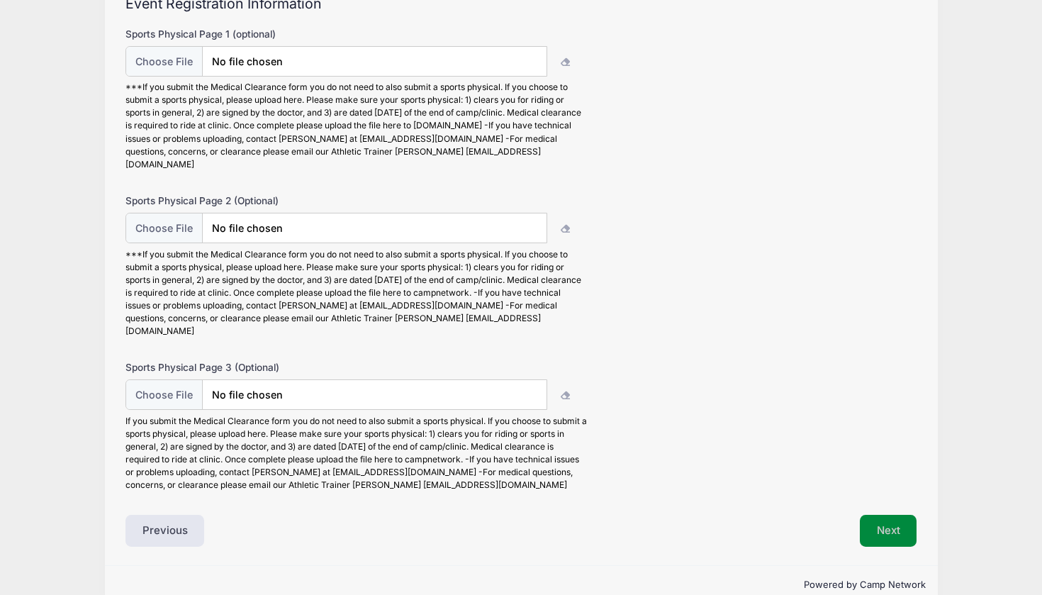
click at [900, 515] on button "Next" at bounding box center [888, 531] width 57 height 33
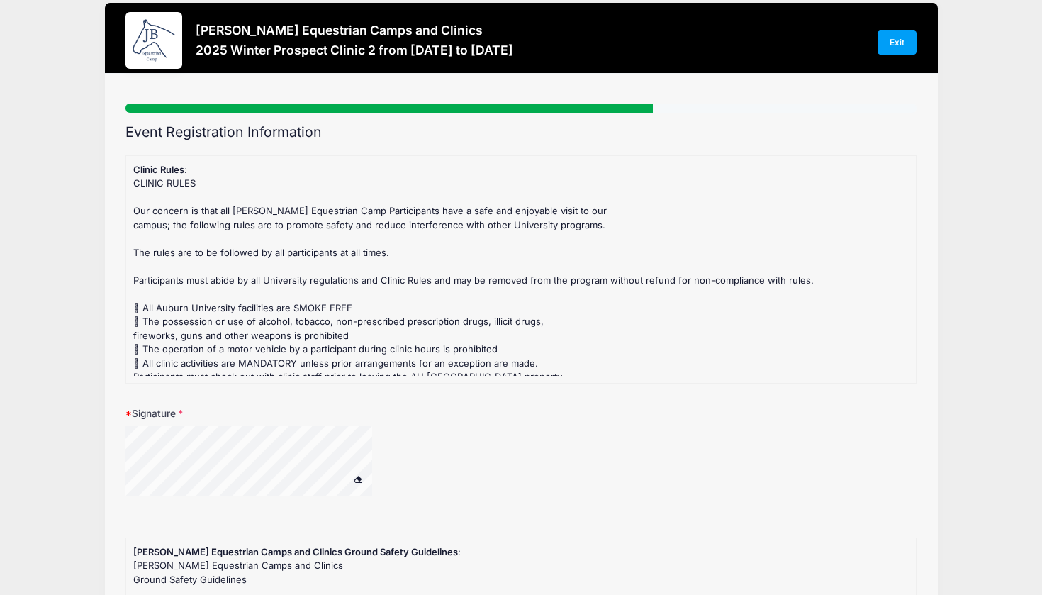
scroll to position [0, 0]
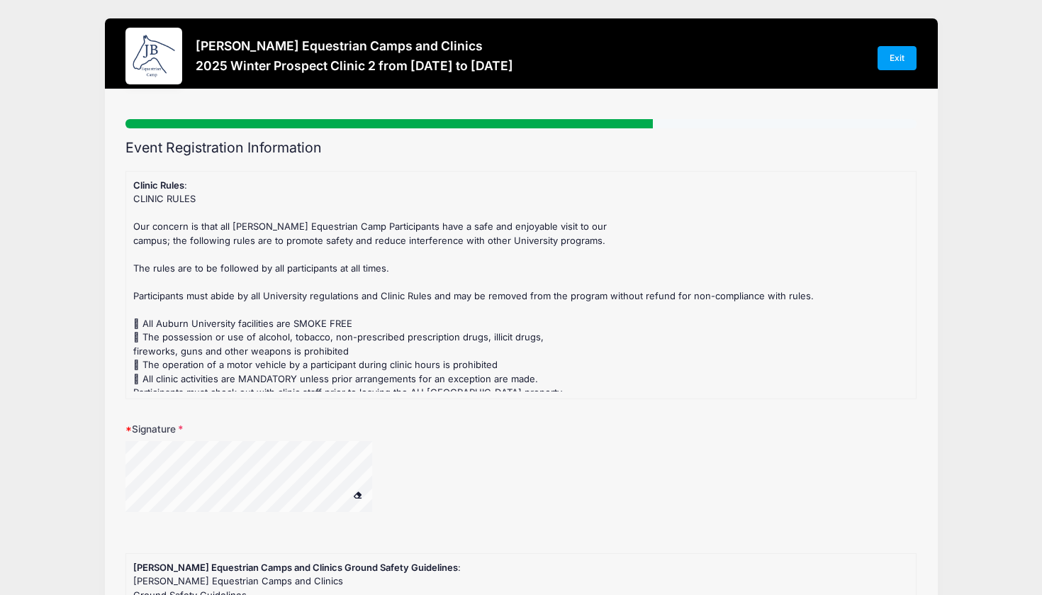
click at [355, 495] on span at bounding box center [358, 495] width 10 height 8
click at [359, 492] on span at bounding box center [358, 495] width 10 height 8
click at [359, 494] on span at bounding box center [358, 495] width 10 height 8
click at [359, 496] on span at bounding box center [358, 495] width 10 height 8
click at [358, 491] on span at bounding box center [358, 495] width 10 height 8
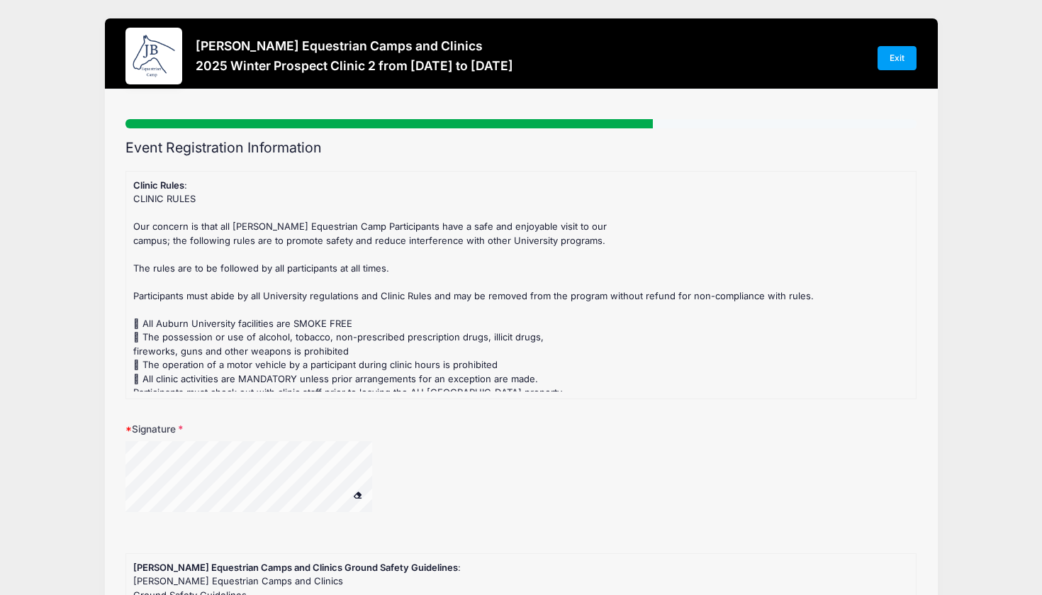
click at [358, 433] on div "Signature" at bounding box center [522, 476] width 792 height 108
click at [361, 491] on span at bounding box center [358, 495] width 10 height 8
click at [355, 491] on span at bounding box center [358, 495] width 10 height 8
click at [152, 425] on label "Signature" at bounding box center [258, 429] width 264 height 14
click at [0, 0] on input "Signature" at bounding box center [0, 0] width 0 height 0
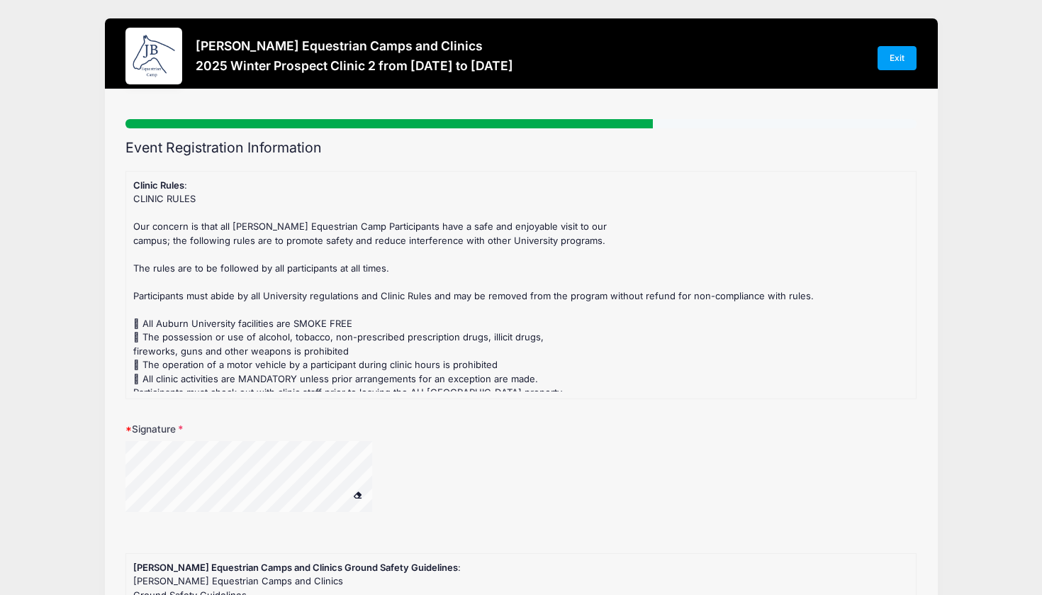
click at [347, 411] on form "Clinic Rules : CLINIC RULES Our concern is that all [PERSON_NAME] Equestrian Ca…" at bounding box center [522, 541] width 792 height 741
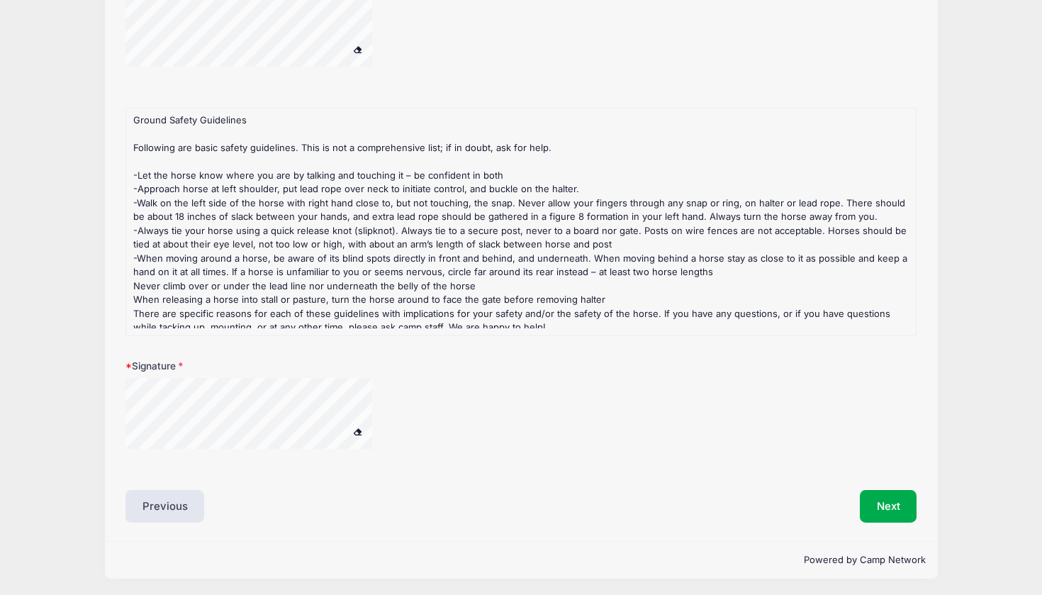
scroll to position [444, 0]
click at [877, 512] on button "Next" at bounding box center [888, 507] width 57 height 33
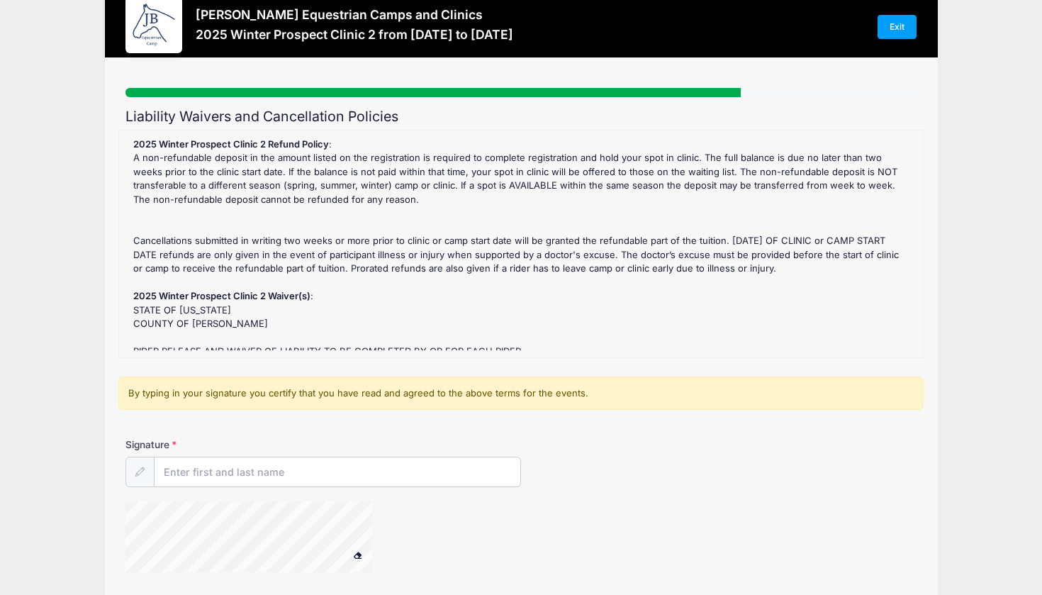
scroll to position [0, 0]
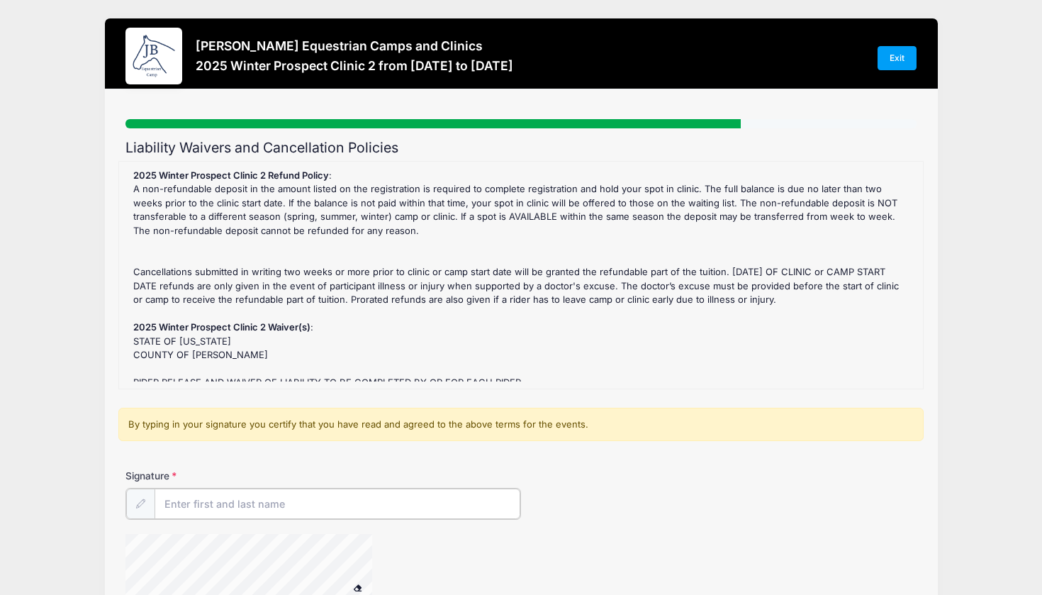
click at [249, 497] on input "Signature" at bounding box center [338, 504] width 366 height 30
type input "[PERSON_NAME]"
click at [272, 493] on input "[PERSON_NAME]" at bounding box center [337, 503] width 367 height 30
click at [254, 503] on input "[PERSON_NAME]" at bounding box center [337, 503] width 367 height 30
type input "[PERSON_NAME]"
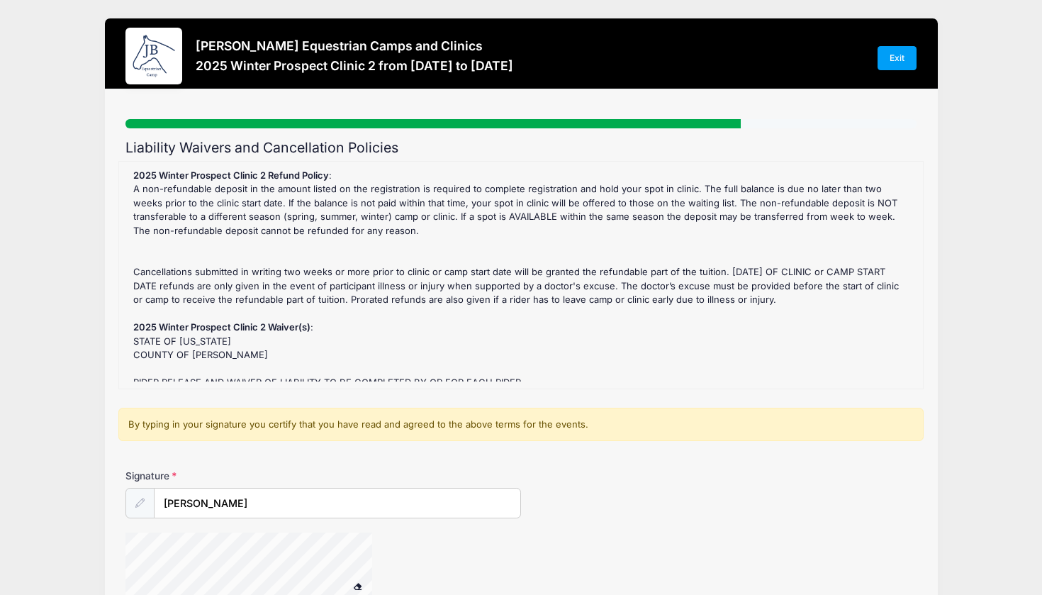
click at [571, 503] on div "Signature [PERSON_NAME]" at bounding box center [522, 494] width 792 height 50
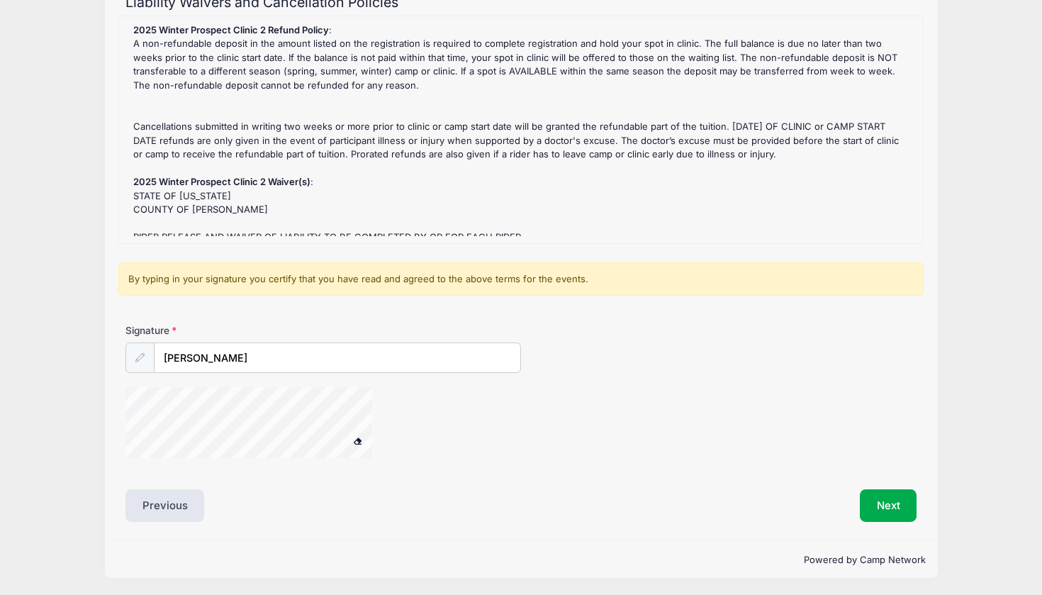
scroll to position [145, 0]
click at [861, 502] on button "Next" at bounding box center [888, 506] width 57 height 33
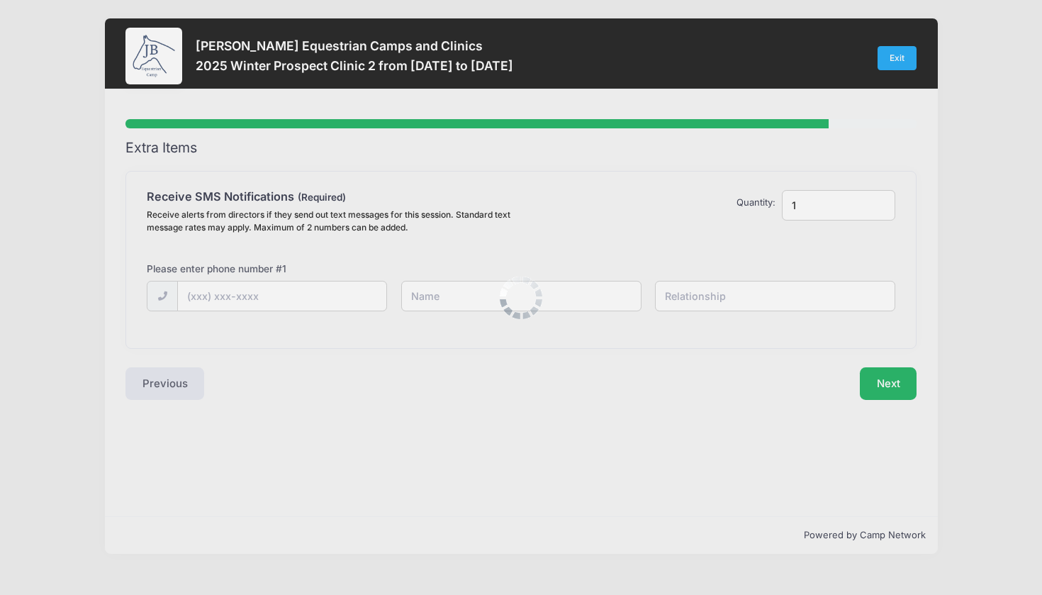
scroll to position [0, 0]
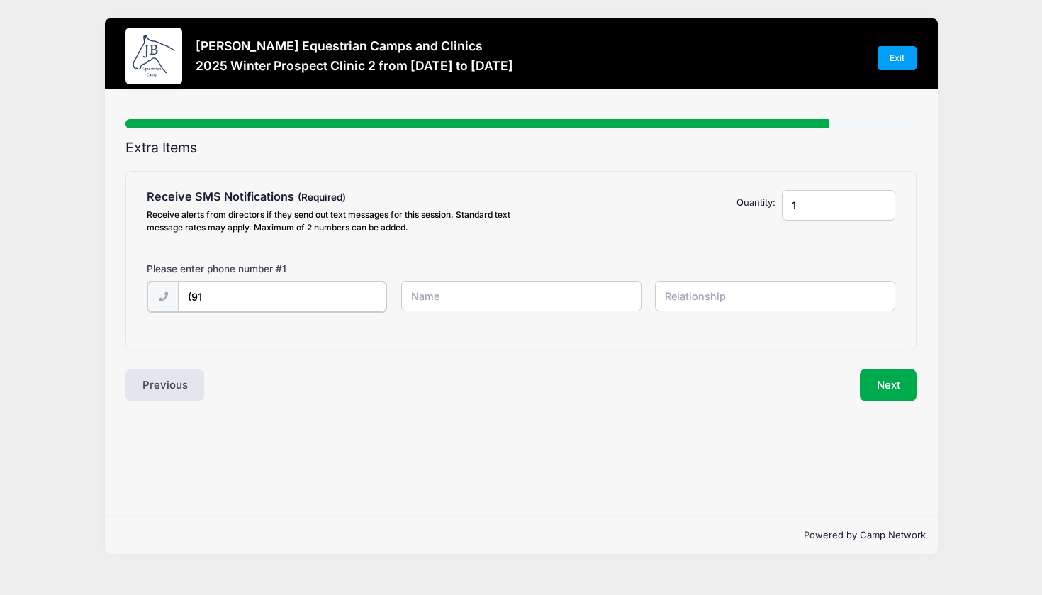
type input "(917"
click at [331, 288] on input "[PHONE_NUMBER]" at bounding box center [282, 296] width 208 height 30
type input "(9"
type input "(1"
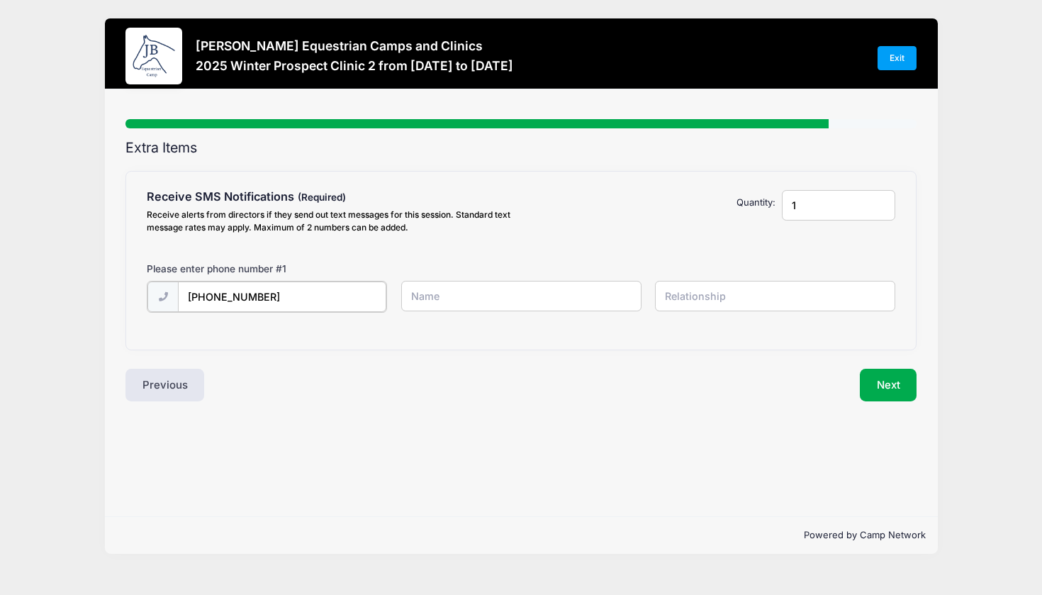
type input "[PHONE_NUMBER]"
click at [440, 288] on input "text" at bounding box center [521, 296] width 240 height 30
click at [828, 211] on input "1" at bounding box center [838, 205] width 113 height 30
type input "2"
click at [881, 203] on input "2" at bounding box center [838, 205] width 113 height 30
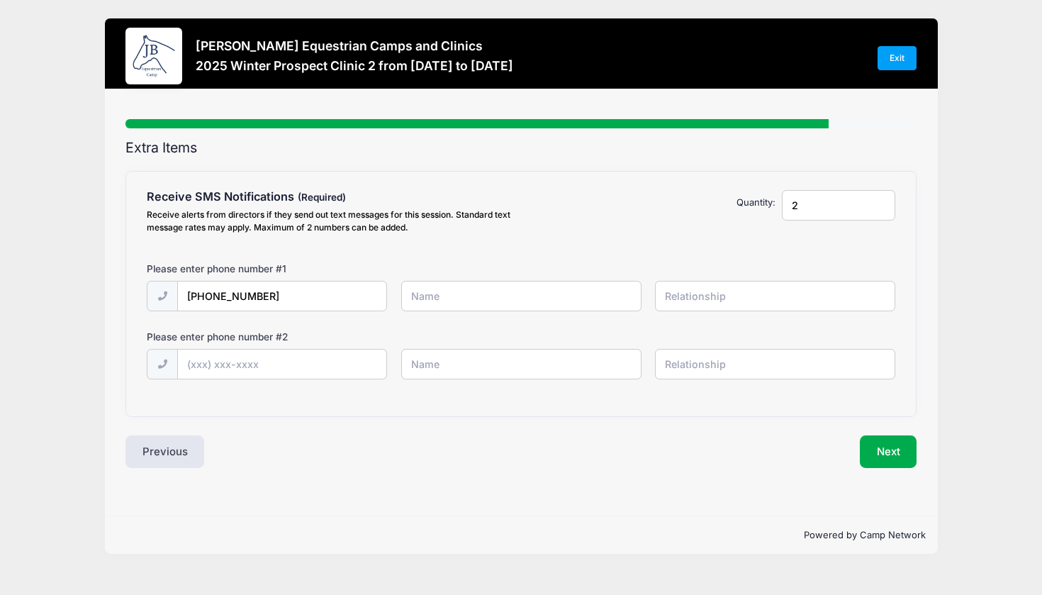
click at [426, 296] on input "text" at bounding box center [521, 296] width 240 height 30
type input "[PERSON_NAME]"
click at [658, 290] on input "text" at bounding box center [775, 296] width 240 height 30
type input "Self"
type input "[PHONE_NUMBER]"
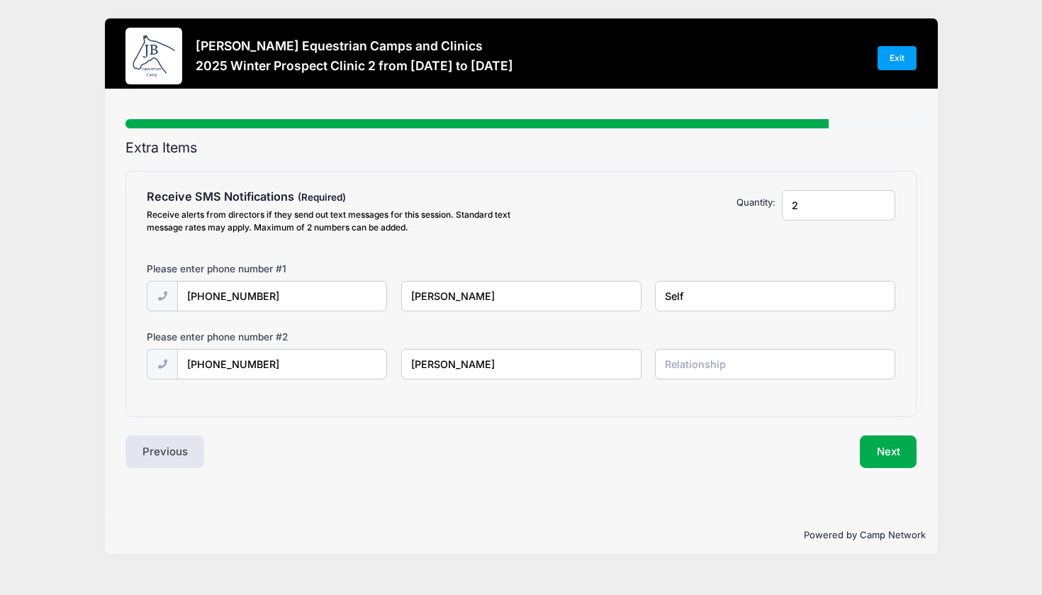
type input "[PERSON_NAME]"
click at [784, 372] on input "text" at bounding box center [775, 364] width 240 height 30
type input "Mother"
click at [904, 454] on button "Next" at bounding box center [888, 451] width 57 height 33
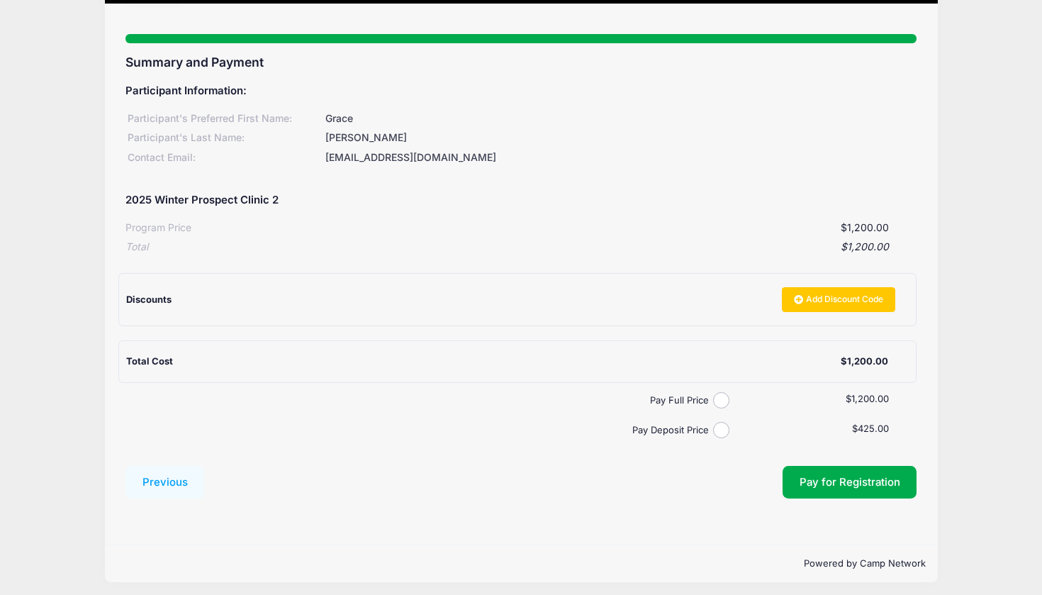
scroll to position [84, 0]
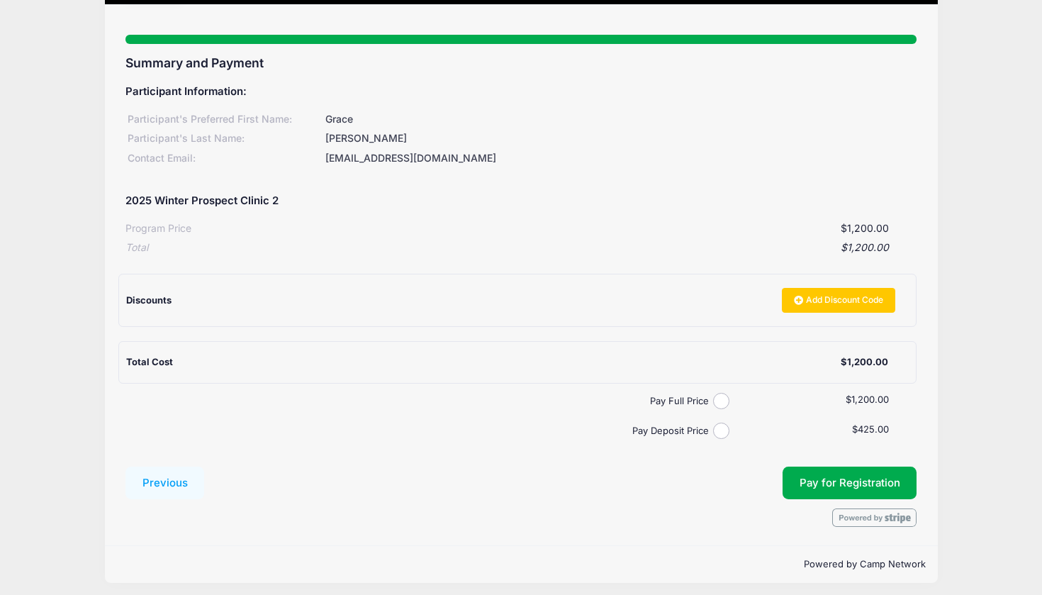
click at [723, 395] on input "Pay Full Price" at bounding box center [721, 401] width 16 height 16
radio input "true"
click at [861, 477] on span "Pay for Registration" at bounding box center [850, 482] width 101 height 13
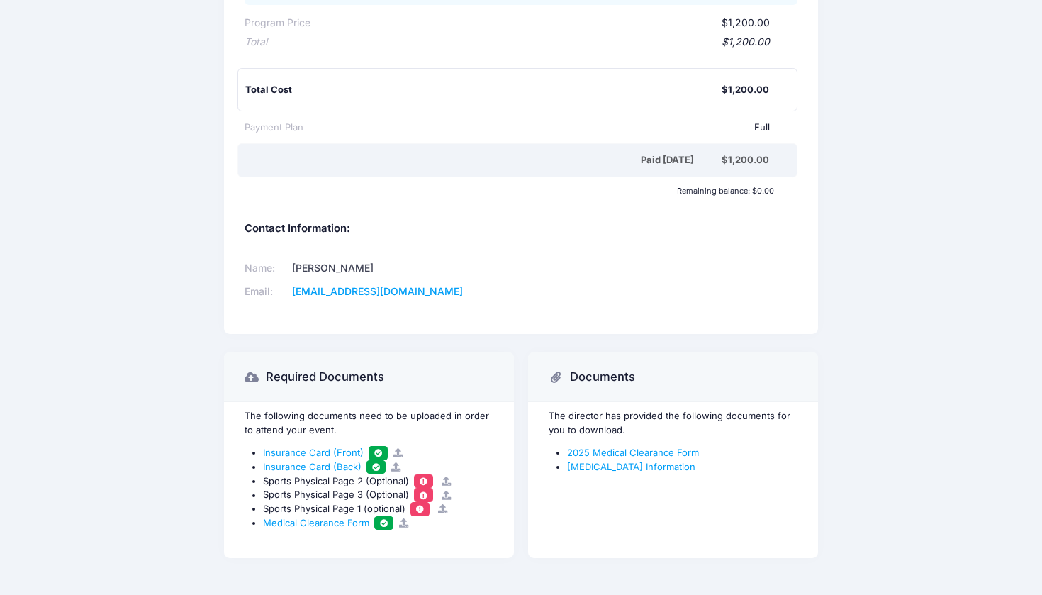
scroll to position [432, 0]
click at [624, 445] on link "2025 Medical Clearance Form" at bounding box center [633, 450] width 132 height 11
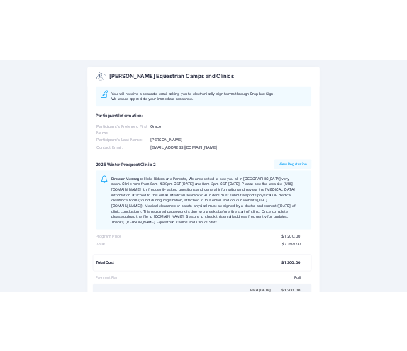
scroll to position [0, 0]
